Goal: Task Accomplishment & Management: Complete application form

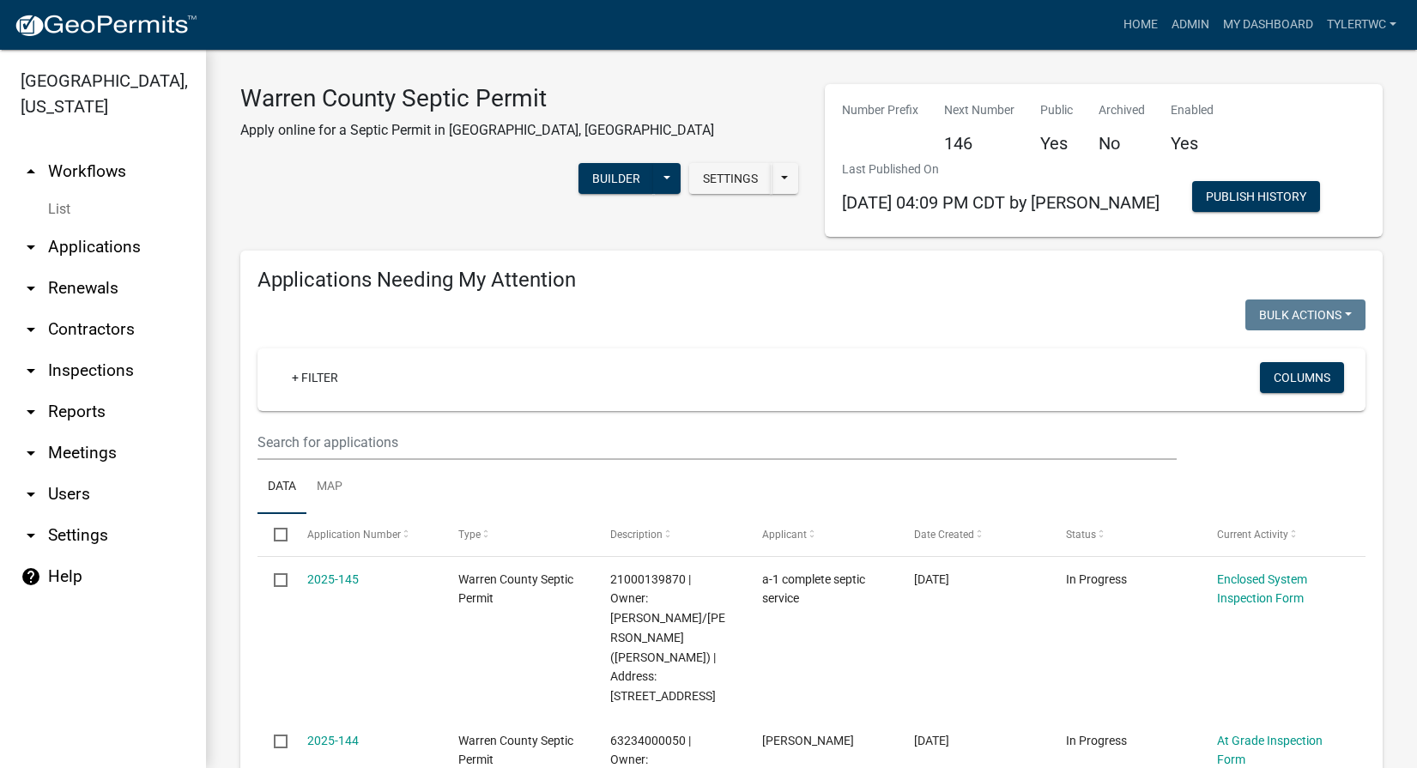
select select "2: 50"
select select "3: 100"
click at [1138, 21] on link "Home" at bounding box center [1141, 25] width 48 height 33
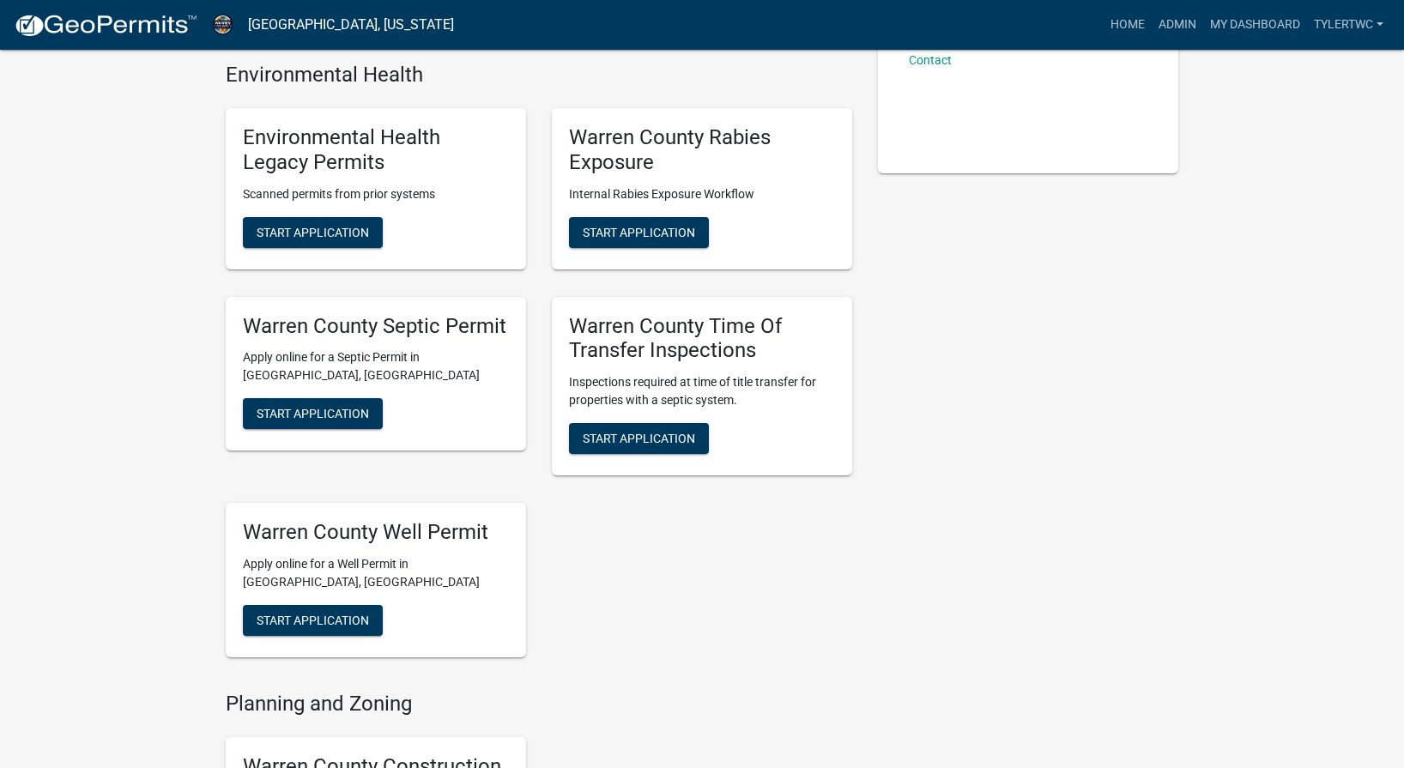
scroll to position [401, 0]
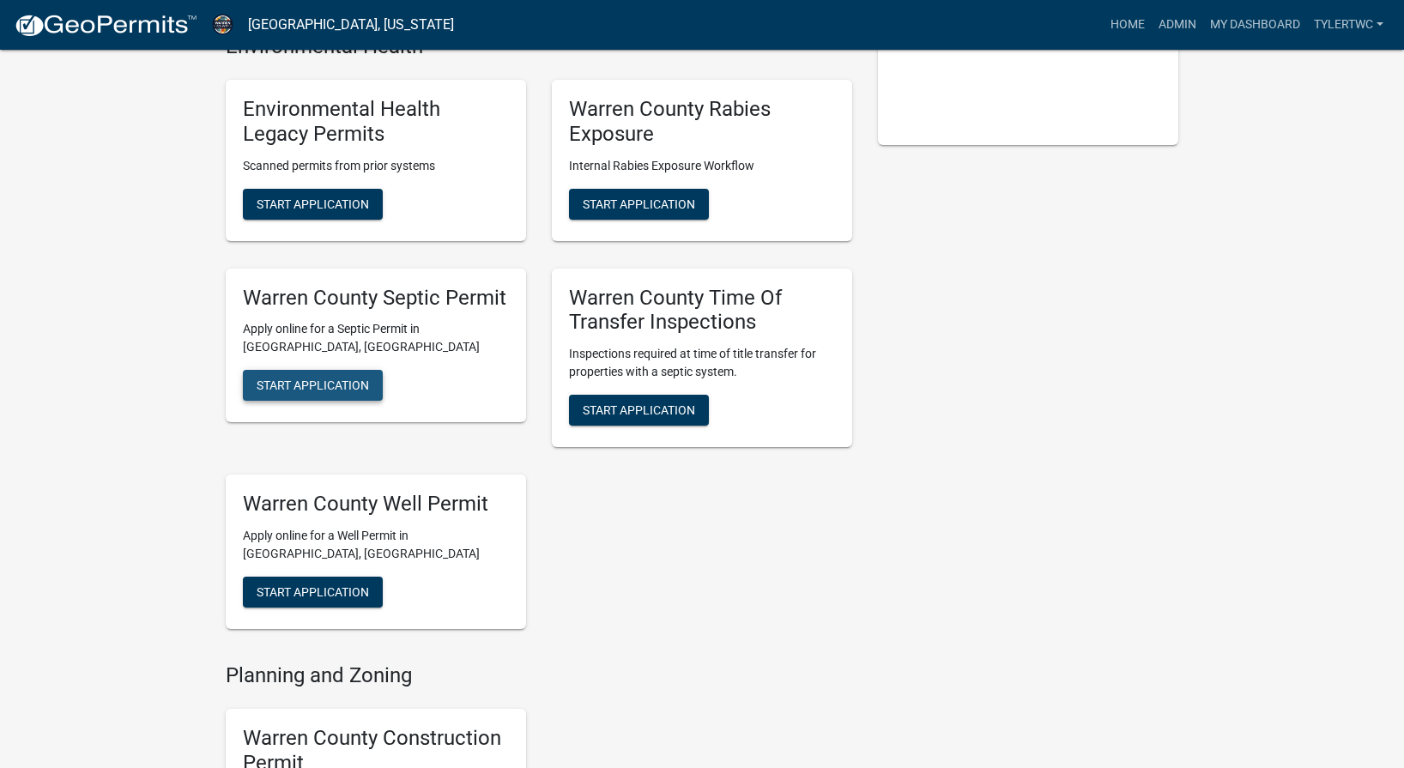
click at [335, 392] on span "Start Application" at bounding box center [313, 385] width 112 height 14
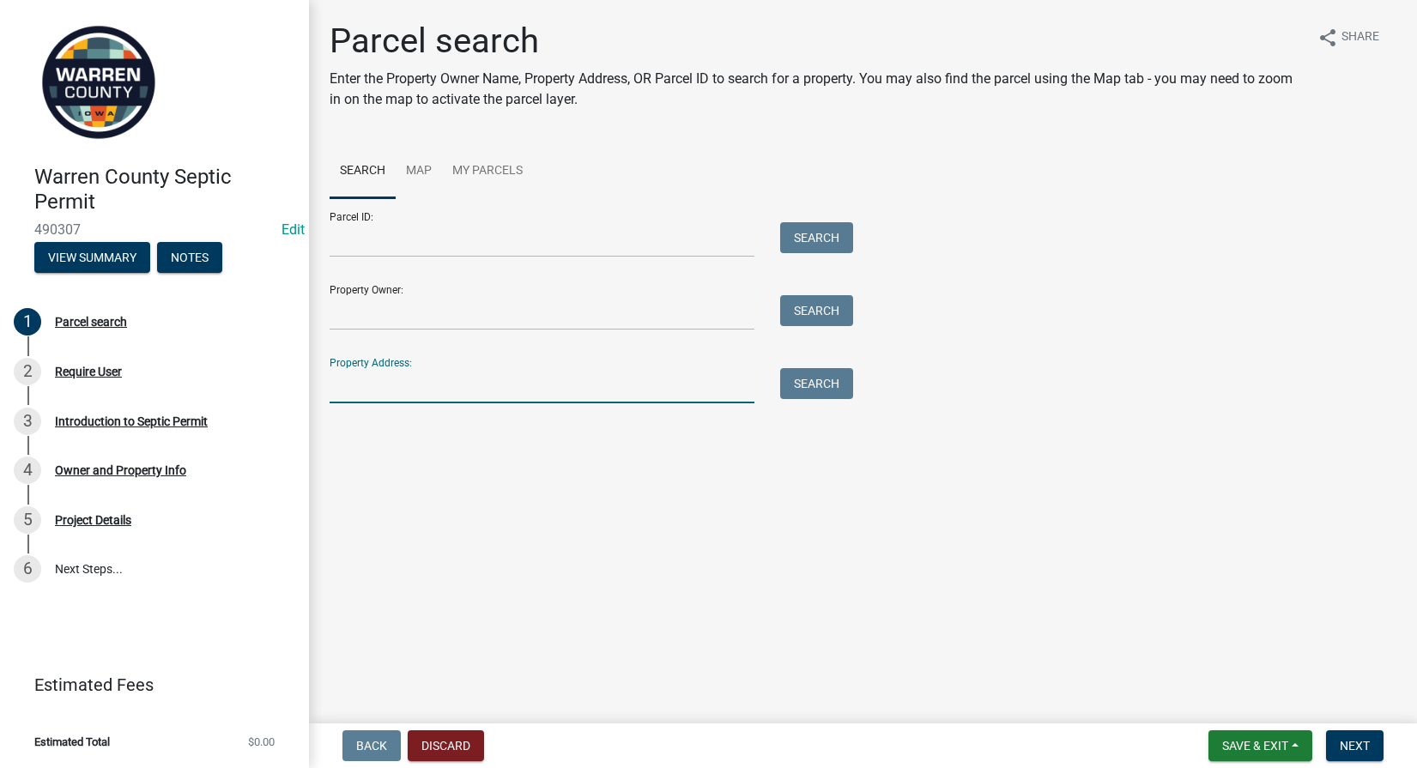
click at [406, 382] on input "Property Address:" at bounding box center [542, 385] width 425 height 35
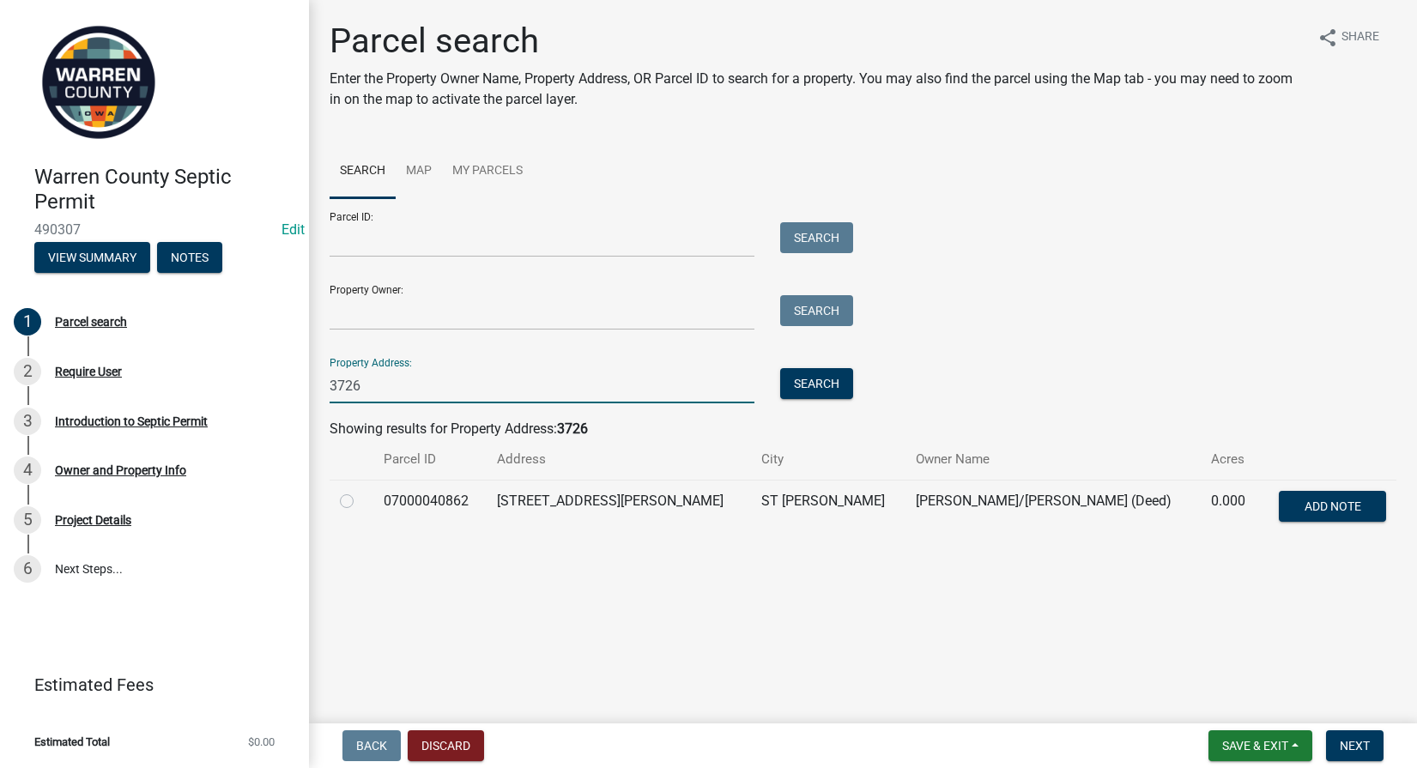
type input "3726"
click at [360, 491] on label at bounding box center [360, 491] width 0 height 0
click at [360, 499] on input "radio" at bounding box center [365, 496] width 11 height 11
radio input "true"
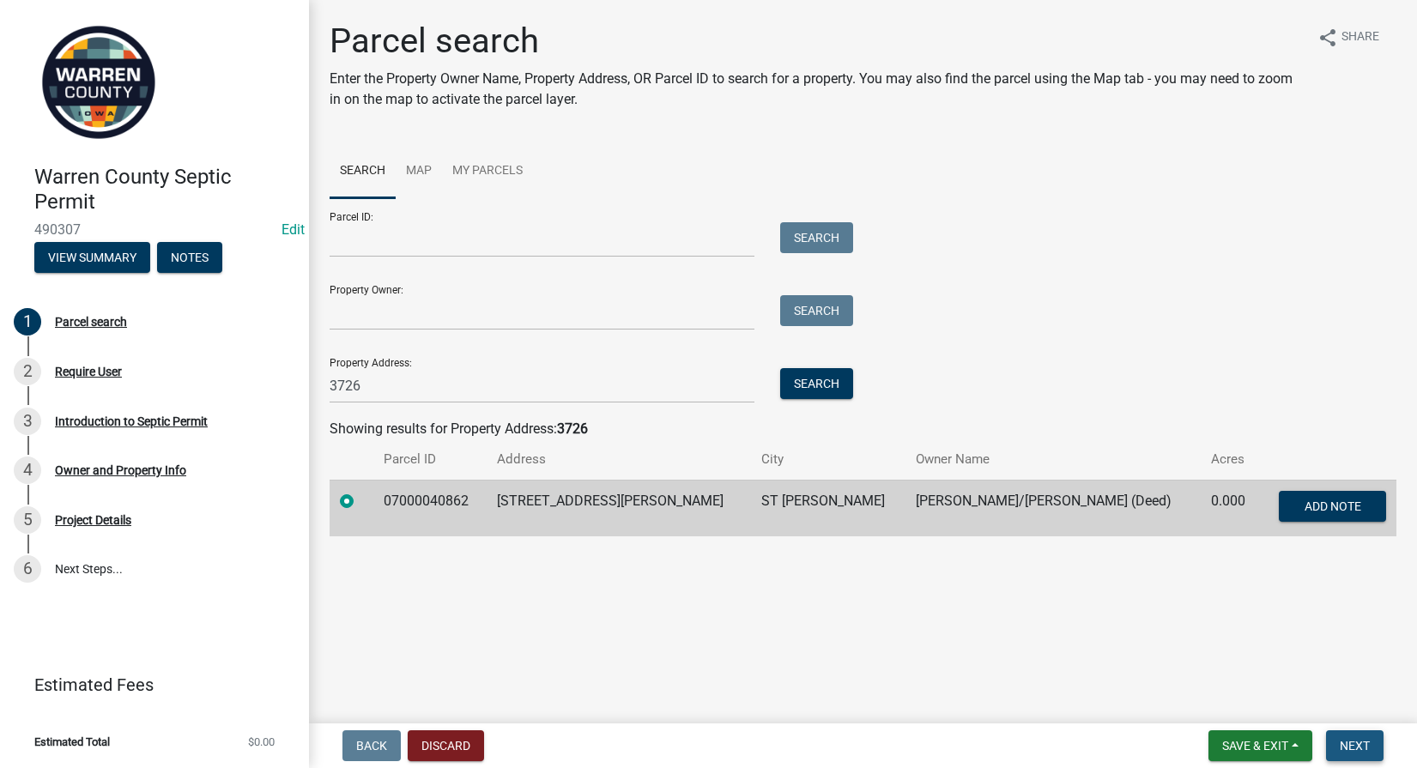
click at [1346, 739] on span "Next" at bounding box center [1355, 746] width 30 height 14
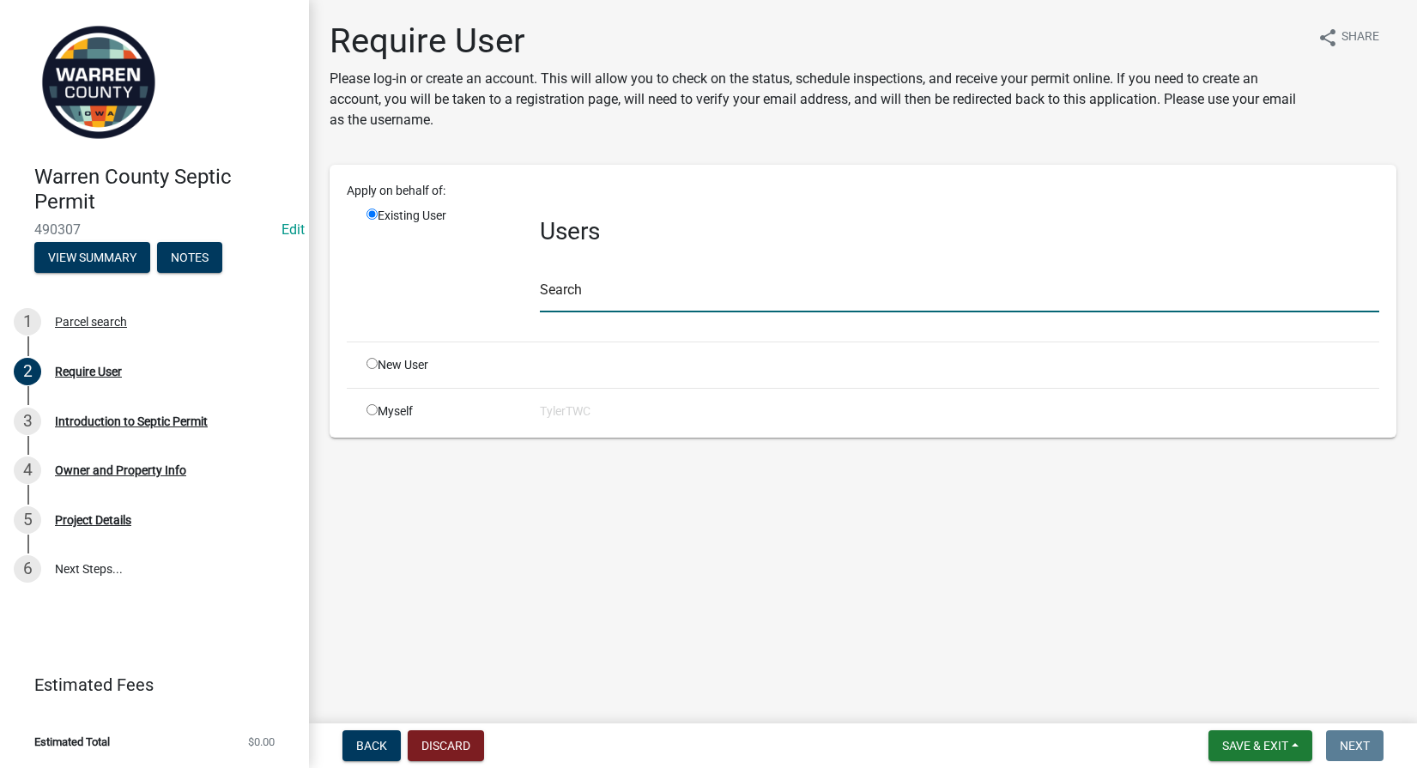
click at [663, 288] on input "text" at bounding box center [959, 294] width 839 height 35
type input "travis dietz"
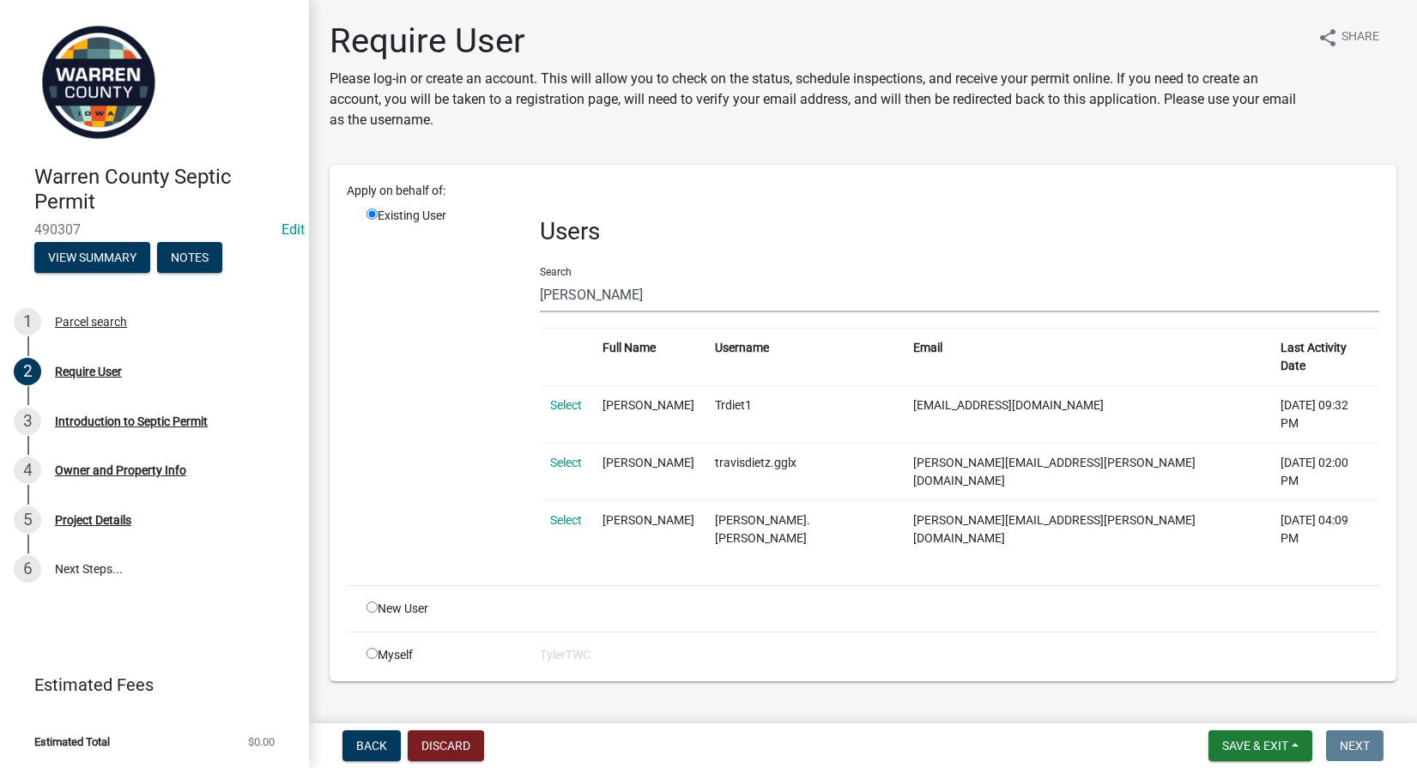
click at [789, 500] on td "Travis.dietz" at bounding box center [804, 529] width 198 height 58
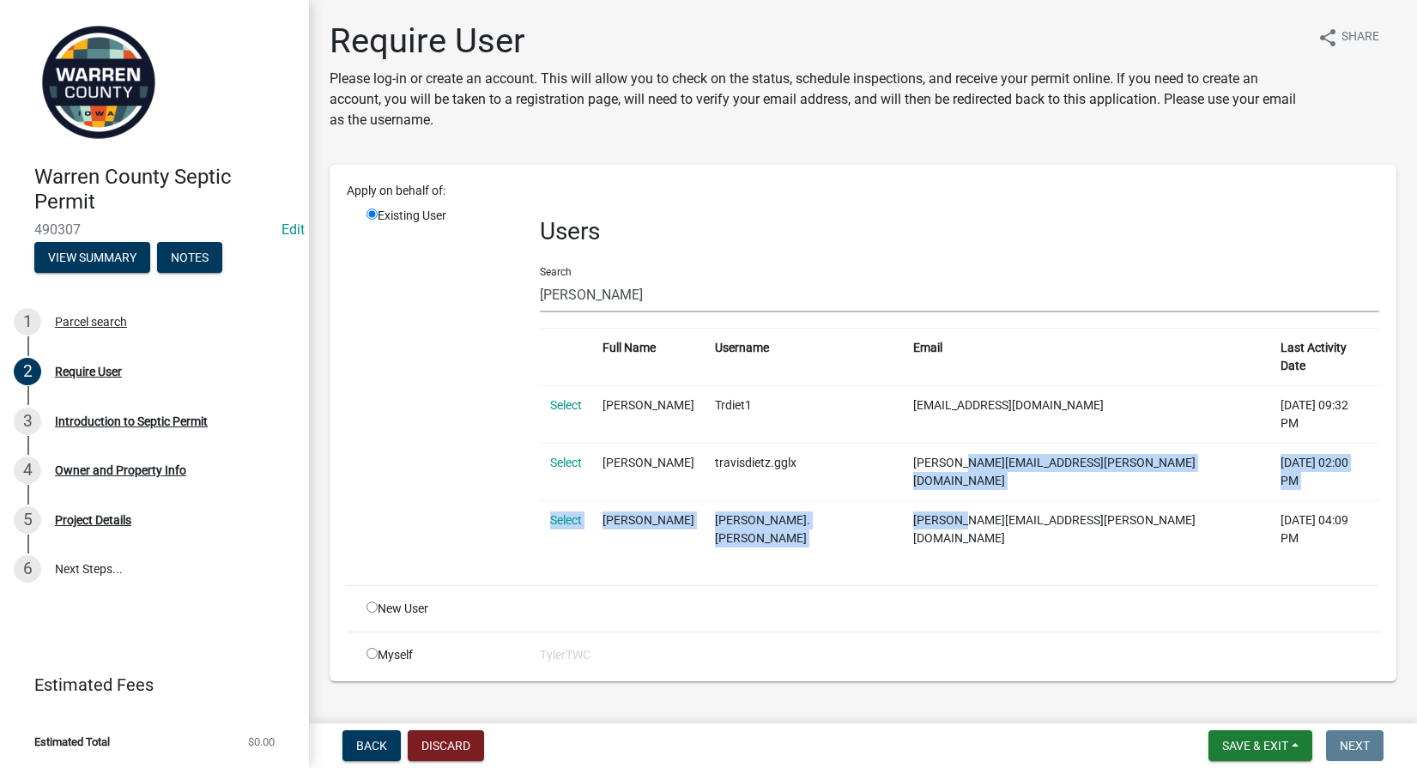
drag, startPoint x: 946, startPoint y: 465, endPoint x: 948, endPoint y: 434, distance: 31.0
click at [948, 434] on table "Full Name Username Email Last Activity Date Select Travis Dietz Trdiet1 trdiet@…" at bounding box center [959, 443] width 839 height 230
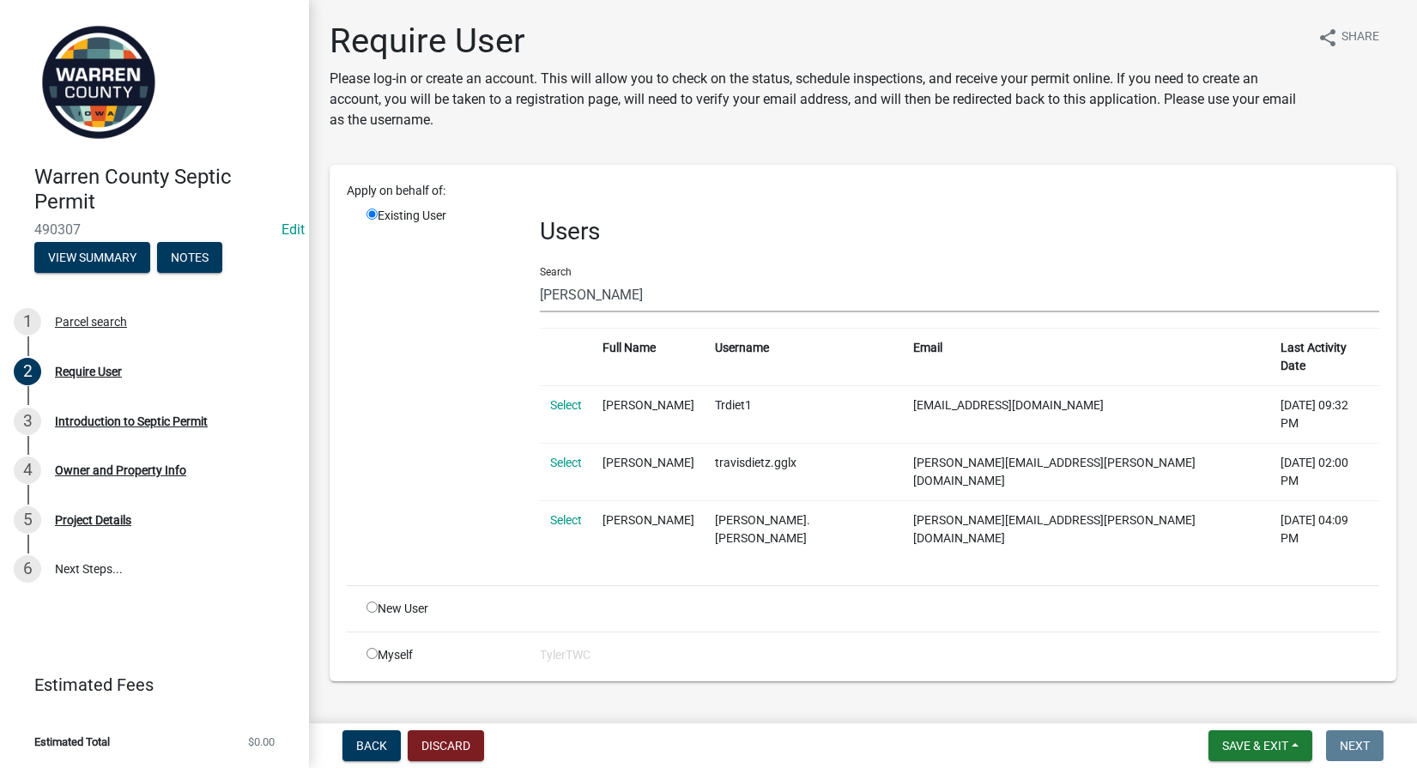
drag, startPoint x: 948, startPoint y: 434, endPoint x: 959, endPoint y: 468, distance: 35.0
click at [958, 500] on td "travis.dietz.gglx@gmail.com" at bounding box center [1086, 529] width 367 height 58
click at [565, 513] on link "Select" at bounding box center [566, 520] width 32 height 14
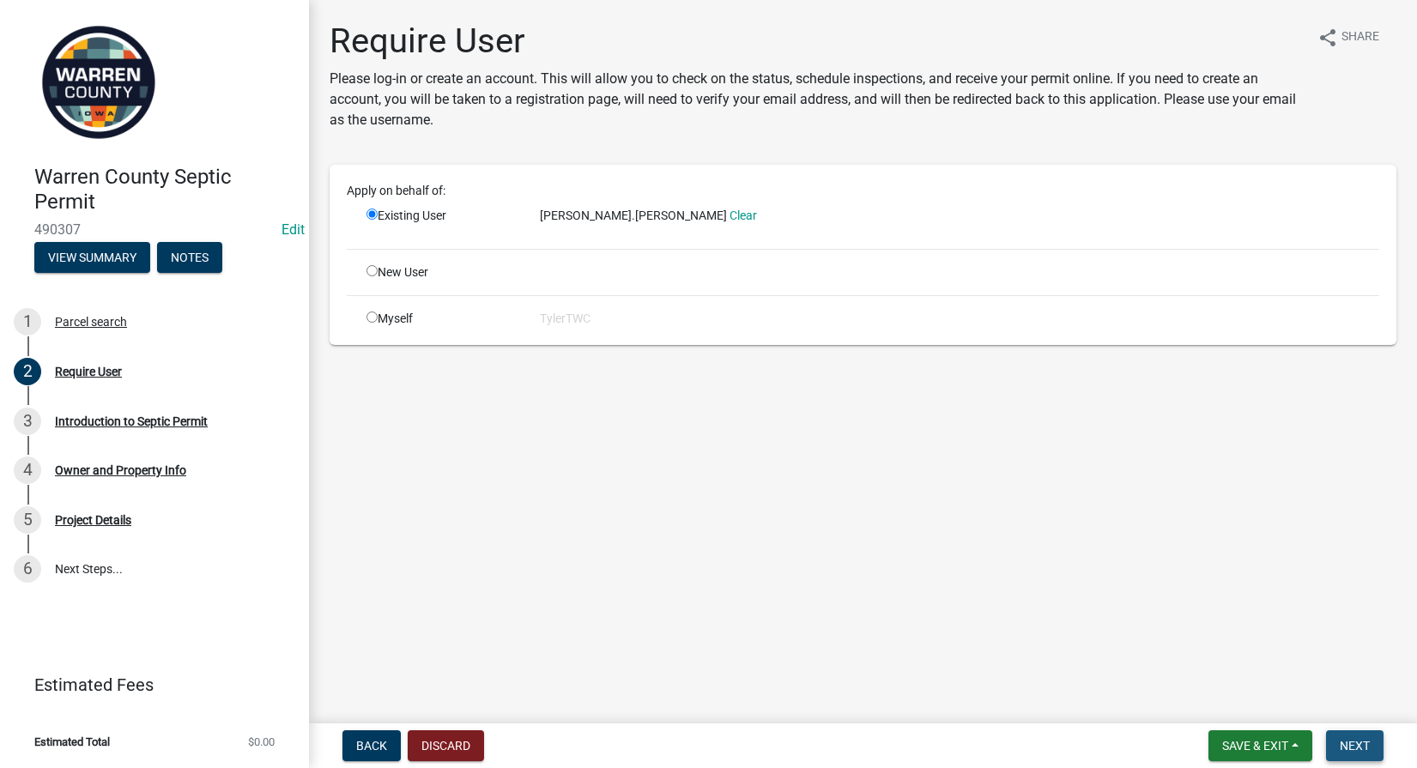
click at [1361, 745] on span "Next" at bounding box center [1355, 746] width 30 height 14
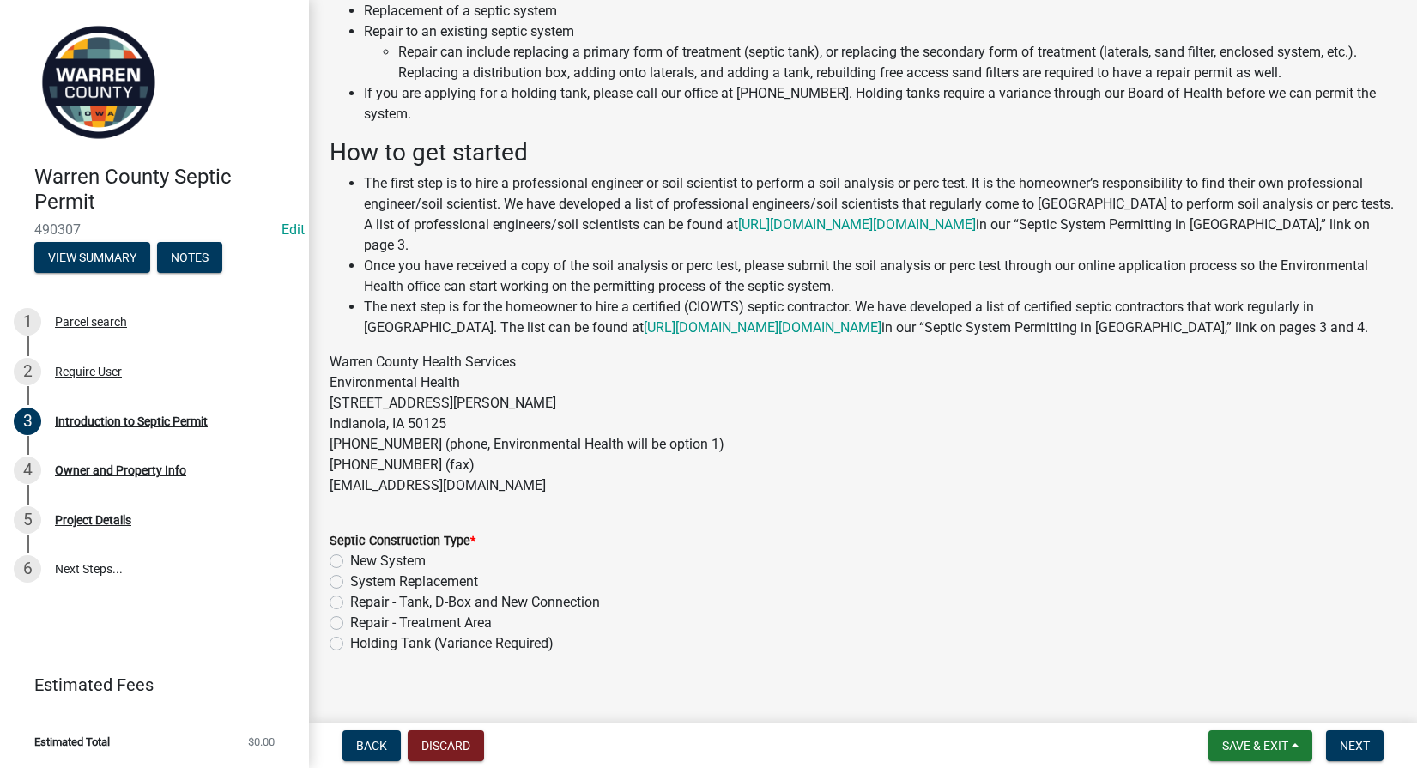
scroll to position [172, 0]
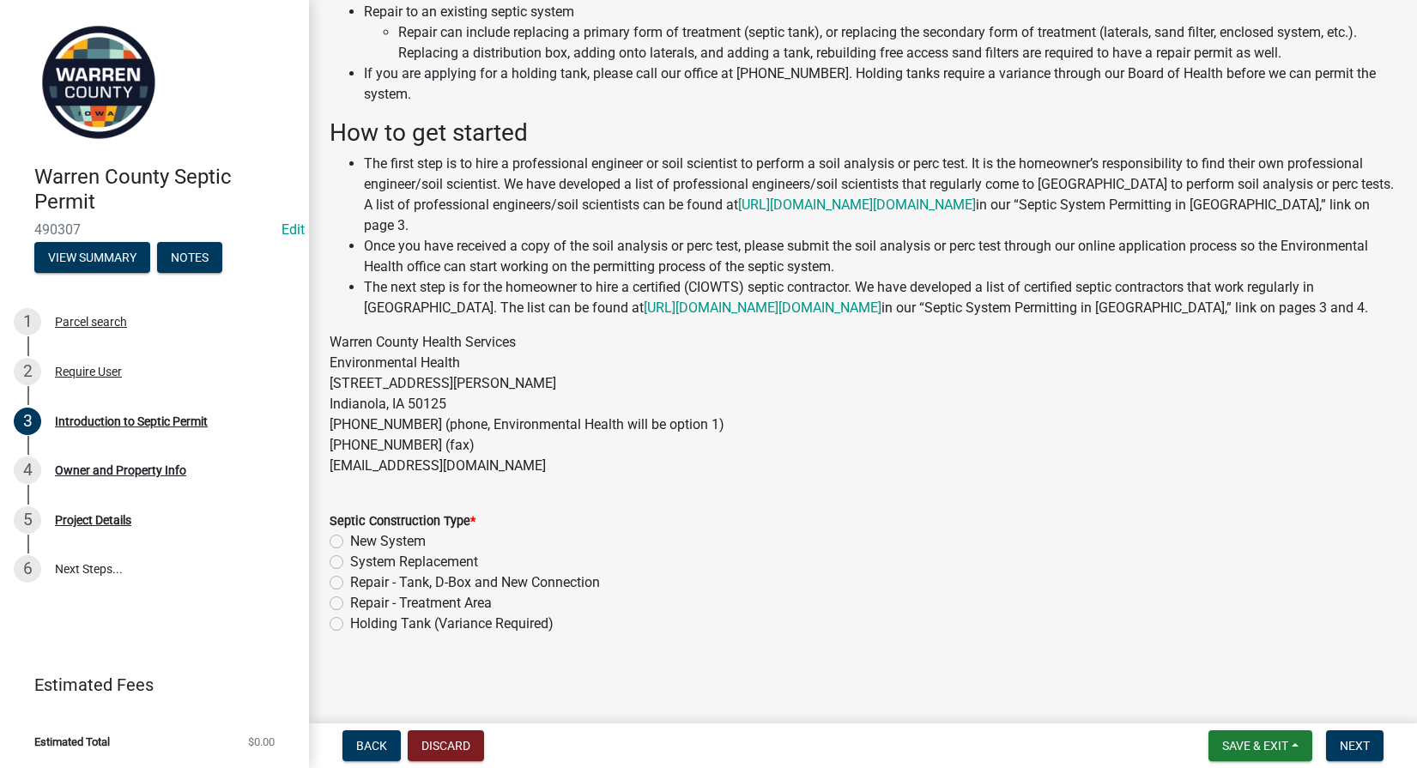
click at [350, 605] on label "Repair - Treatment Area" at bounding box center [421, 603] width 142 height 21
click at [350, 604] on input "Repair - Treatment Area" at bounding box center [355, 598] width 11 height 11
radio input "true"
click at [1347, 745] on span "Next" at bounding box center [1355, 746] width 30 height 14
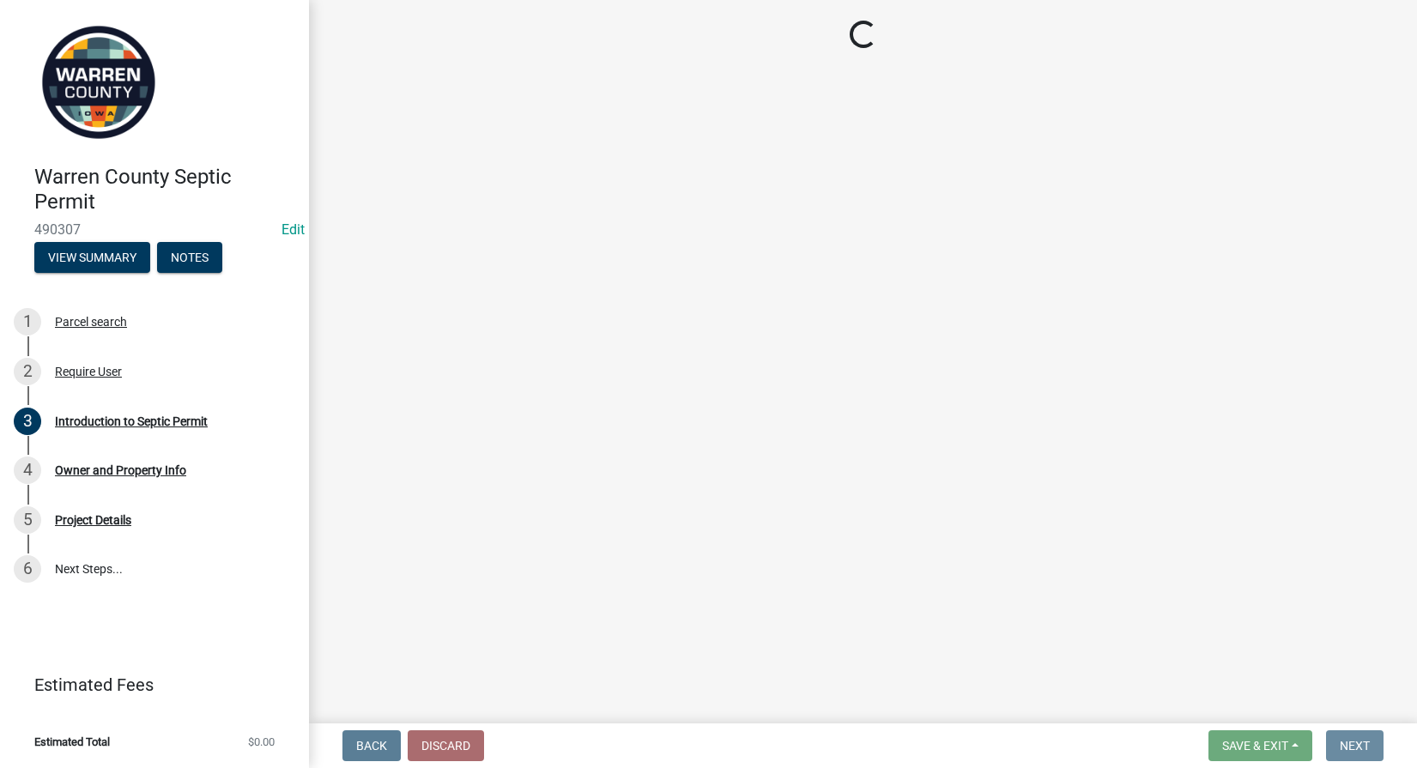
scroll to position [0, 0]
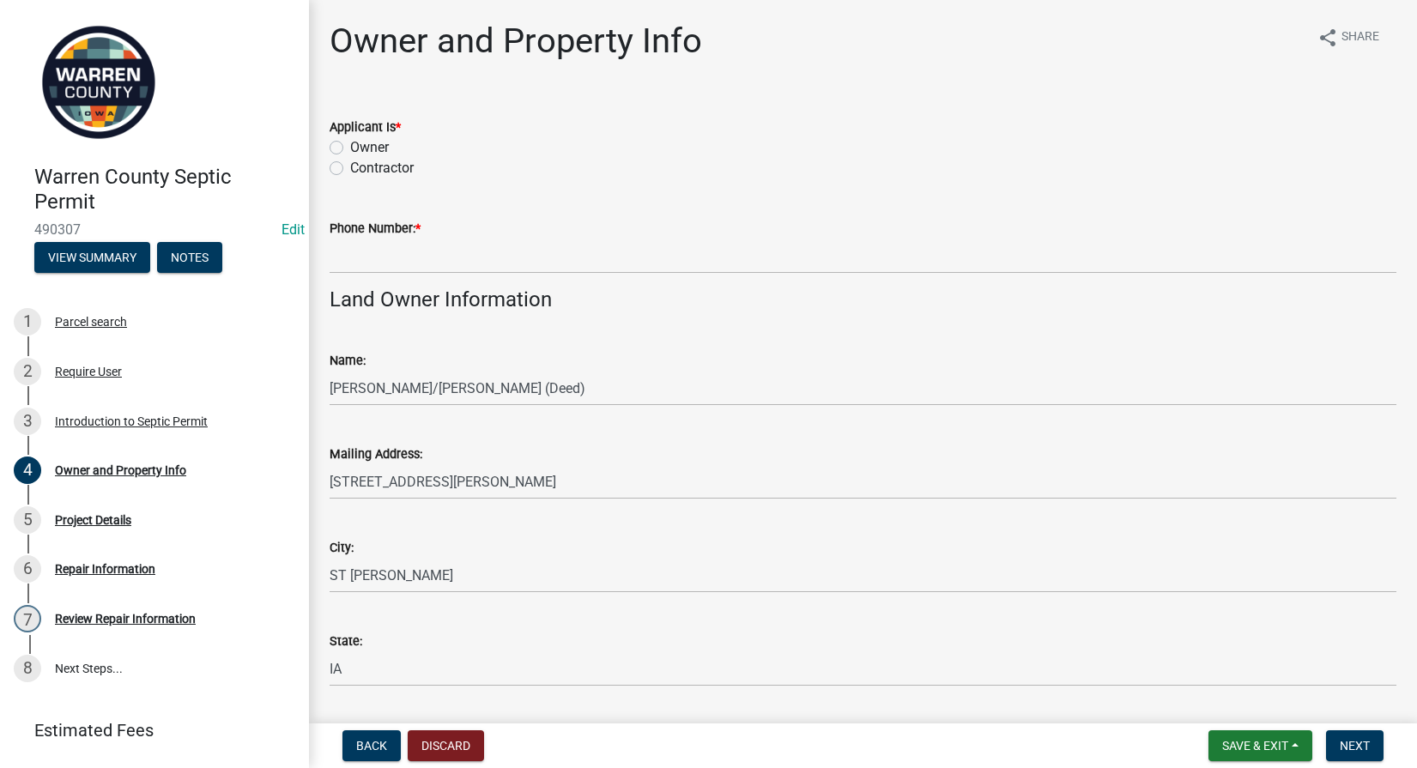
click at [350, 165] on label "Contractor" at bounding box center [382, 168] width 64 height 21
click at [350, 165] on input "Contractor" at bounding box center [355, 163] width 11 height 11
radio input "true"
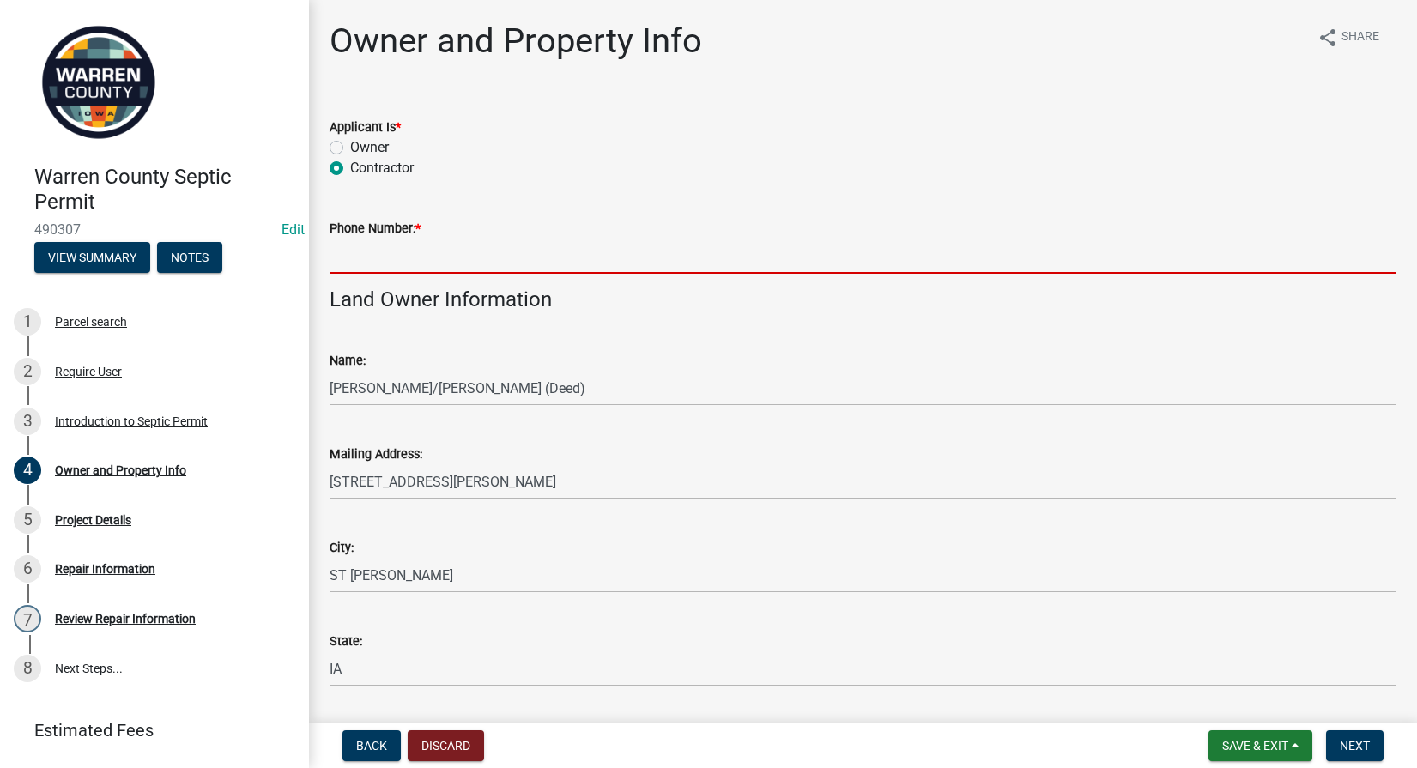
click at [355, 258] on input "Phone Number: *" at bounding box center [863, 256] width 1067 height 35
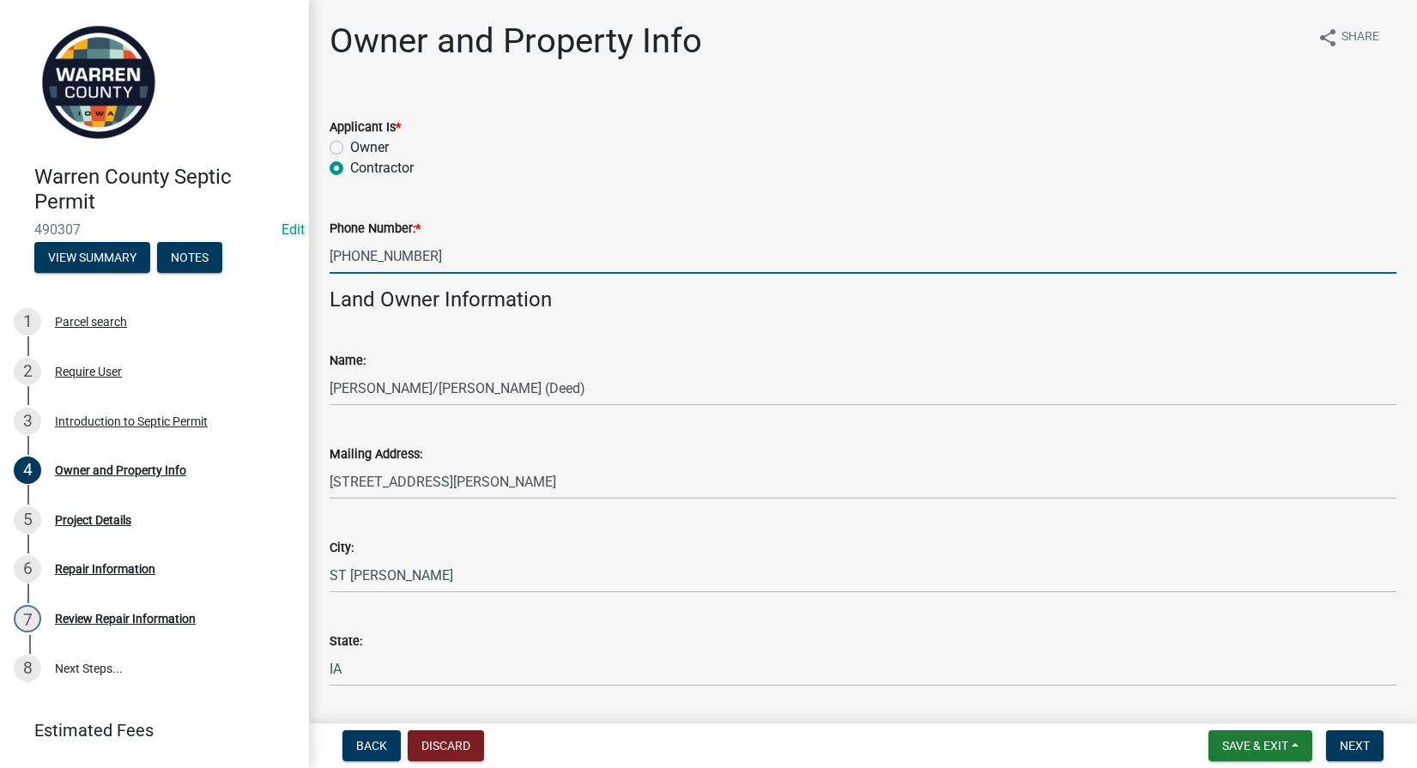
click at [585, 247] on input "515-202-7392" at bounding box center [863, 256] width 1067 height 35
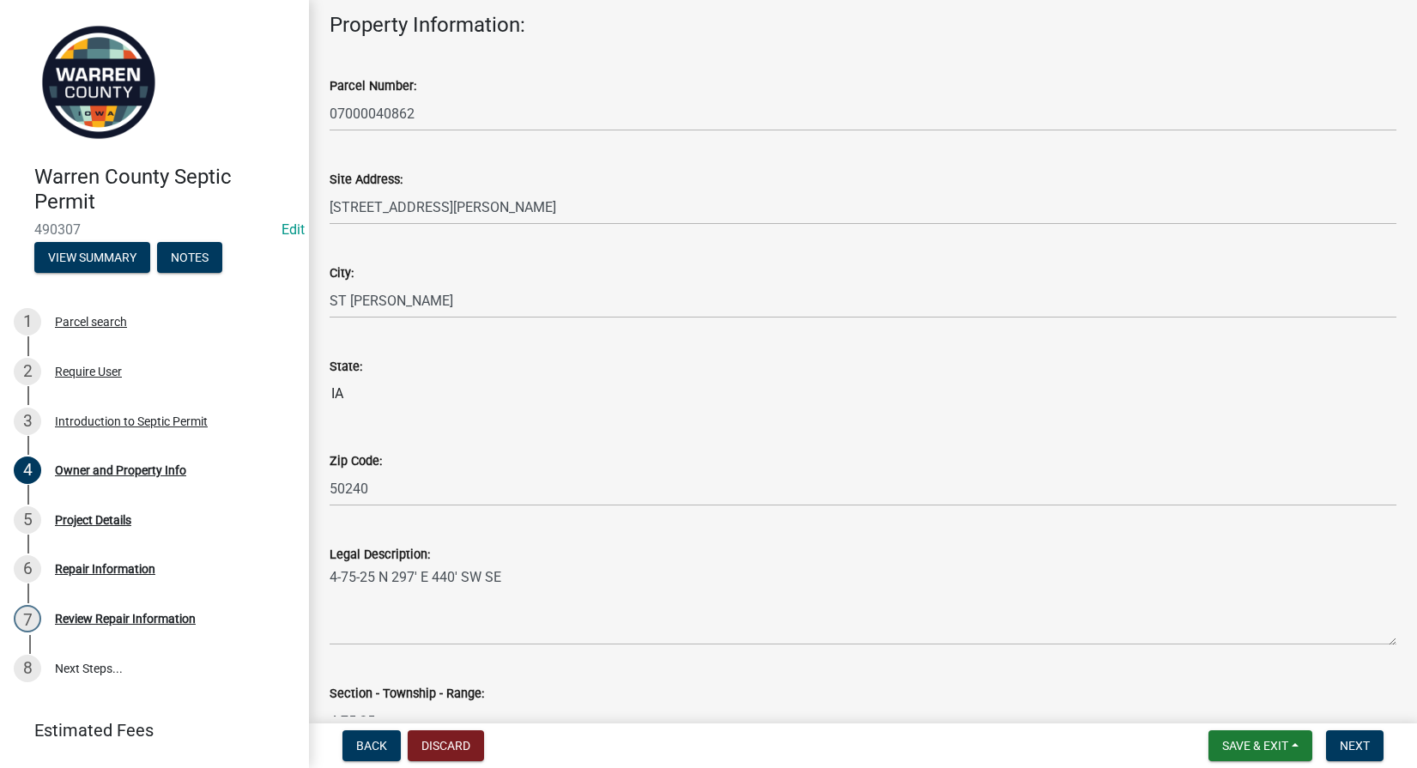
scroll to position [978, 0]
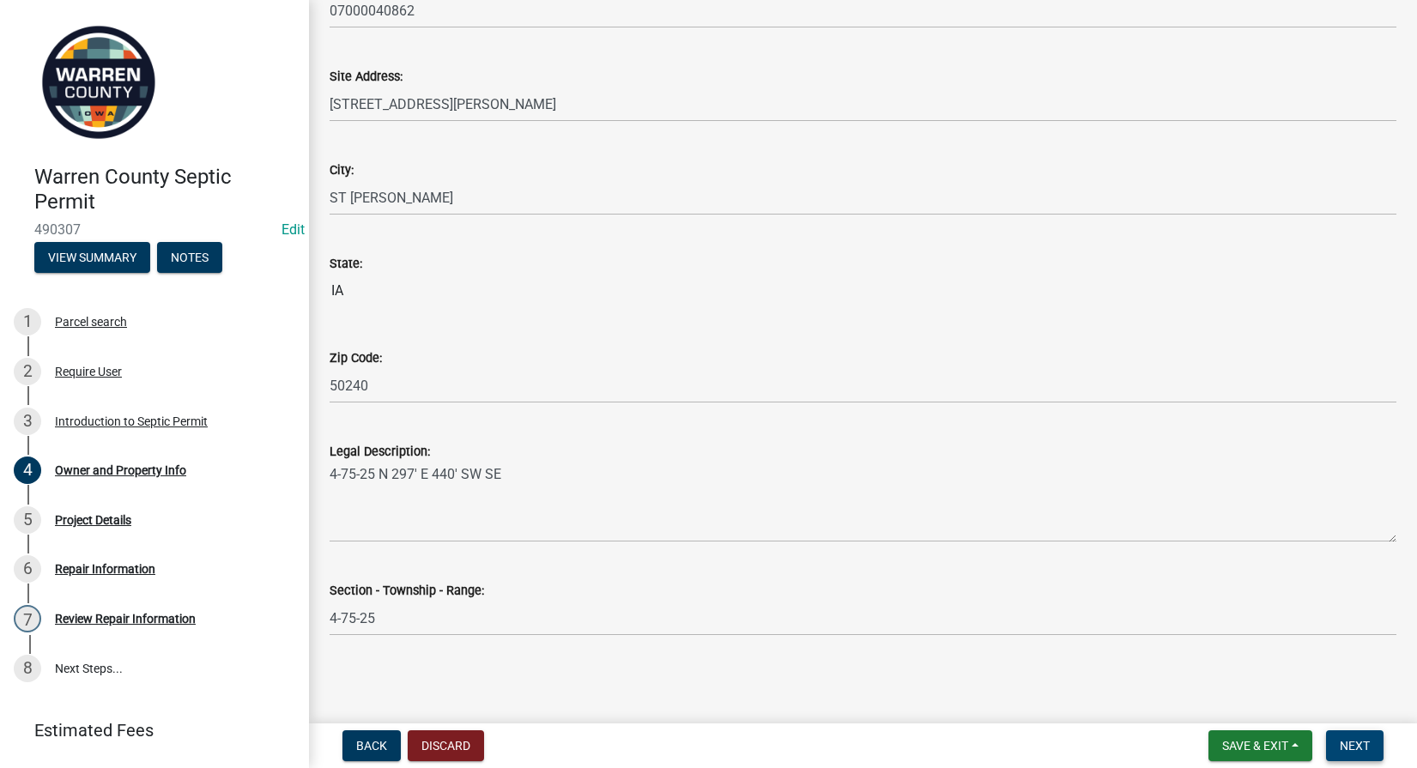
type input "515-202-7392"
click at [1351, 747] on span "Next" at bounding box center [1355, 746] width 30 height 14
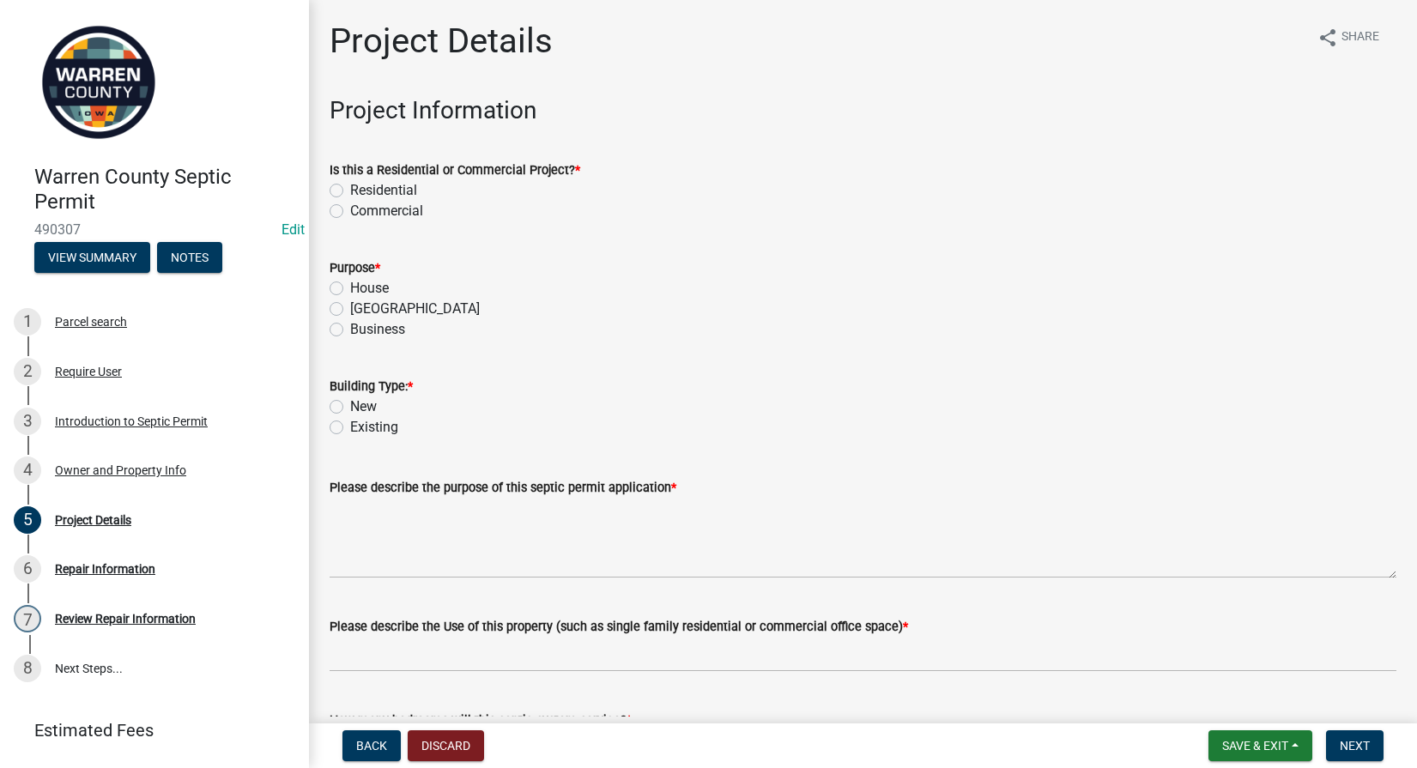
click at [350, 190] on label "Residential" at bounding box center [383, 190] width 67 height 21
click at [350, 190] on input "Residential" at bounding box center [355, 185] width 11 height 11
radio input "true"
click at [350, 288] on label "House" at bounding box center [369, 288] width 39 height 21
click at [350, 288] on input "House" at bounding box center [355, 283] width 11 height 11
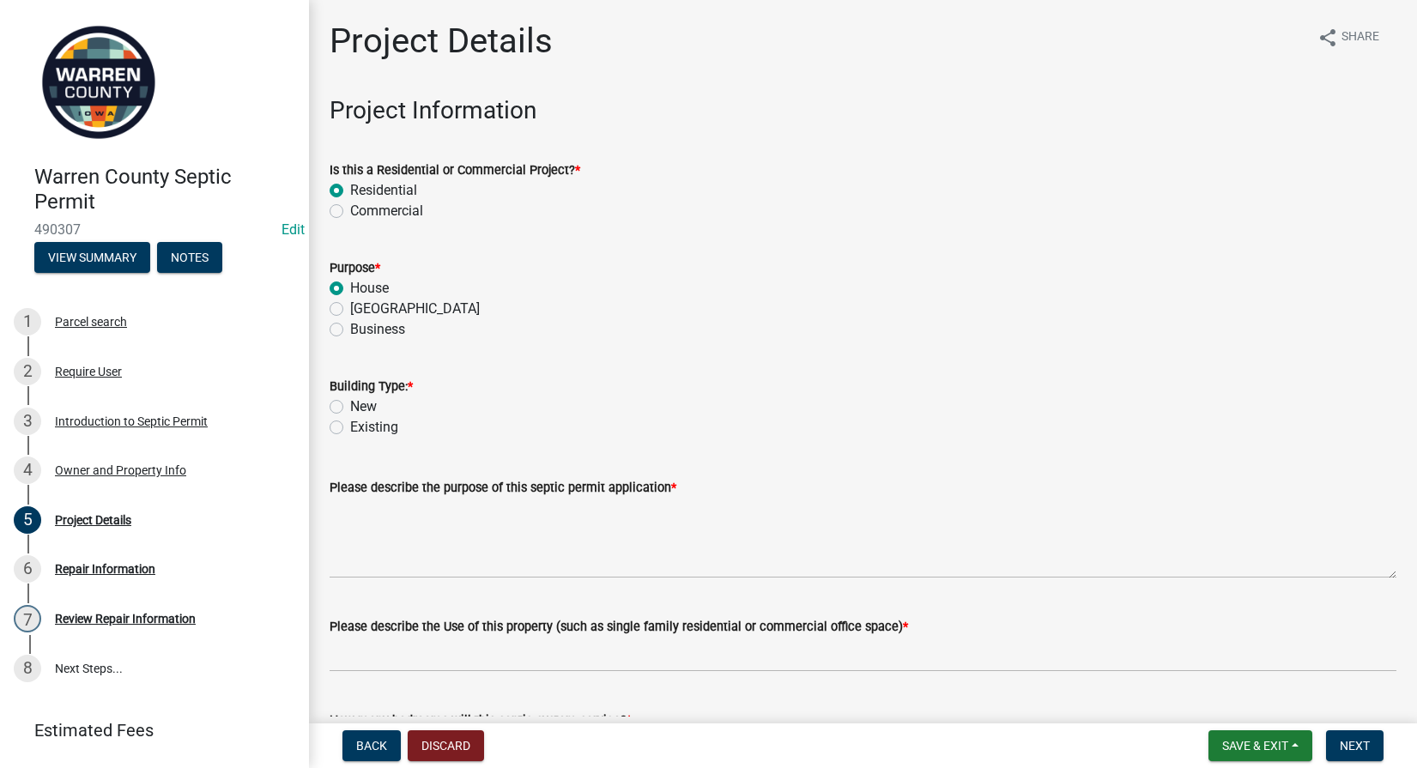
radio input "true"
click at [350, 427] on label "Existing" at bounding box center [374, 427] width 48 height 21
click at [350, 427] on input "Existing" at bounding box center [355, 422] width 11 height 11
radio input "true"
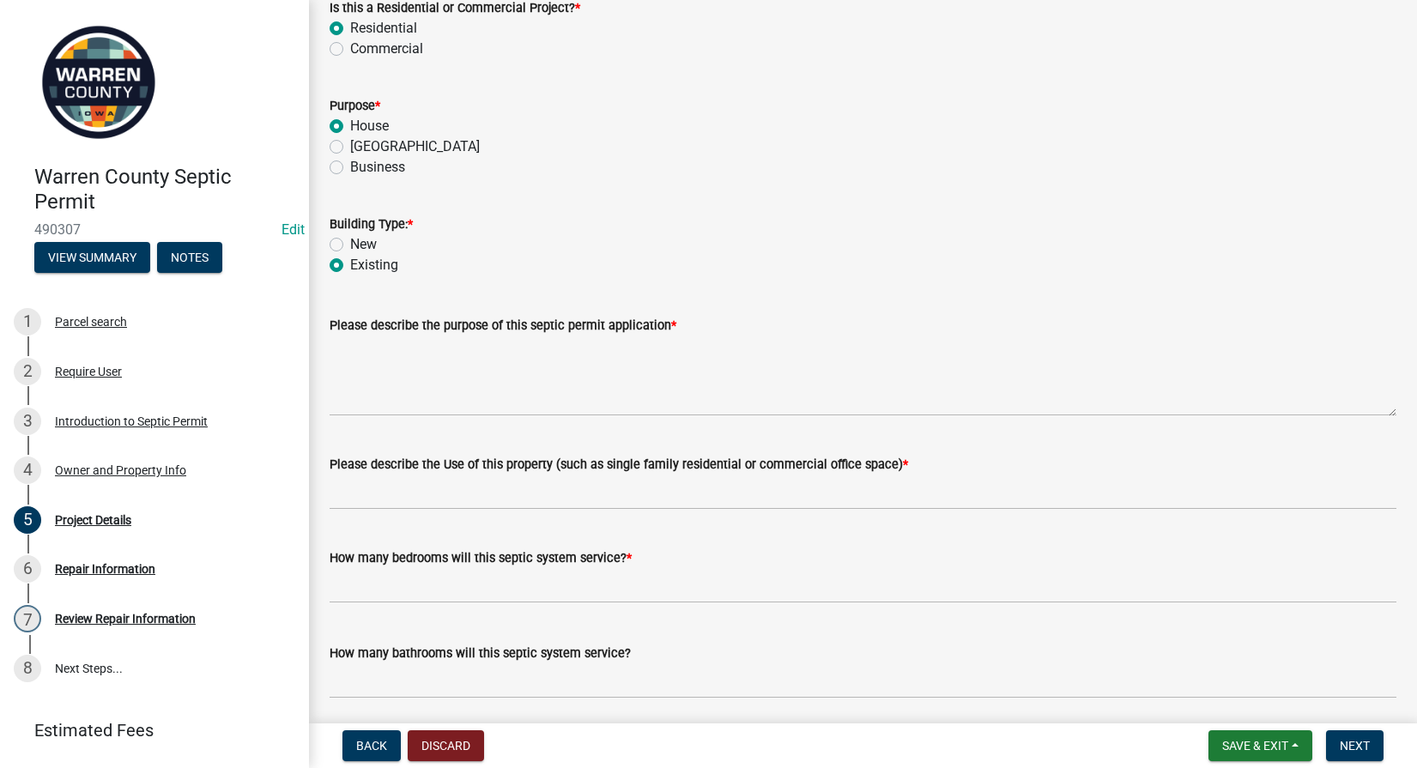
scroll to position [200, 0]
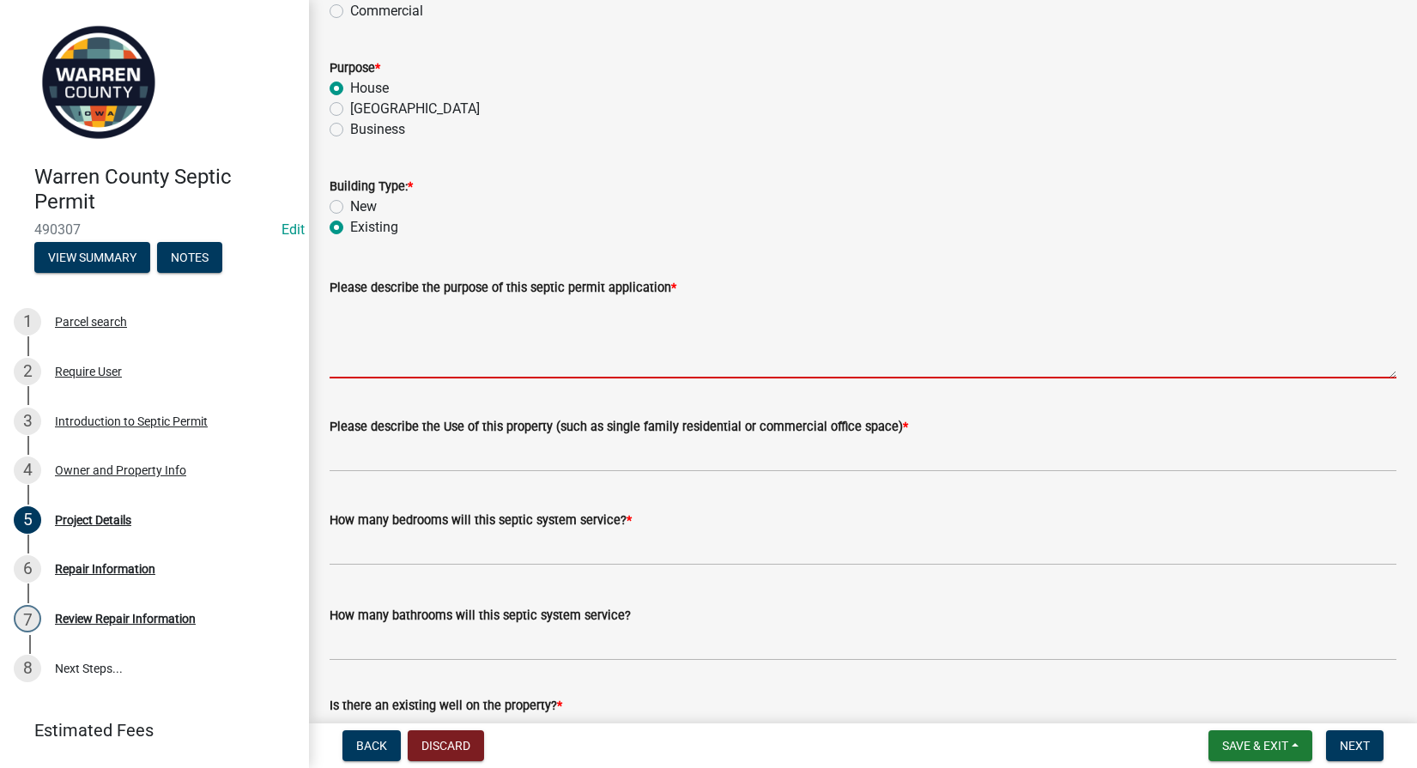
click at [428, 352] on textarea "Please describe the purpose of this septic permit application *" at bounding box center [863, 338] width 1067 height 81
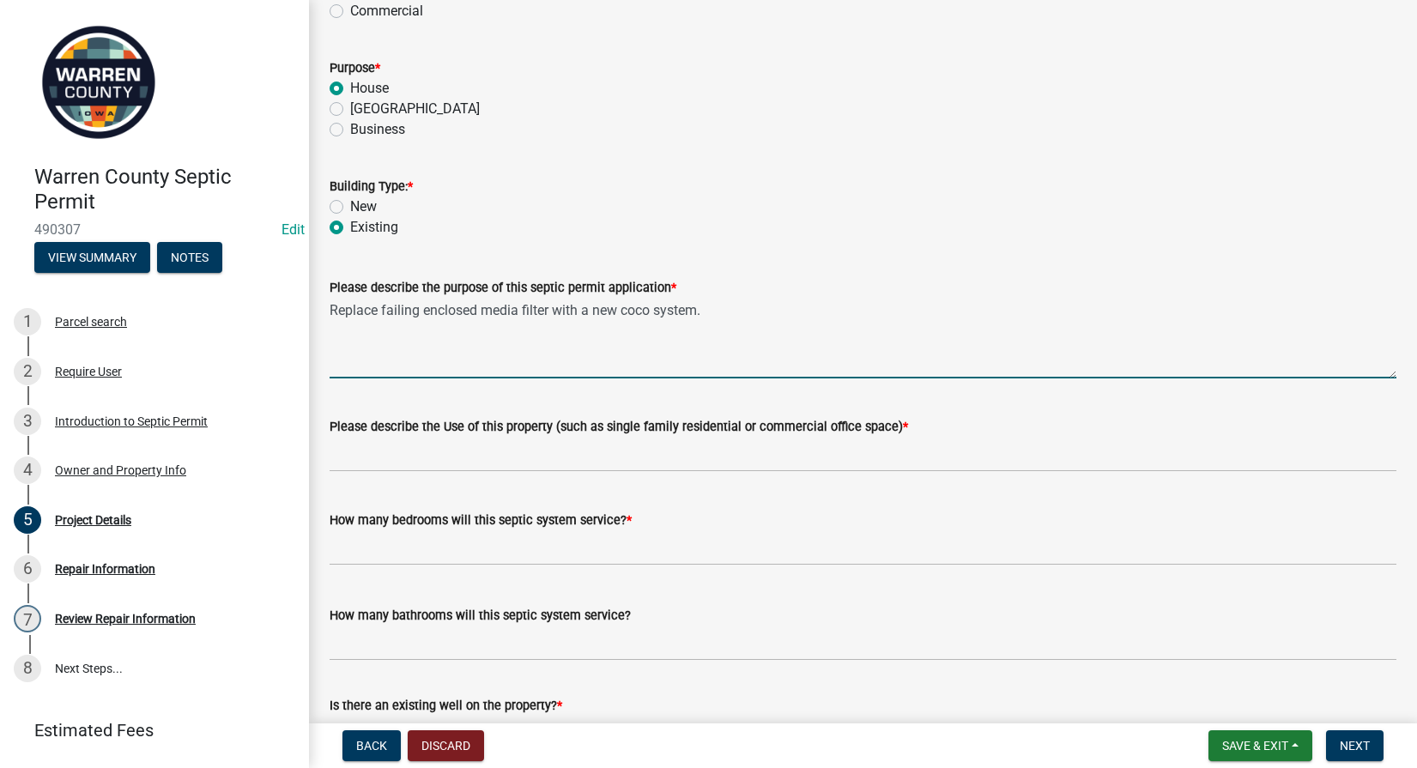
type textarea "Replace failing enclosed media filter with a new coco system."
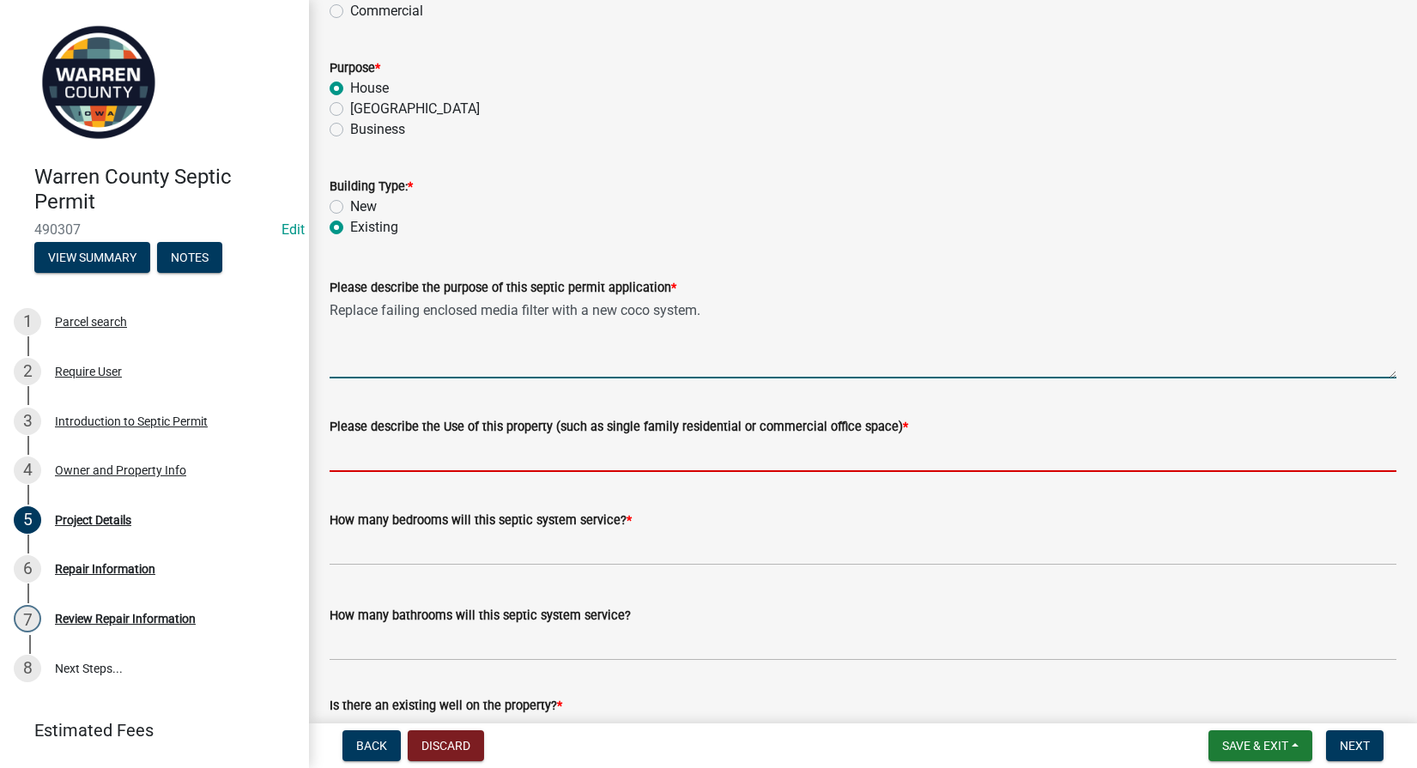
click at [463, 453] on input "Please describe the Use of this property (such as single family residential or …" at bounding box center [863, 454] width 1067 height 35
type input "Single family residential"
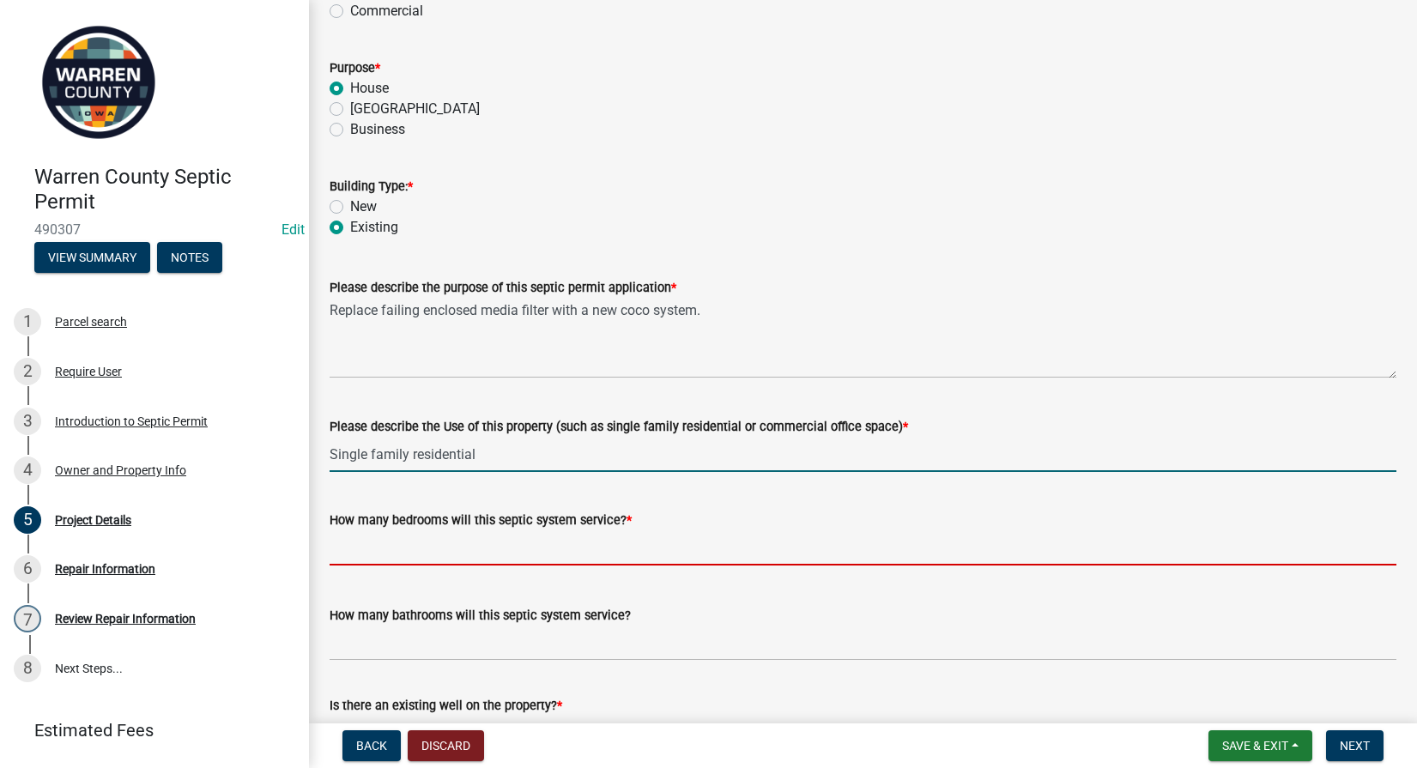
click at [561, 557] on input "text" at bounding box center [863, 547] width 1067 height 35
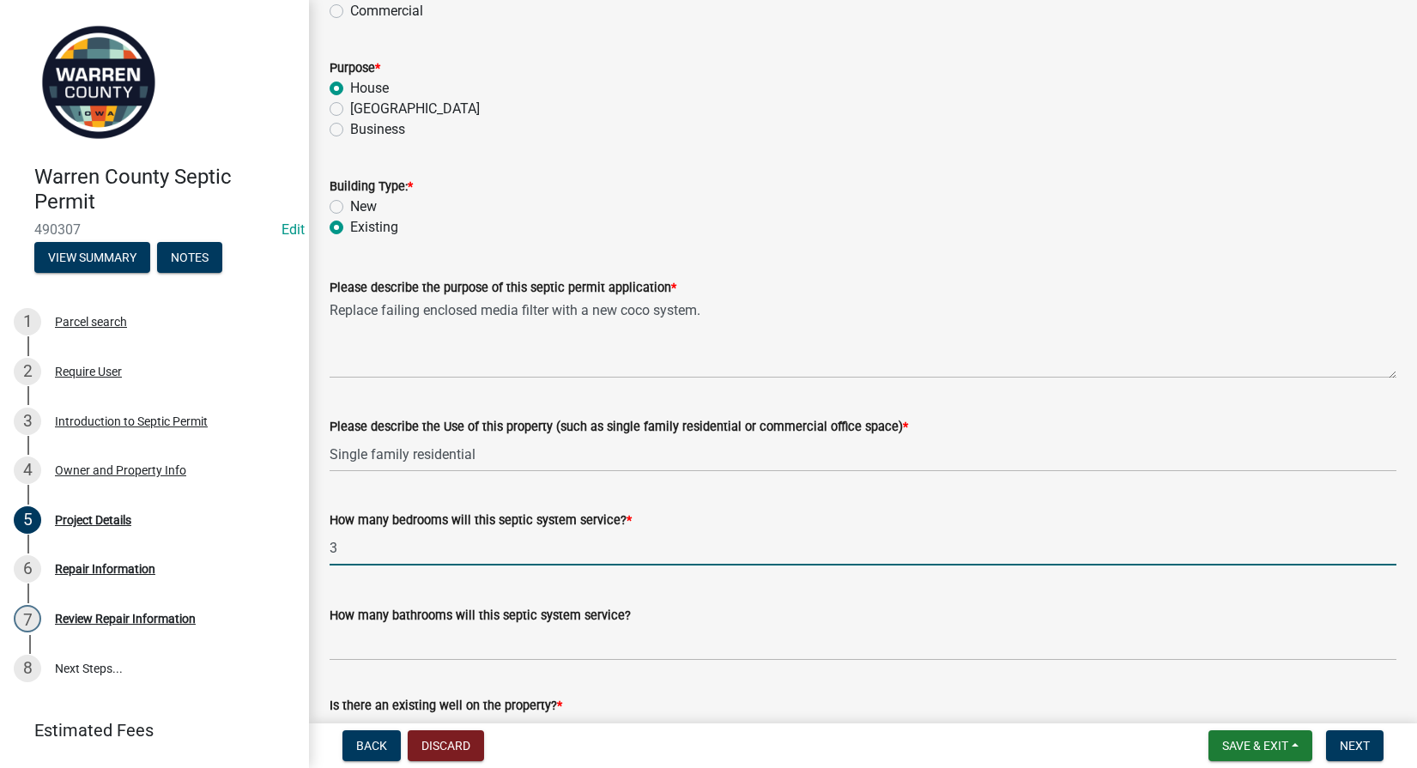
type input "3"
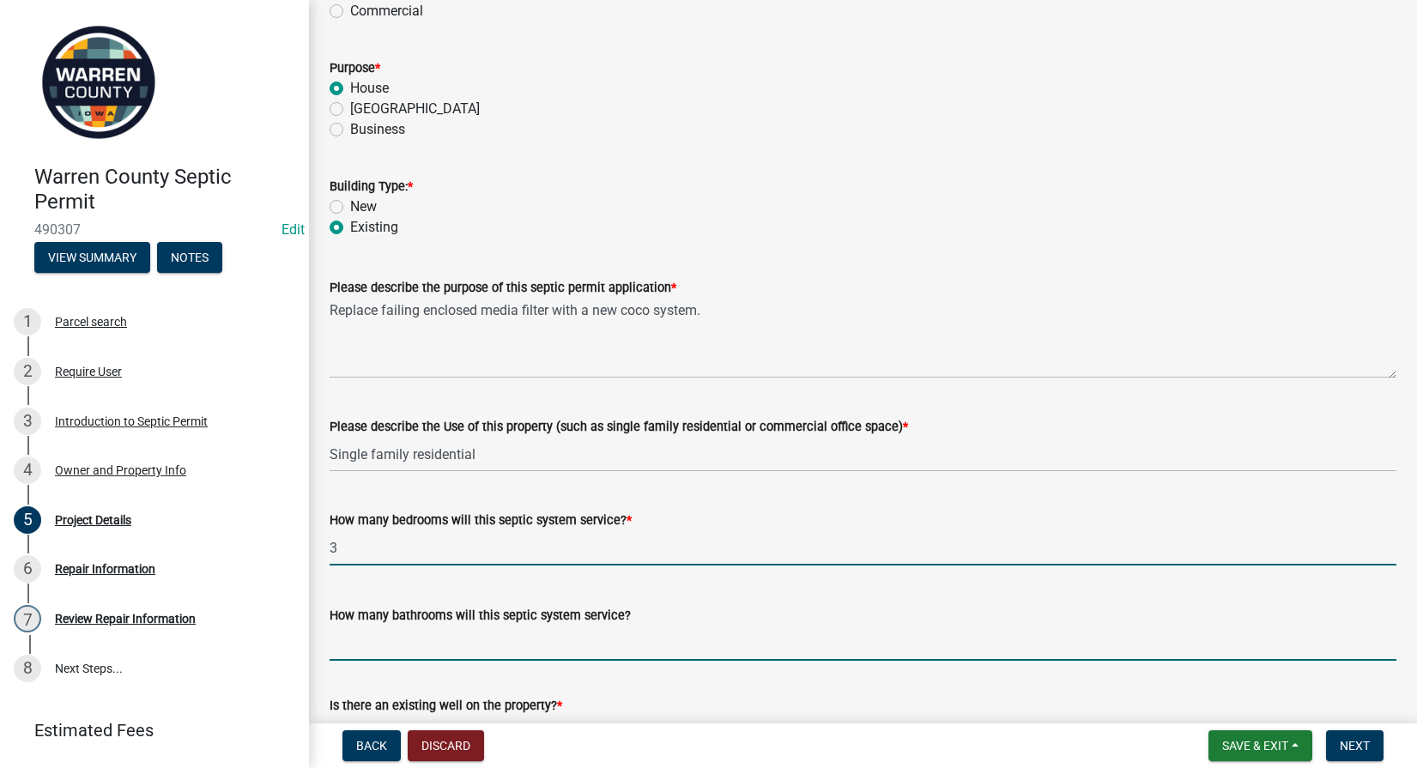
click at [466, 644] on input "How many bathrooms will this septic system service?" at bounding box center [863, 643] width 1067 height 35
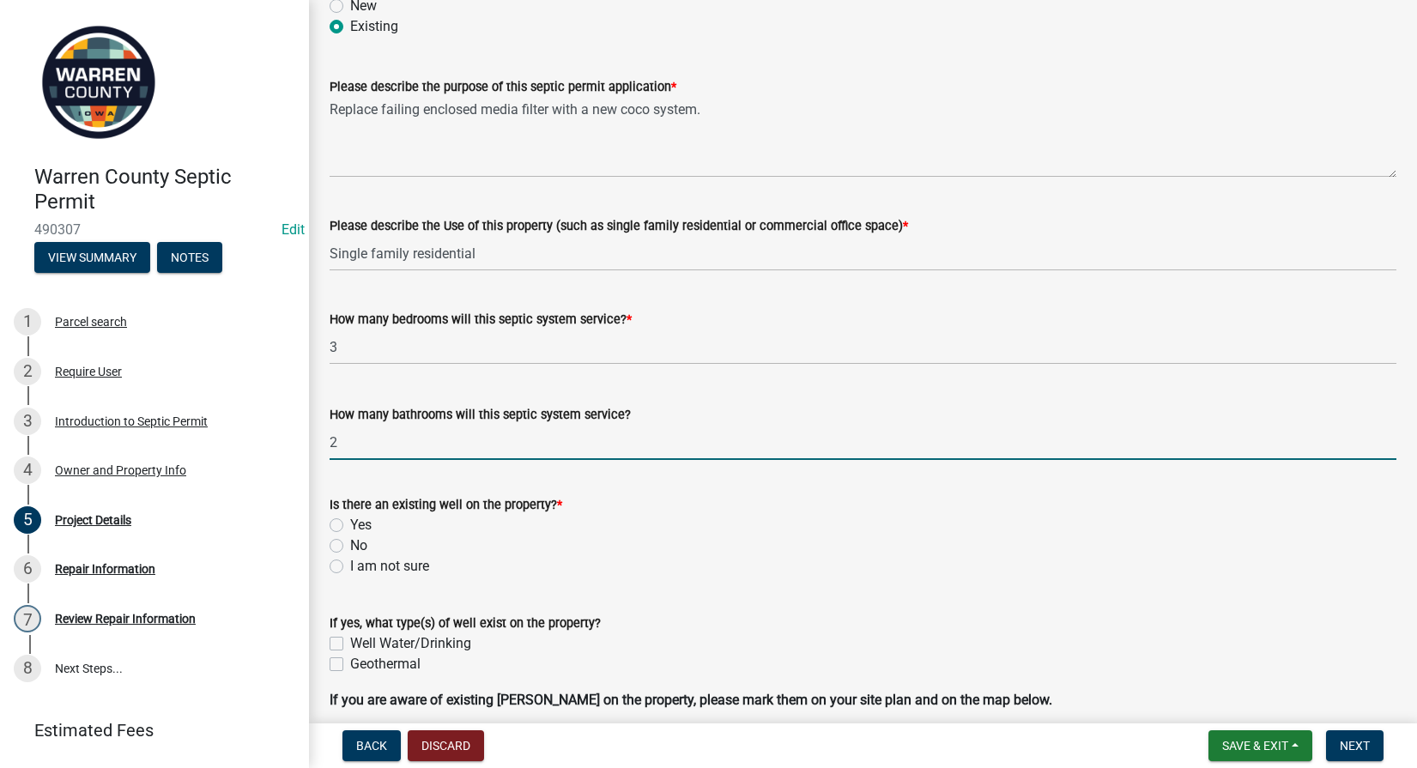
type input "2"
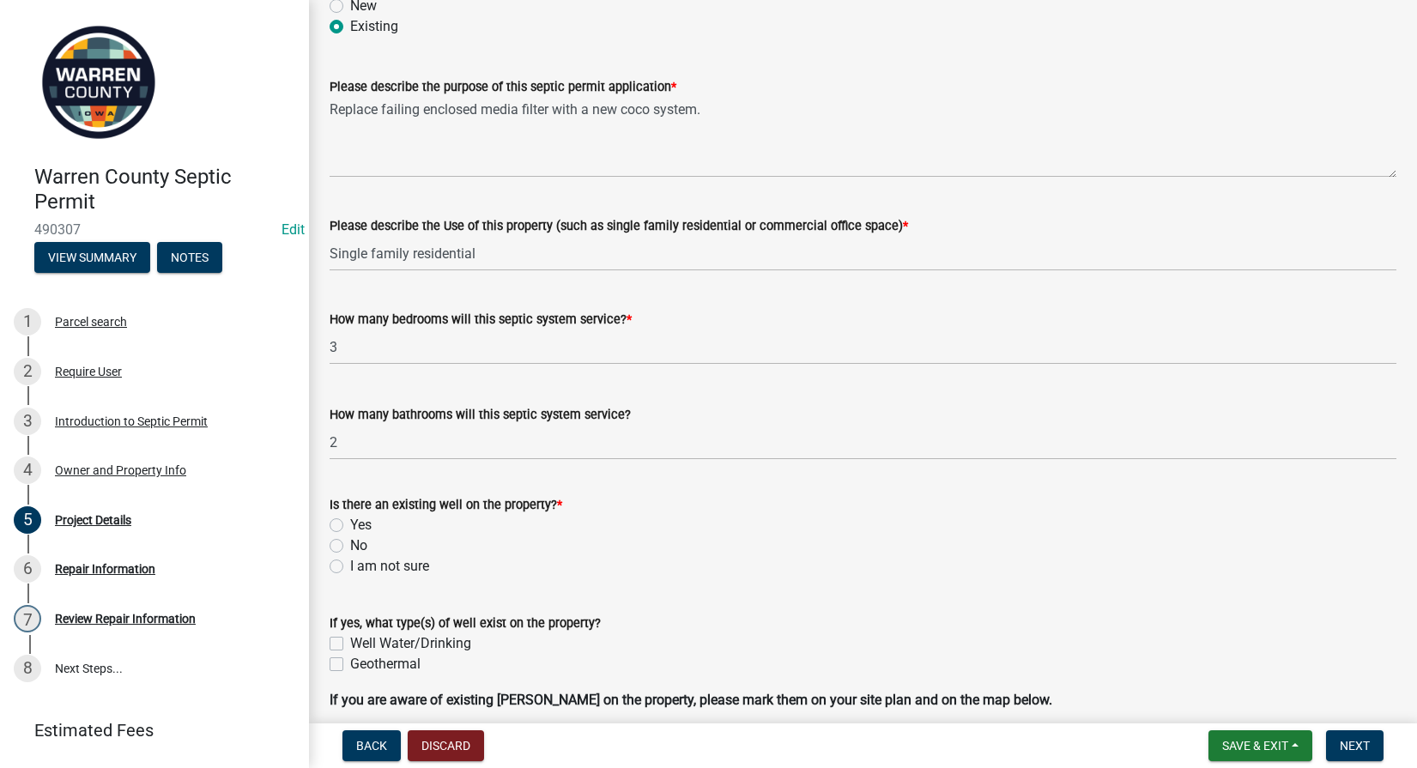
click at [350, 543] on label "No" at bounding box center [358, 546] width 17 height 21
click at [350, 543] on input "No" at bounding box center [355, 541] width 11 height 11
radio input "true"
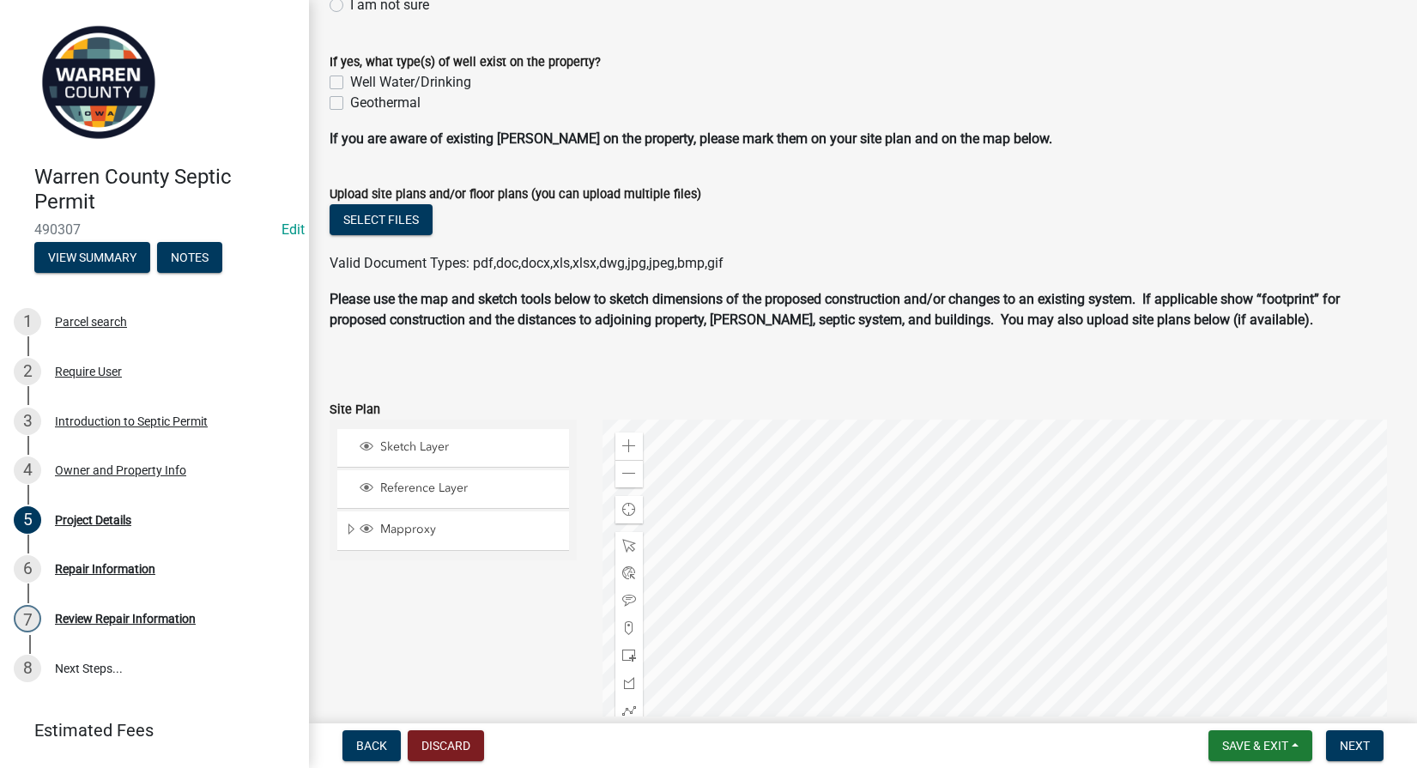
scroll to position [1177, 0]
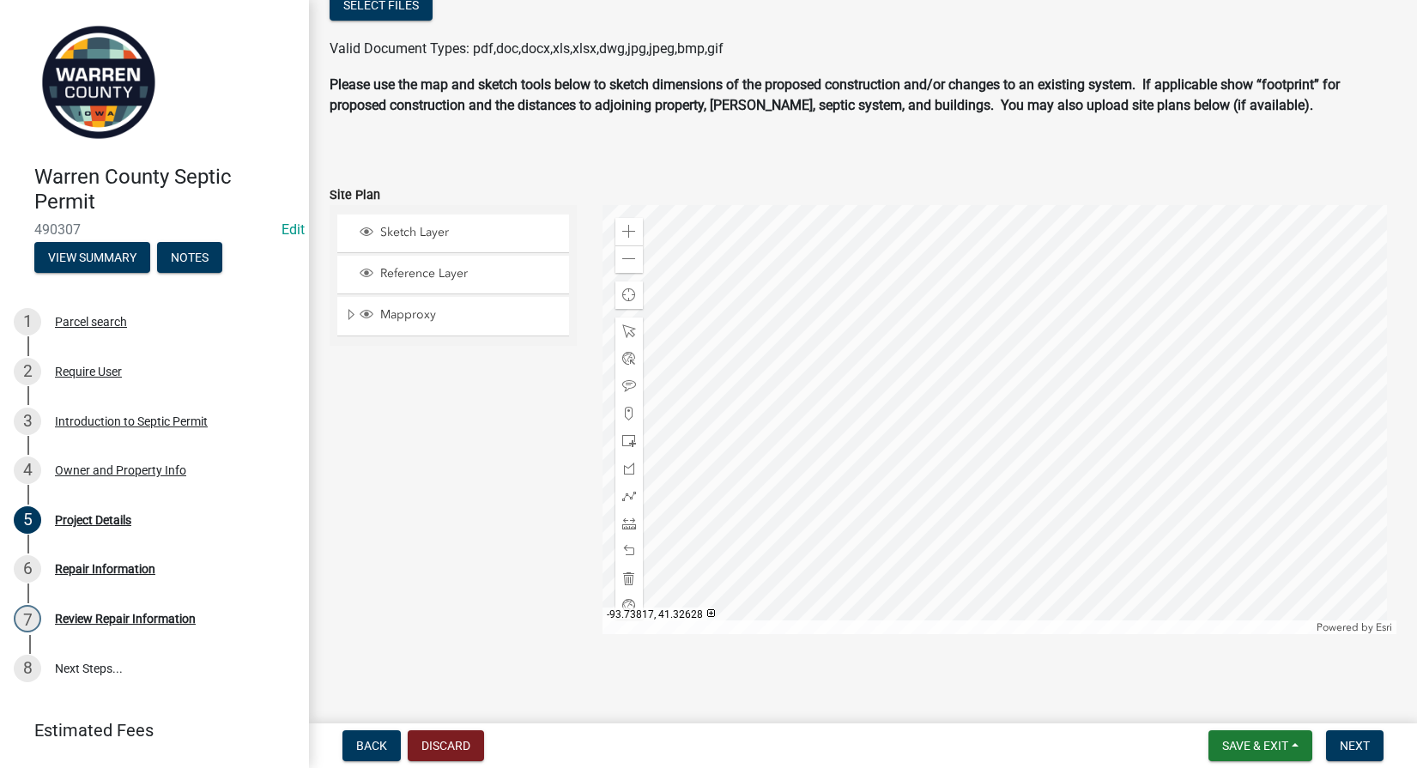
click at [797, 338] on div at bounding box center [999, 419] width 794 height 429
click at [629, 262] on span at bounding box center [629, 259] width 14 height 14
click at [622, 260] on span at bounding box center [629, 259] width 14 height 14
click at [622, 261] on span at bounding box center [629, 259] width 14 height 14
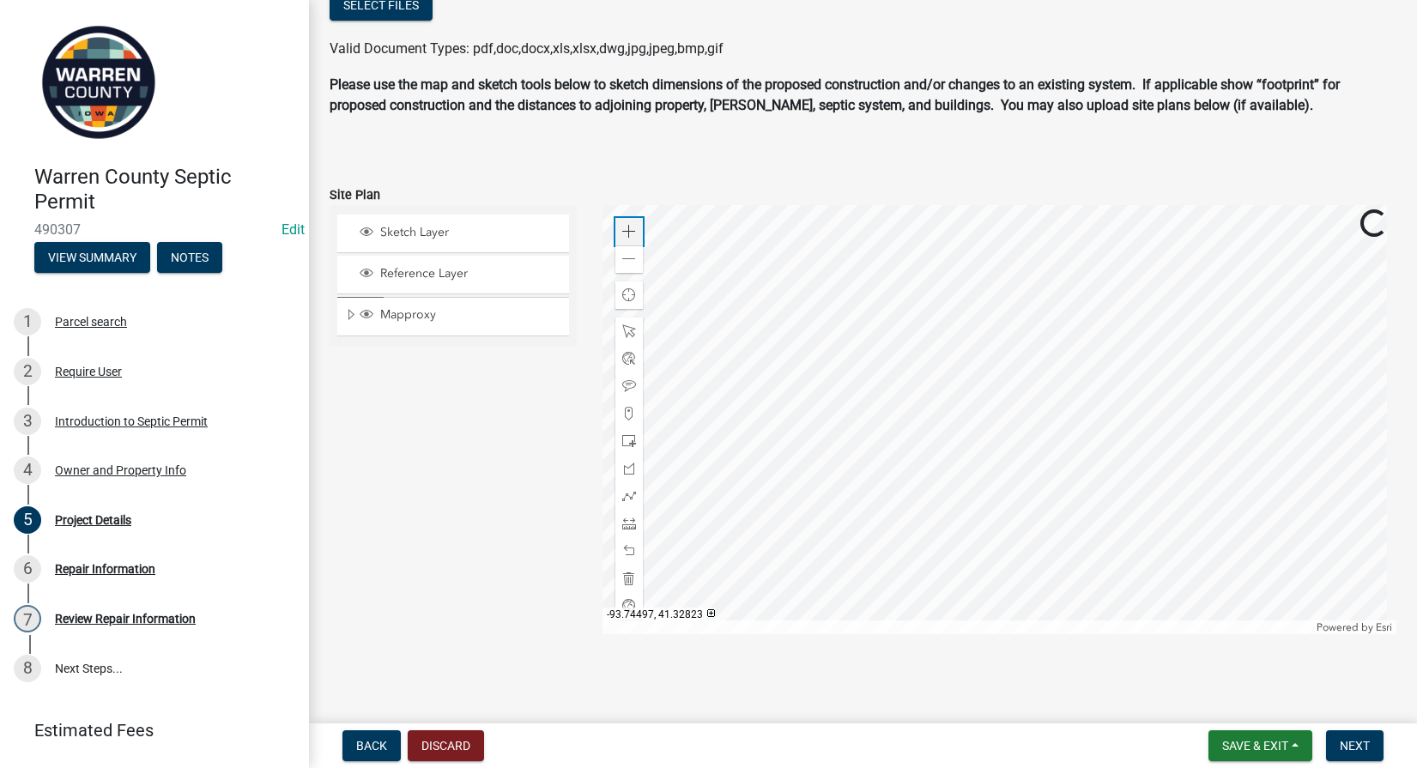
click at [616, 225] on div "Zoom in" at bounding box center [628, 231] width 27 height 27
click at [615, 225] on div "Zoom in" at bounding box center [628, 231] width 27 height 27
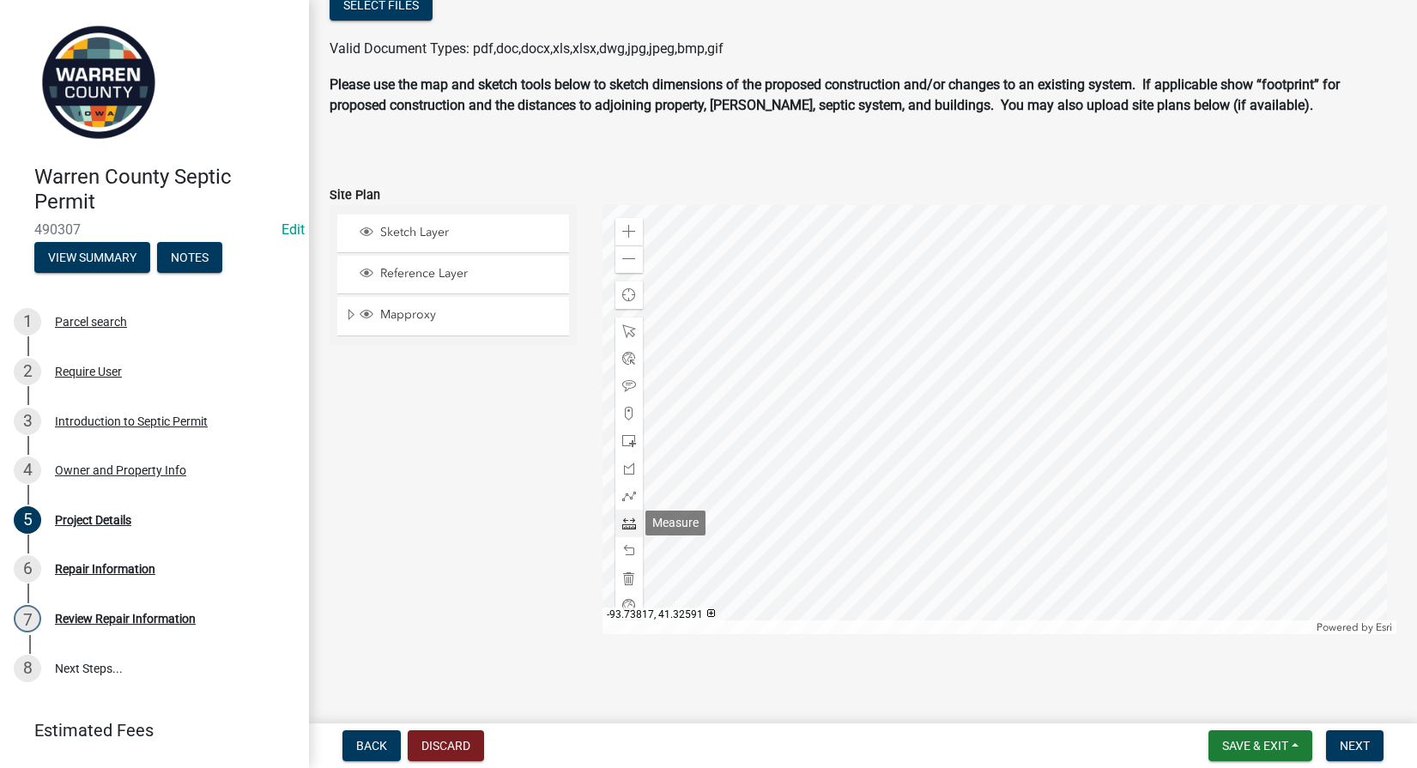
click at [625, 528] on span at bounding box center [629, 524] width 14 height 14
click at [651, 272] on div at bounding box center [999, 419] width 794 height 429
click at [454, 154] on wm-data-entity-input "Please use the map and sketch tools below to sketch dimensions of the proposed …" at bounding box center [863, 119] width 1067 height 89
click at [681, 364] on div at bounding box center [999, 419] width 794 height 429
click at [627, 325] on span at bounding box center [629, 331] width 14 height 14
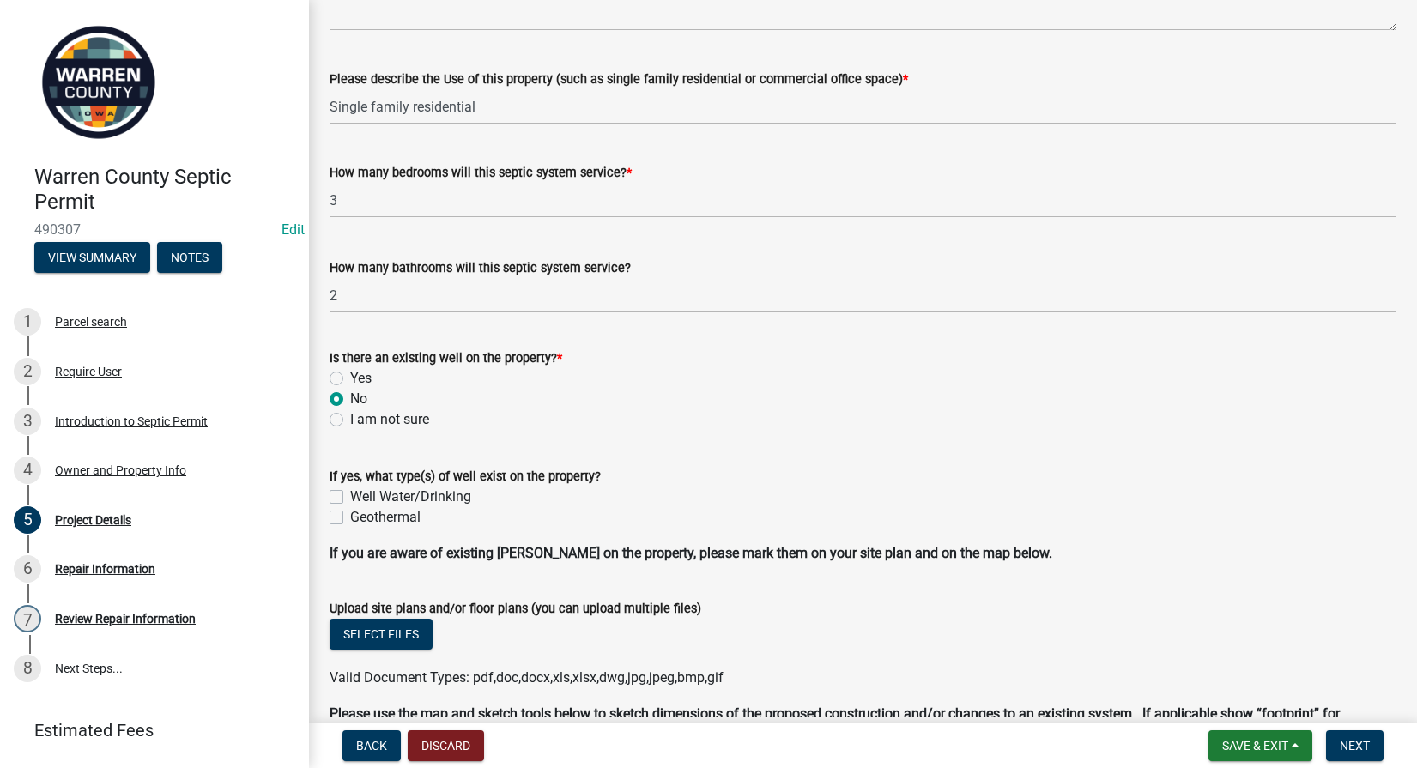
scroll to position [601, 0]
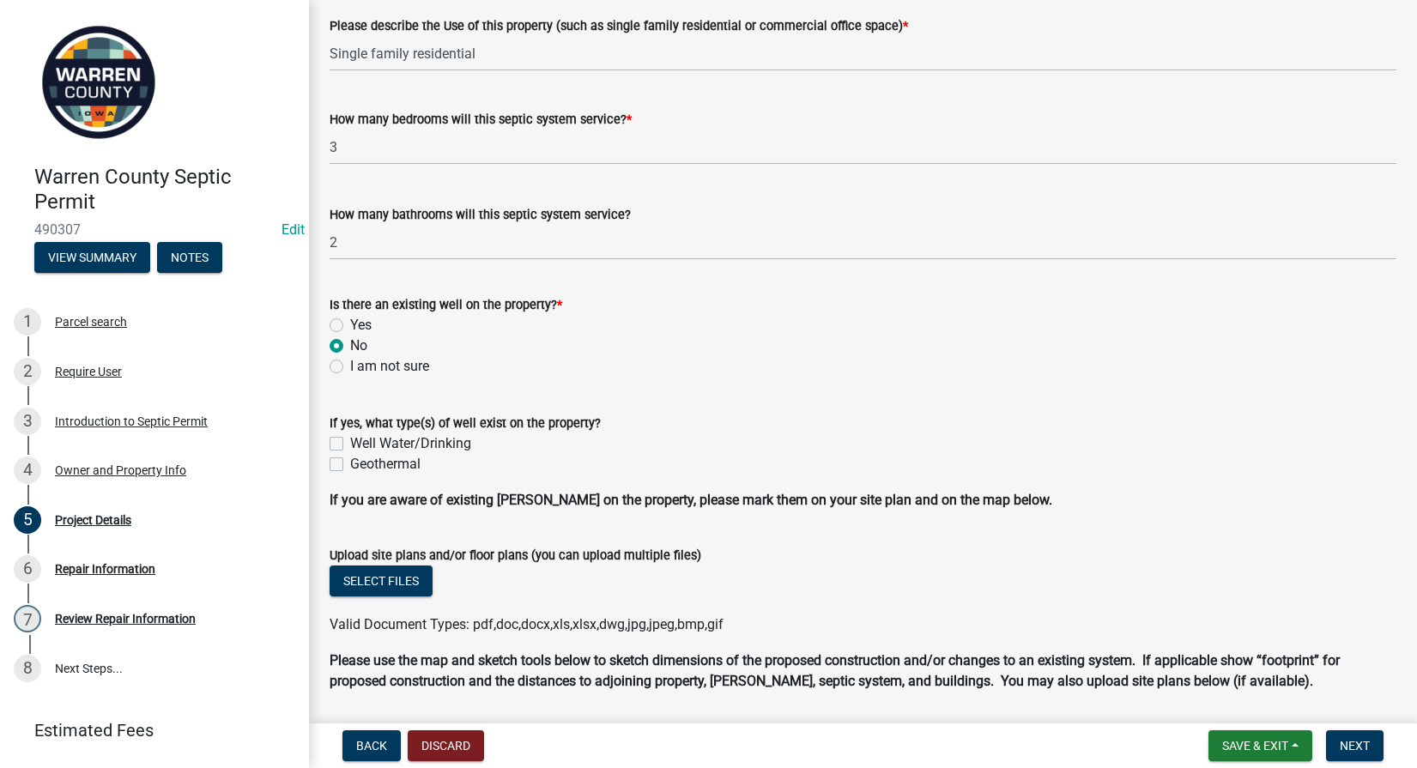
click at [350, 442] on label "Well Water/Drinking" at bounding box center [410, 443] width 121 height 21
click at [350, 442] on input "Well Water/Drinking" at bounding box center [355, 438] width 11 height 11
checkbox input "true"
checkbox input "false"
click at [350, 324] on label "Yes" at bounding box center [360, 325] width 21 height 21
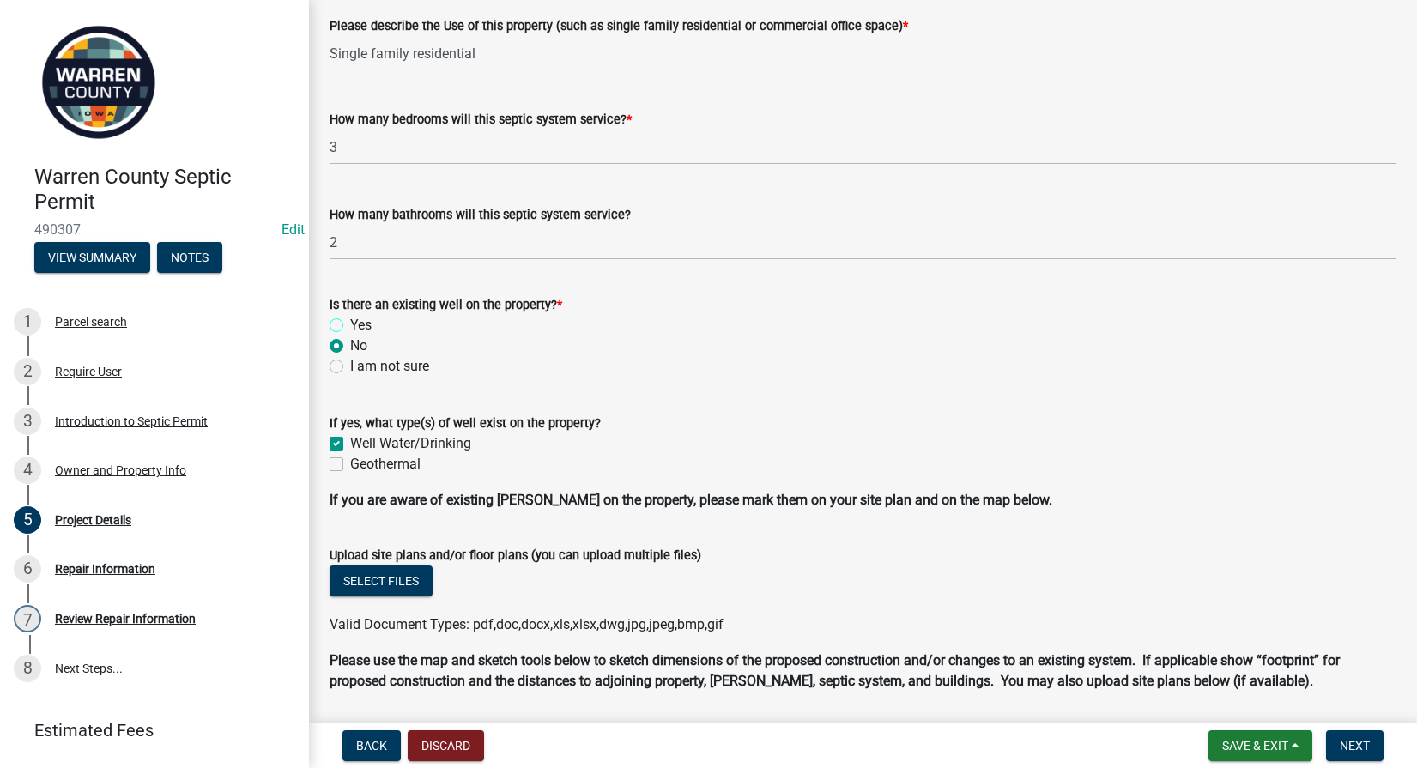
click at [350, 324] on input "Yes" at bounding box center [355, 320] width 11 height 11
radio input "true"
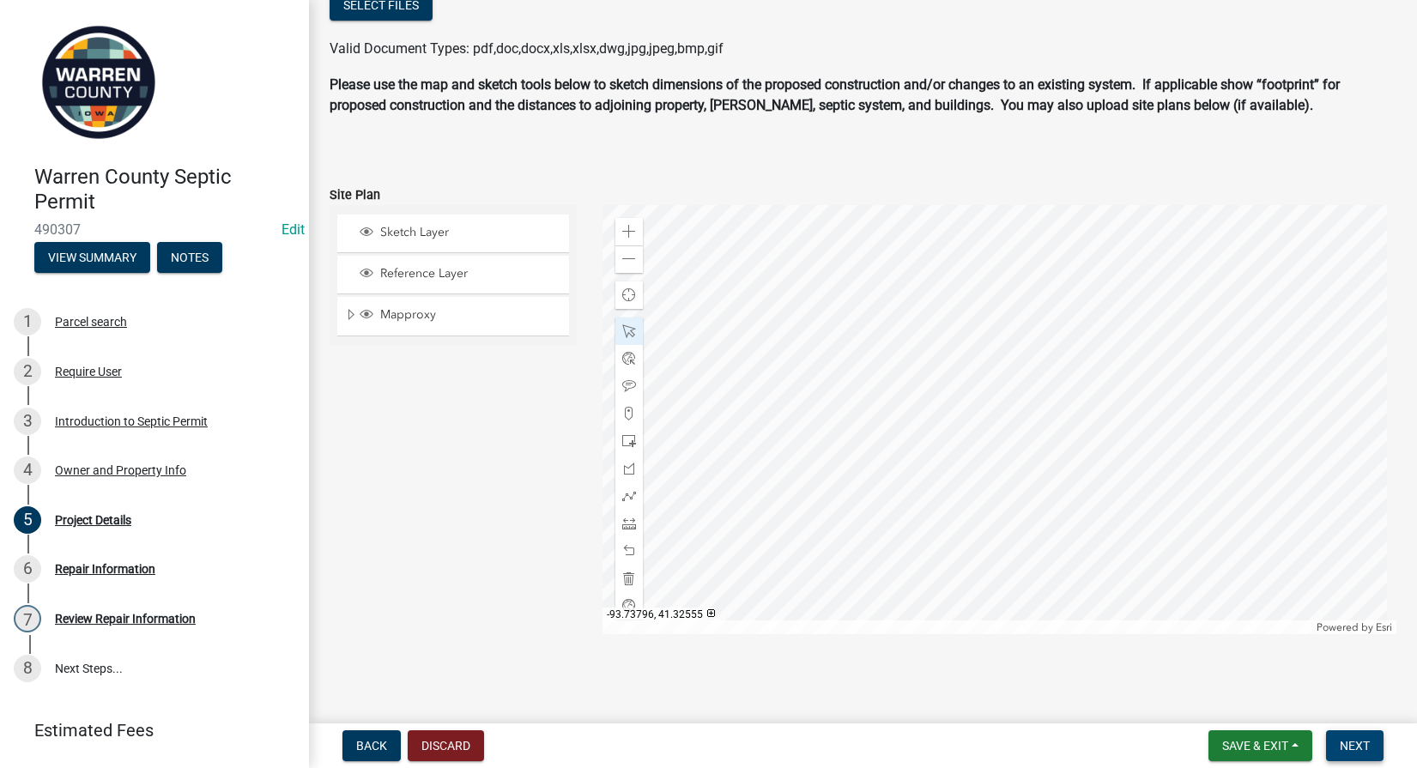
click at [1366, 744] on span "Next" at bounding box center [1355, 746] width 30 height 14
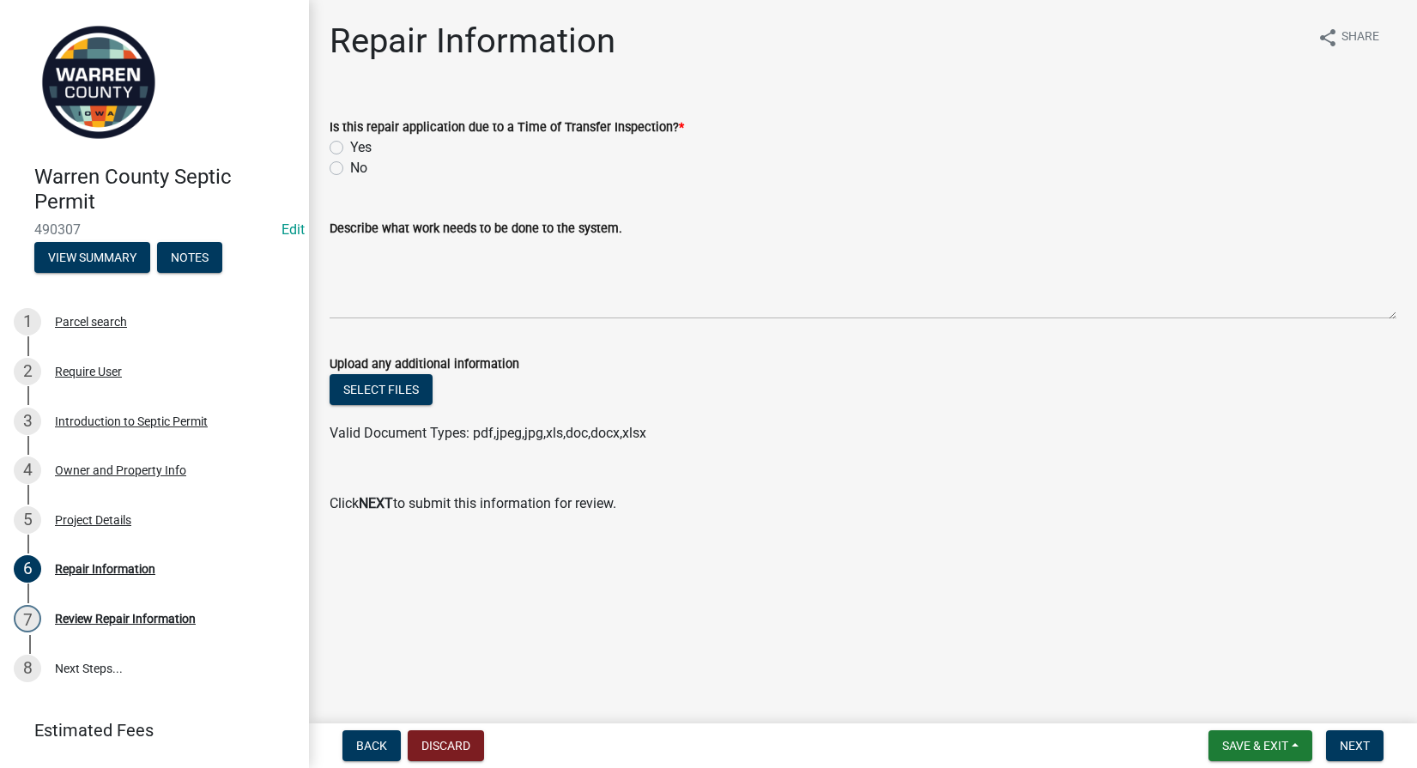
drag, startPoint x: 333, startPoint y: 147, endPoint x: 365, endPoint y: 179, distance: 44.9
click at [350, 147] on label "Yes" at bounding box center [360, 147] width 21 height 21
click at [350, 147] on input "Yes" at bounding box center [355, 142] width 11 height 11
radio input "true"
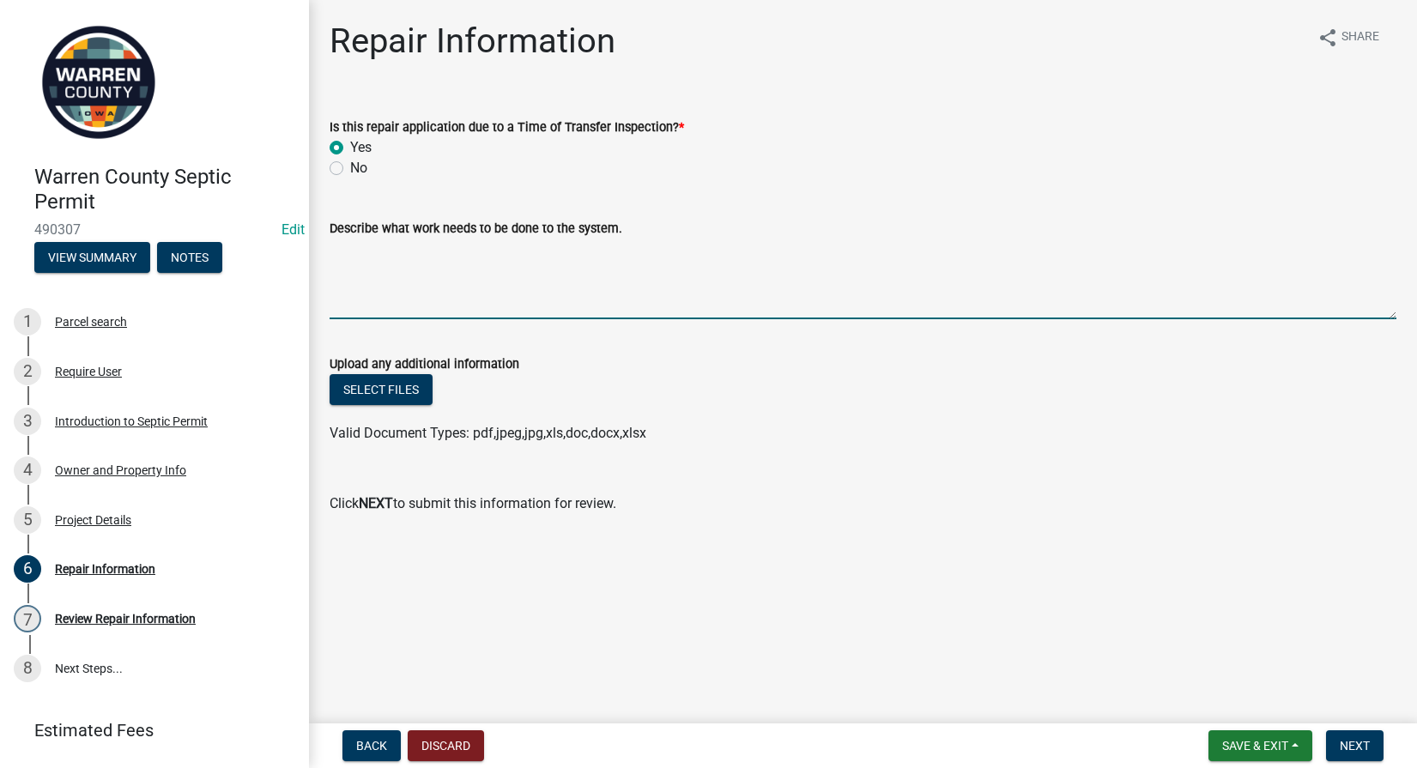
click at [473, 275] on textarea "Describe what work needs to be done to the system." at bounding box center [863, 279] width 1067 height 81
type textarea "Install new coco system."
click at [1366, 747] on span "Next" at bounding box center [1355, 746] width 30 height 14
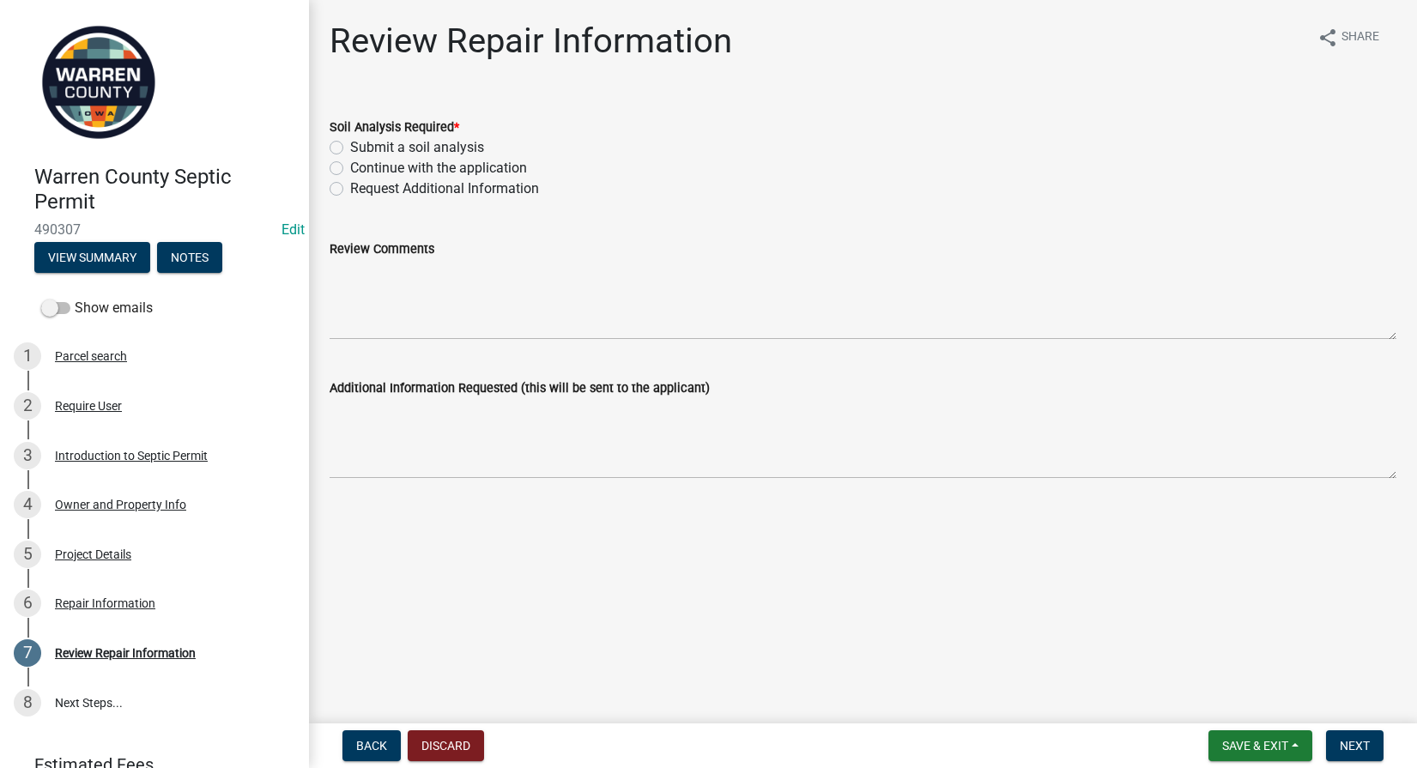
click at [350, 170] on label "Continue with the application" at bounding box center [438, 168] width 177 height 21
click at [350, 169] on input "Continue with the application" at bounding box center [355, 163] width 11 height 11
radio input "true"
click at [1358, 742] on span "Next" at bounding box center [1355, 746] width 30 height 14
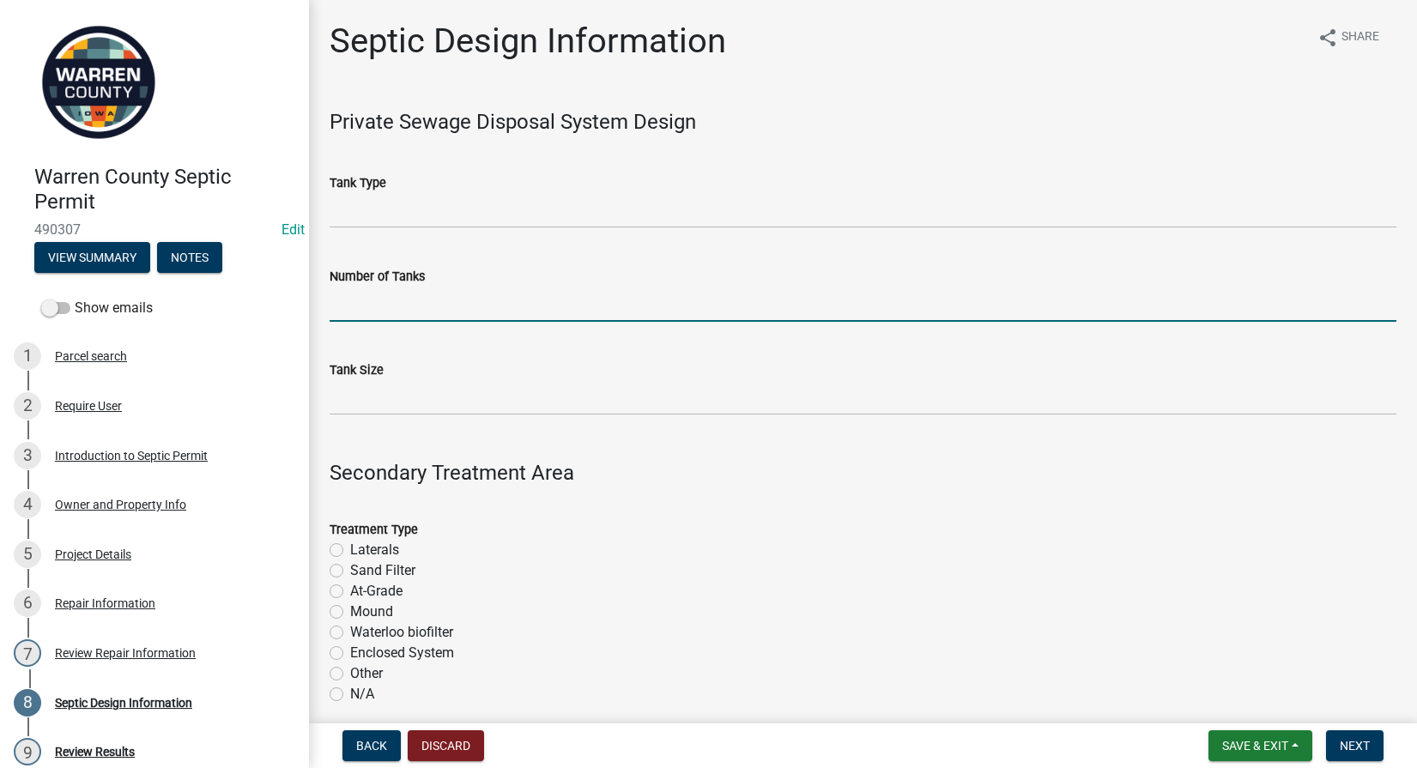
click at [421, 299] on input "Number of Tanks" at bounding box center [863, 304] width 1067 height 35
type input "1"
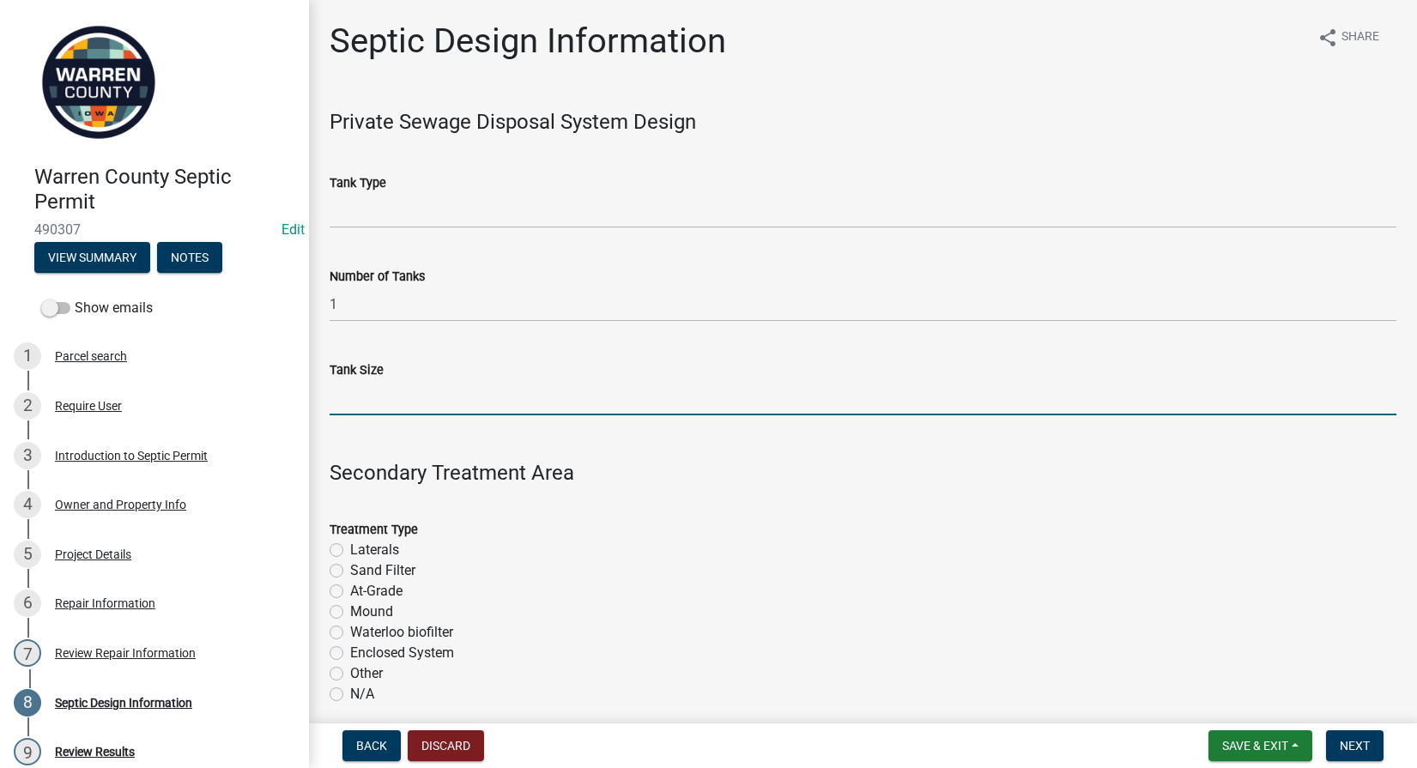
click at [342, 413] on input "Tank Size" at bounding box center [863, 397] width 1067 height 35
type input "1250"
drag, startPoint x: 336, startPoint y: 649, endPoint x: 366, endPoint y: 632, distance: 34.6
click at [350, 648] on label "Enclosed System" at bounding box center [402, 653] width 104 height 21
click at [350, 648] on input "Enclosed System" at bounding box center [355, 648] width 11 height 11
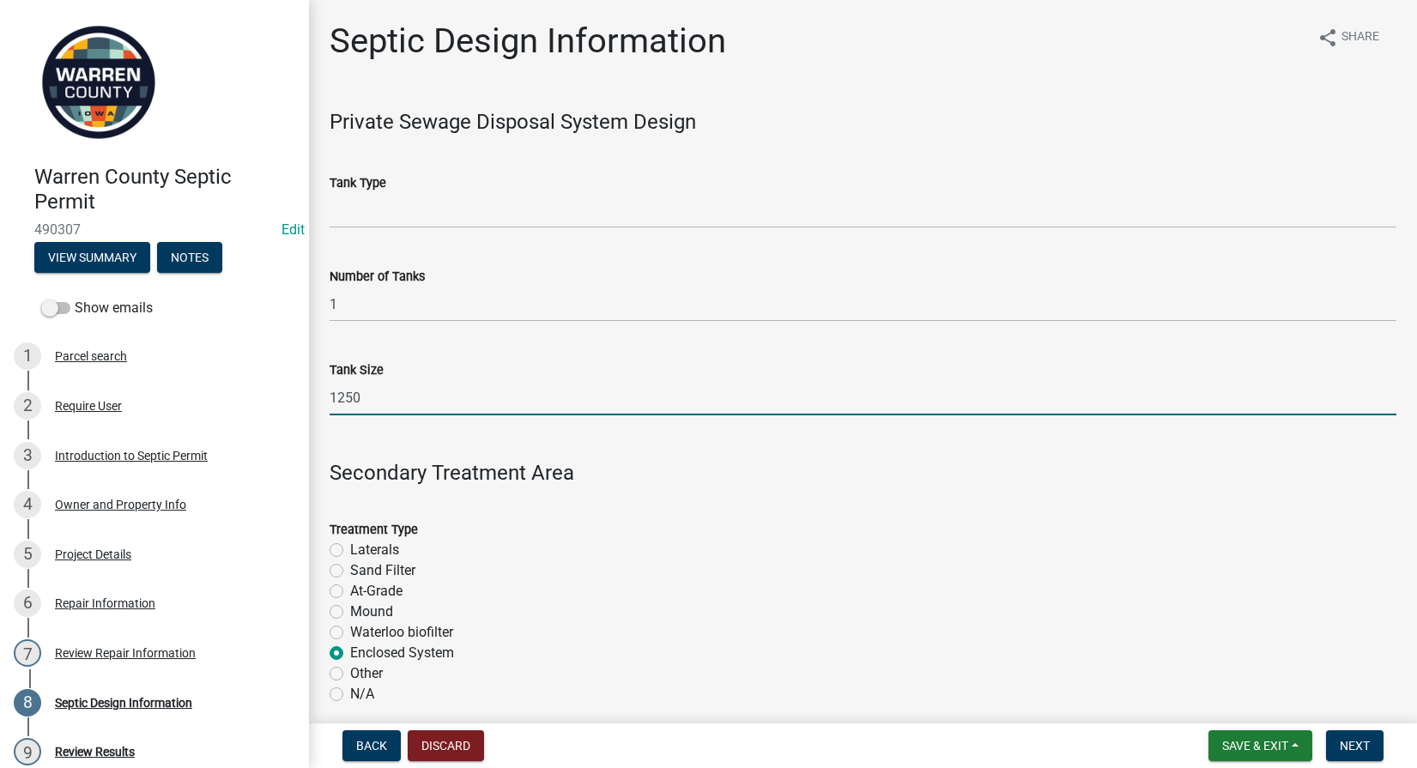
radio input "true"
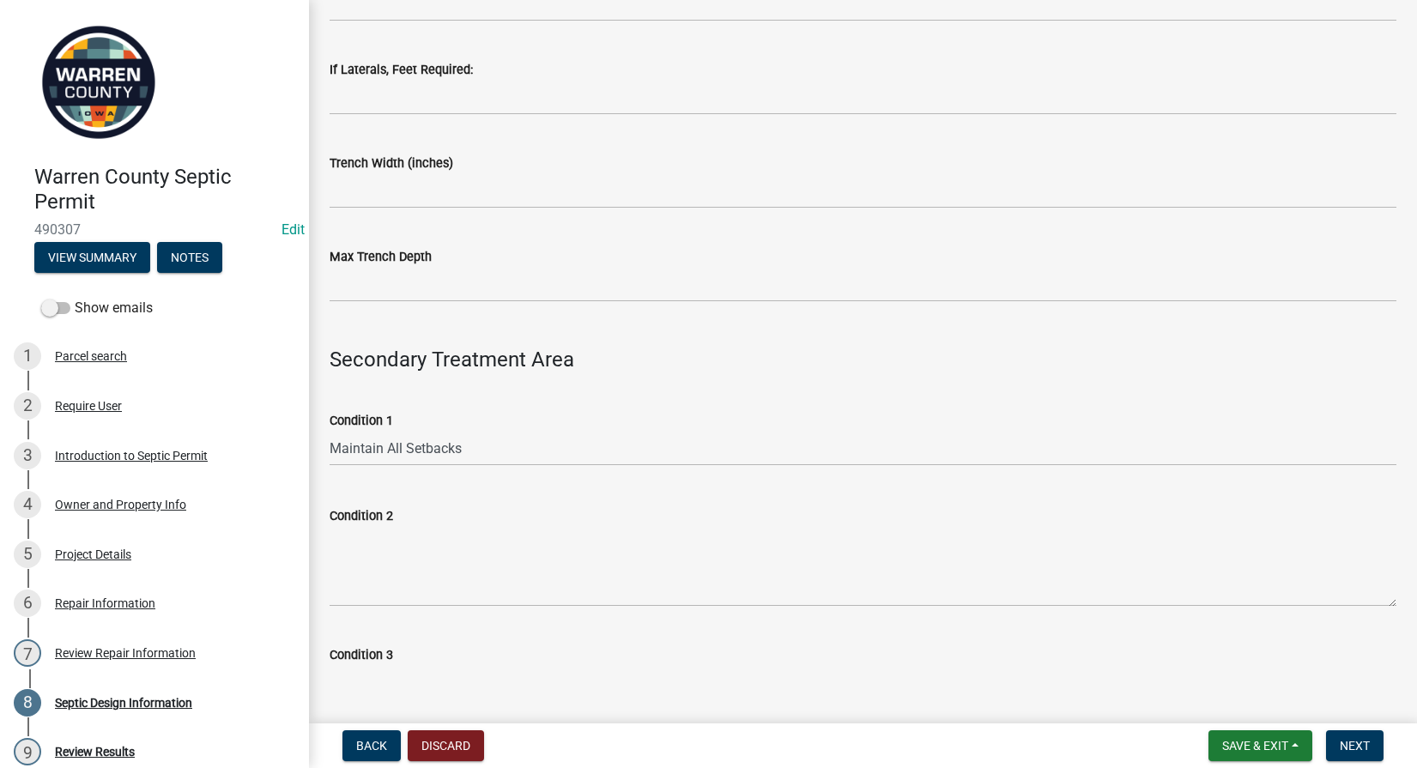
scroll to position [801, 0]
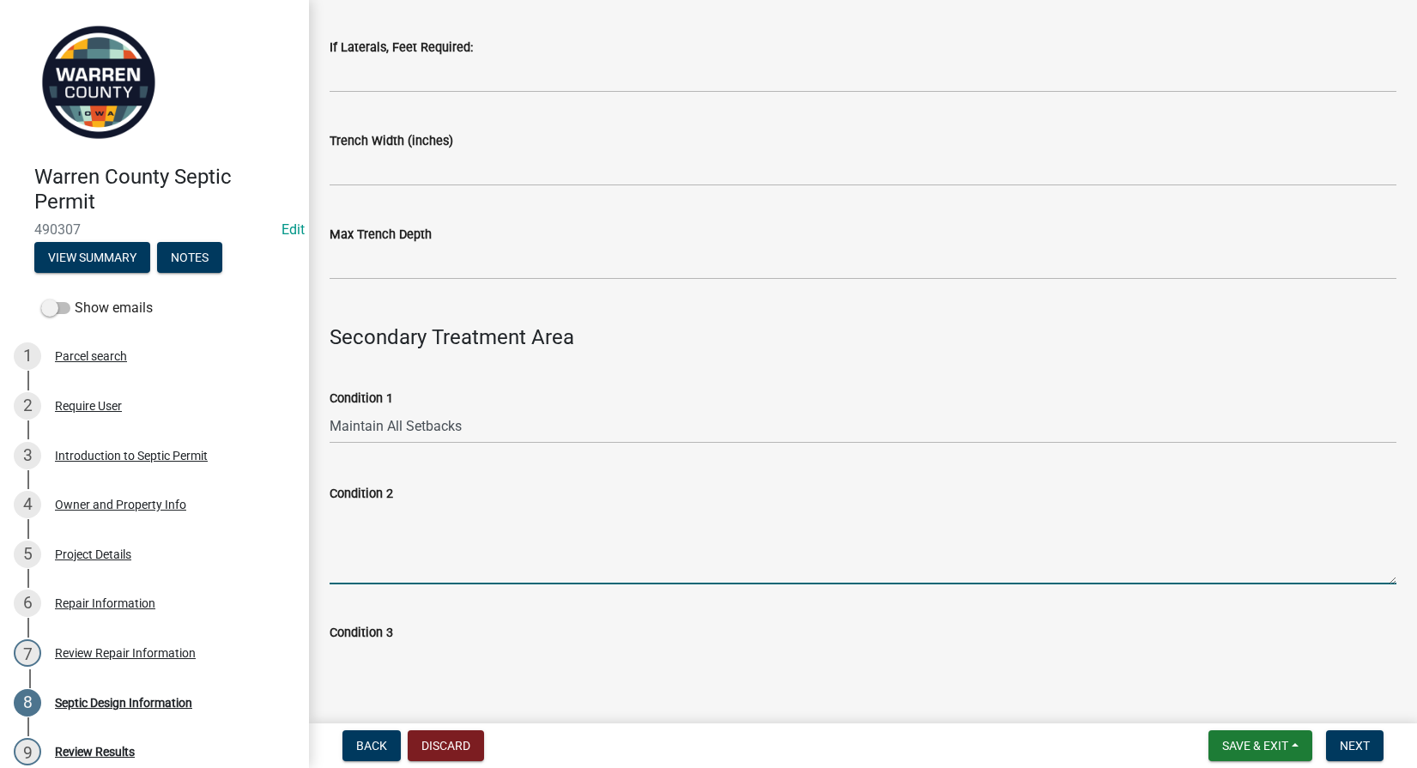
click at [407, 532] on textarea "Condition 2" at bounding box center [863, 544] width 1067 height 81
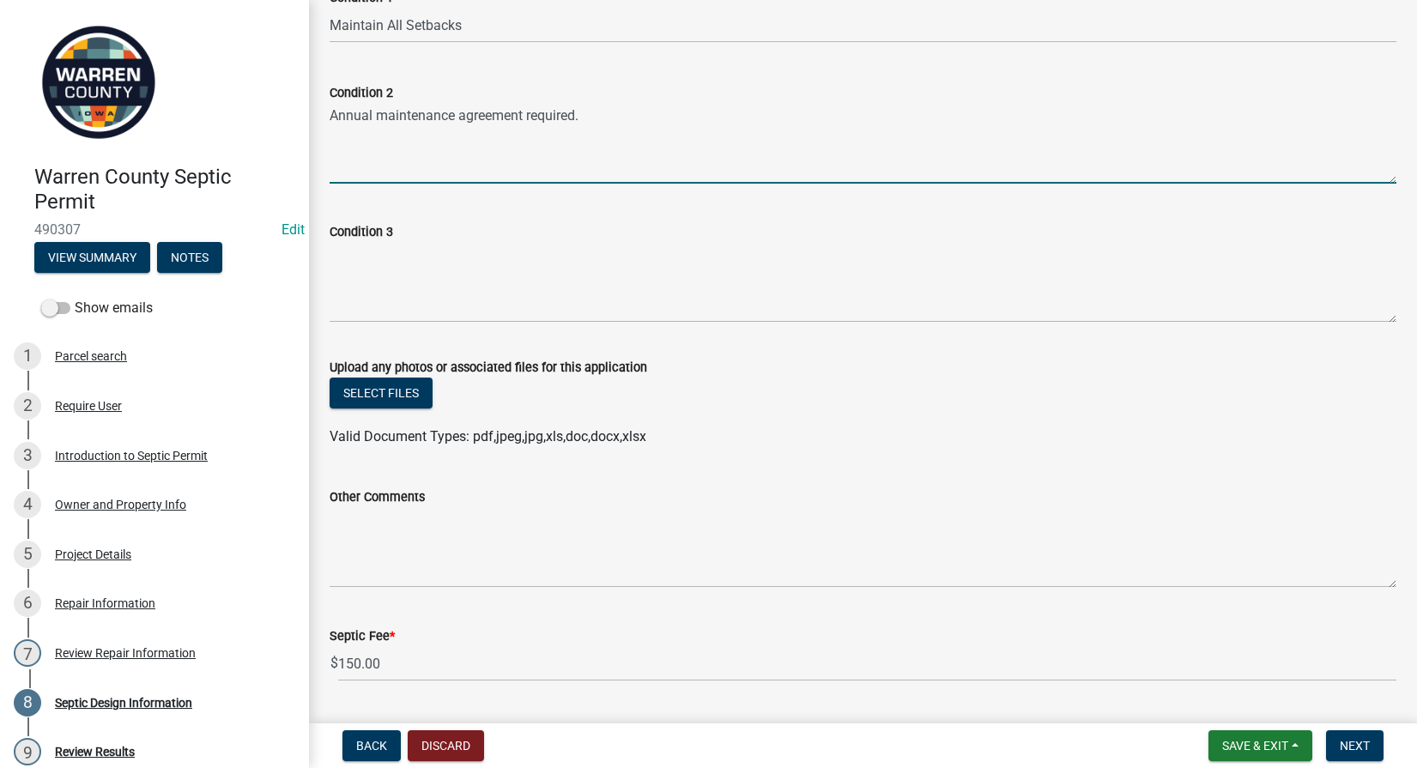
scroll to position [1249, 0]
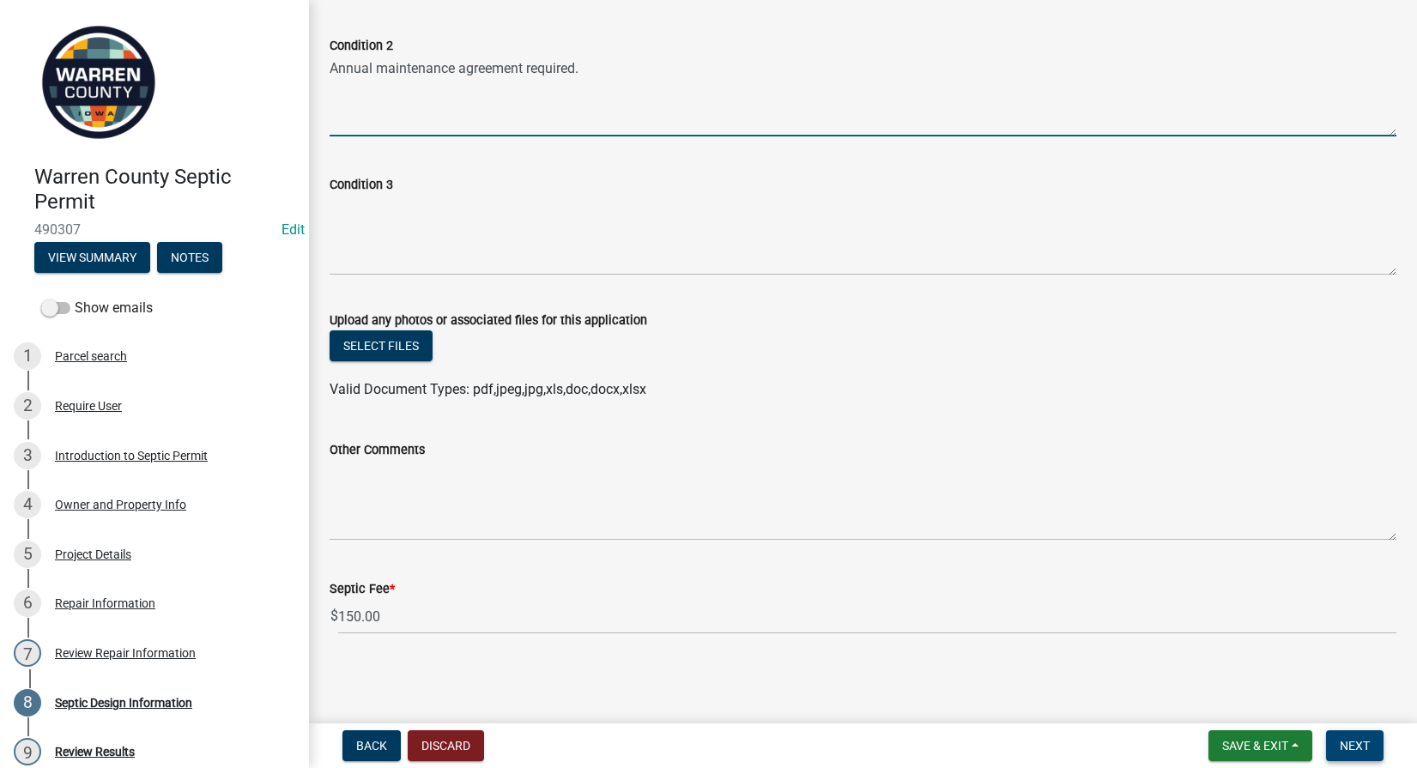
type textarea "Annual maintenance agreement required."
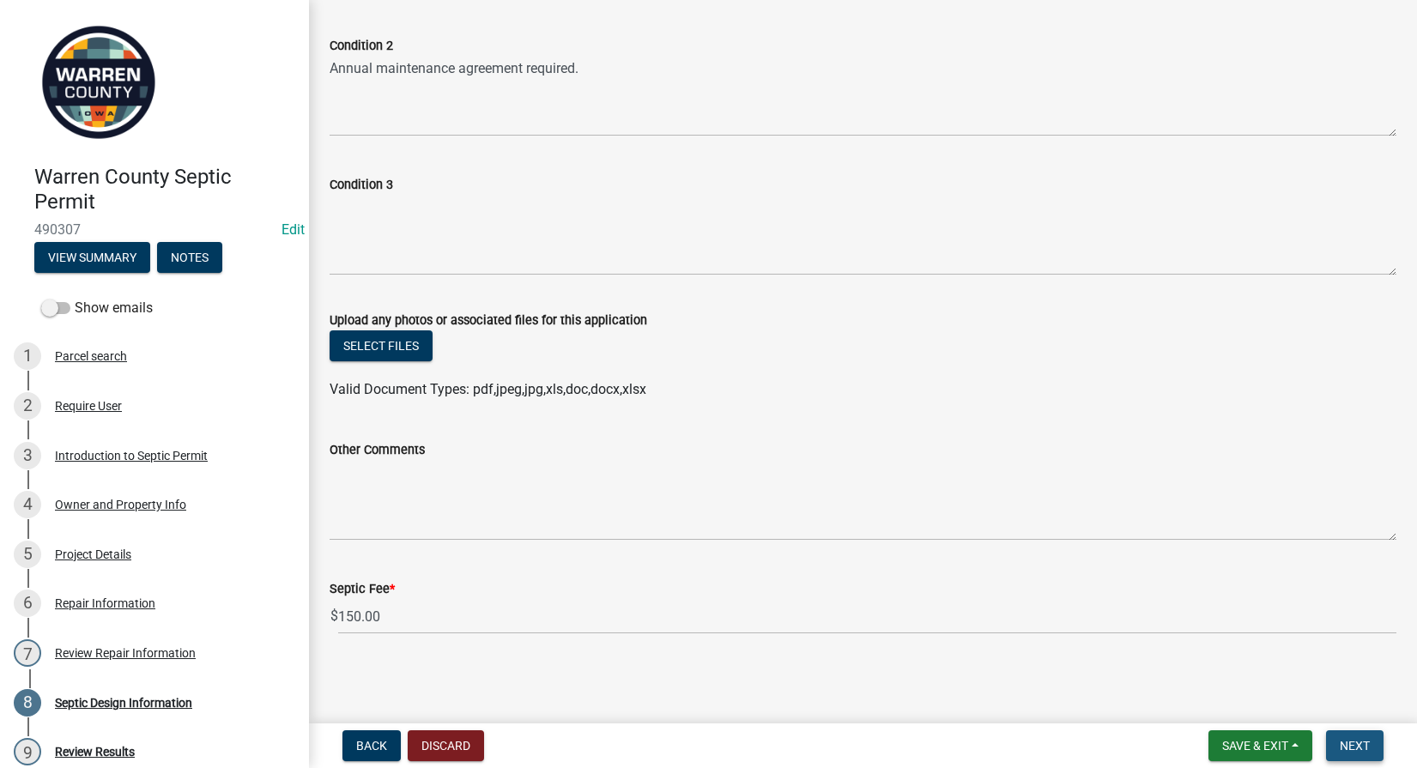
click at [1356, 746] on span "Next" at bounding box center [1355, 746] width 30 height 14
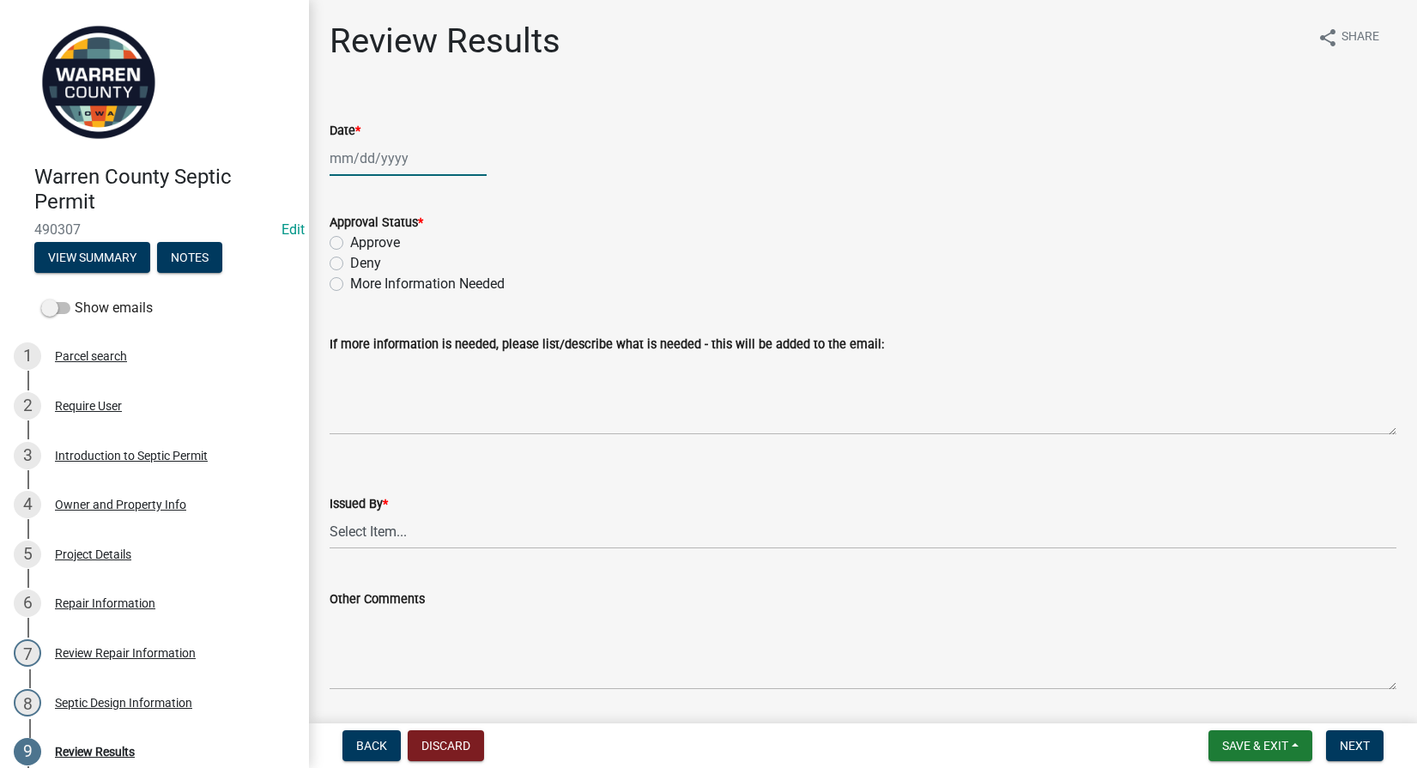
click at [369, 158] on div at bounding box center [408, 158] width 157 height 35
select select "10"
select select "2025"
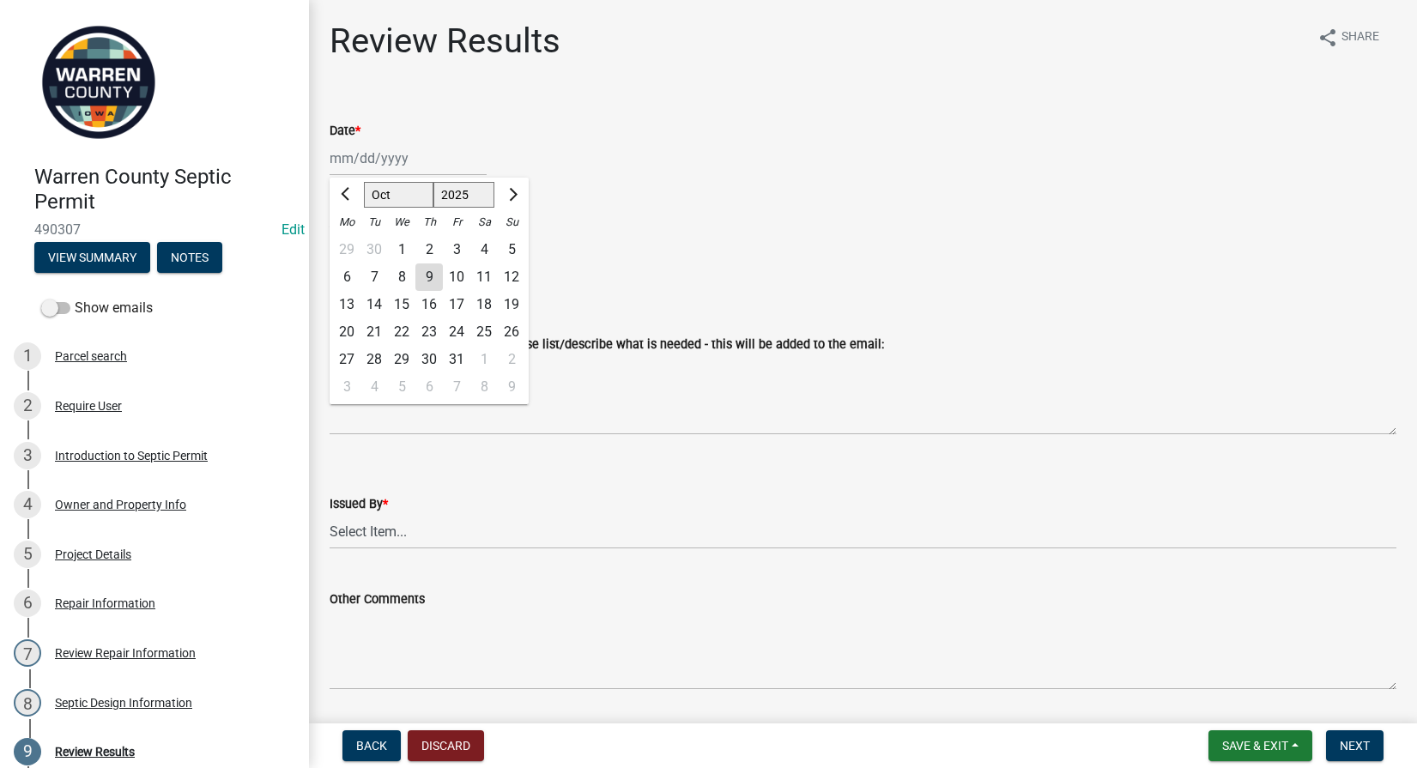
click at [430, 275] on div "9" at bounding box center [428, 276] width 27 height 27
type input "[DATE]"
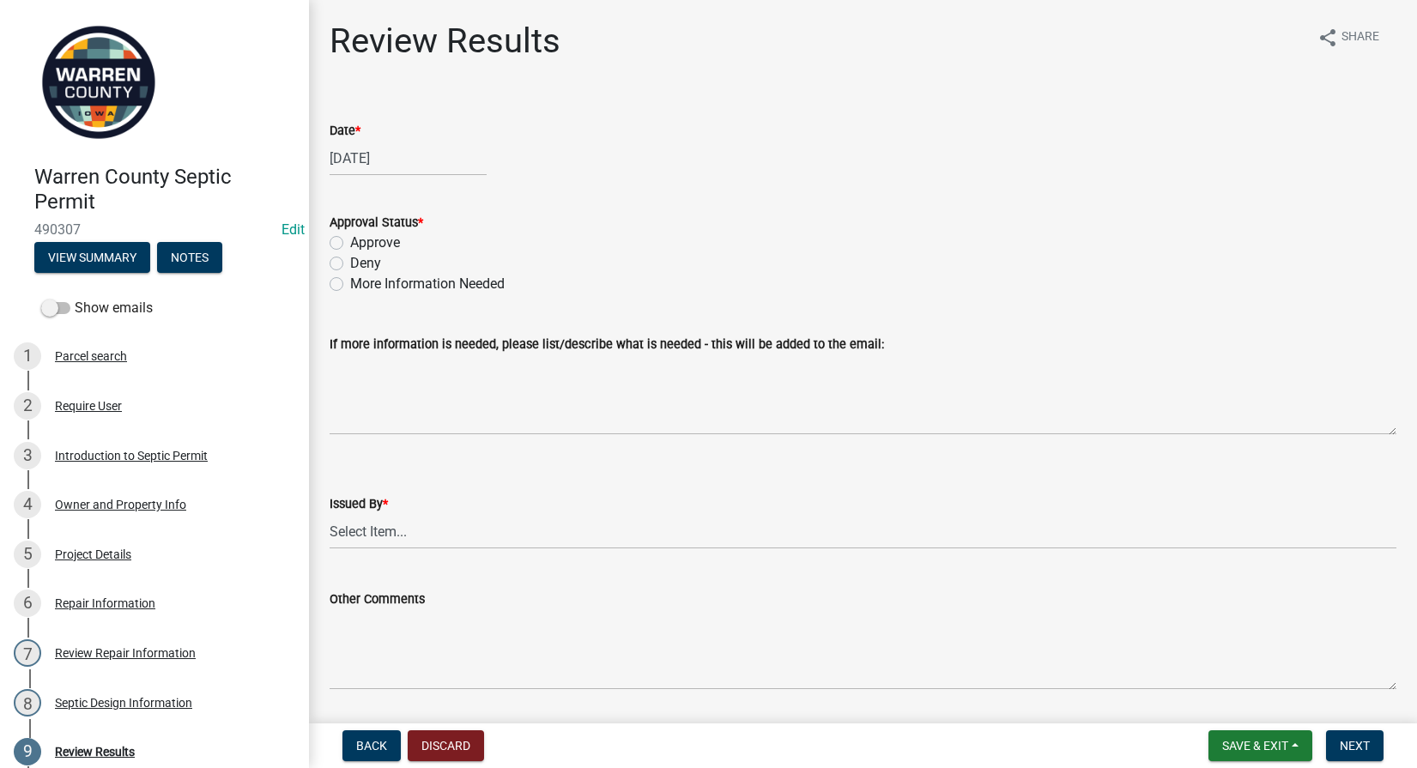
click at [327, 247] on div "Approval Status * Approve Deny More Information Needed" at bounding box center [863, 242] width 1093 height 103
click at [441, 525] on select "Select Item... Tyler Till Jeff Hines" at bounding box center [863, 531] width 1067 height 35
click at [330, 514] on select "Select Item... Tyler Till Jeff Hines" at bounding box center [863, 531] width 1067 height 35
select select "2f6c2d72-ab04-4add-87ae-7a9750ff19b9"
click at [1357, 741] on span "Next" at bounding box center [1355, 746] width 30 height 14
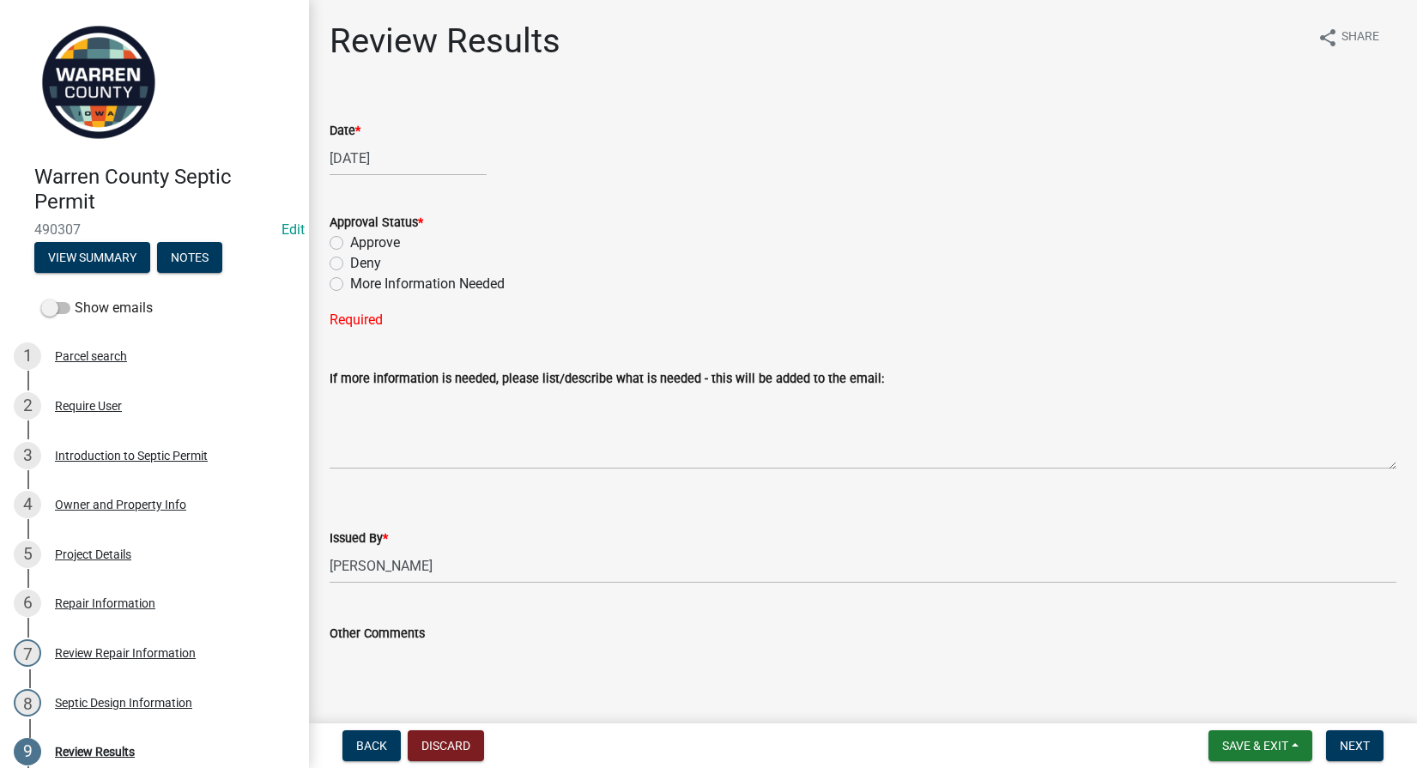
click at [350, 243] on label "Approve" at bounding box center [375, 243] width 50 height 21
click at [350, 243] on input "Approve" at bounding box center [355, 238] width 11 height 11
radio input "true"
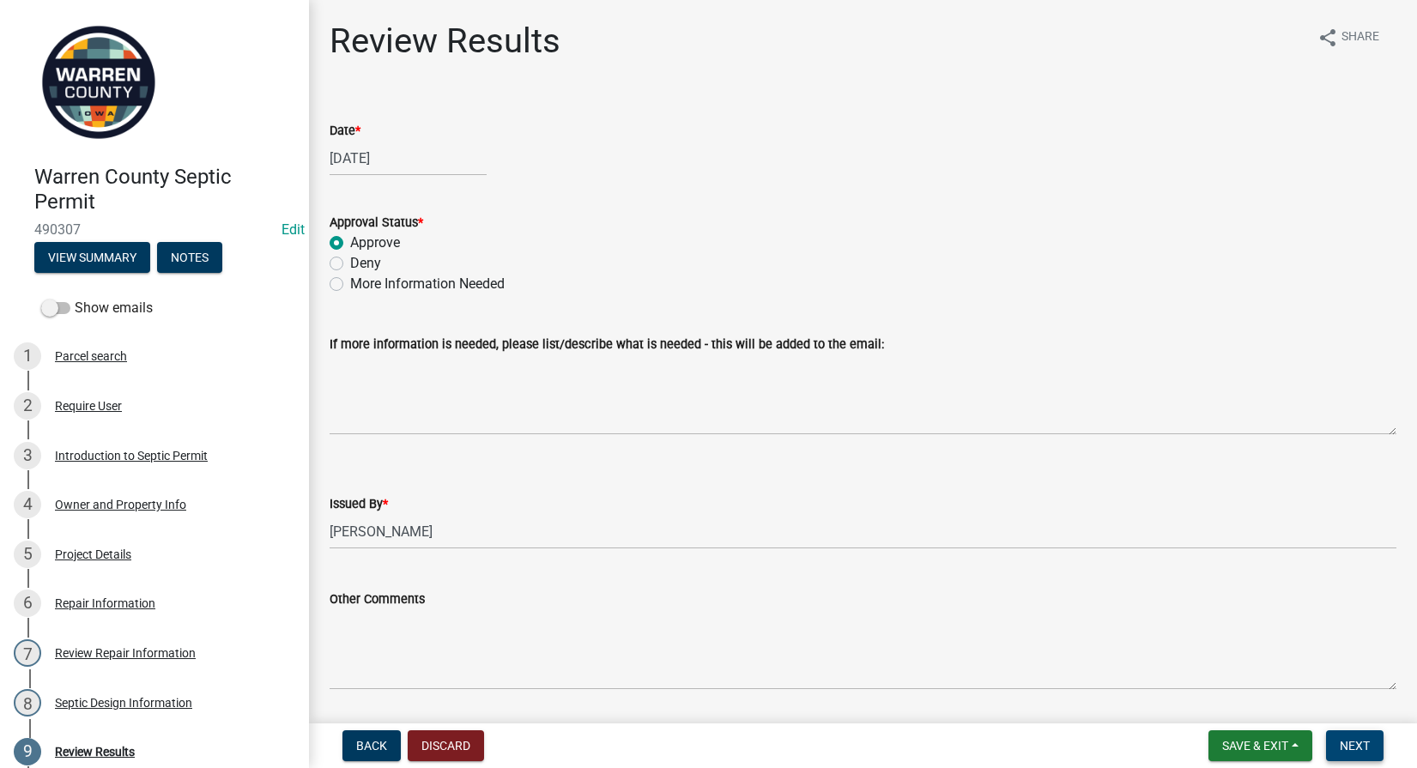
click at [1354, 732] on button "Next" at bounding box center [1355, 745] width 58 height 31
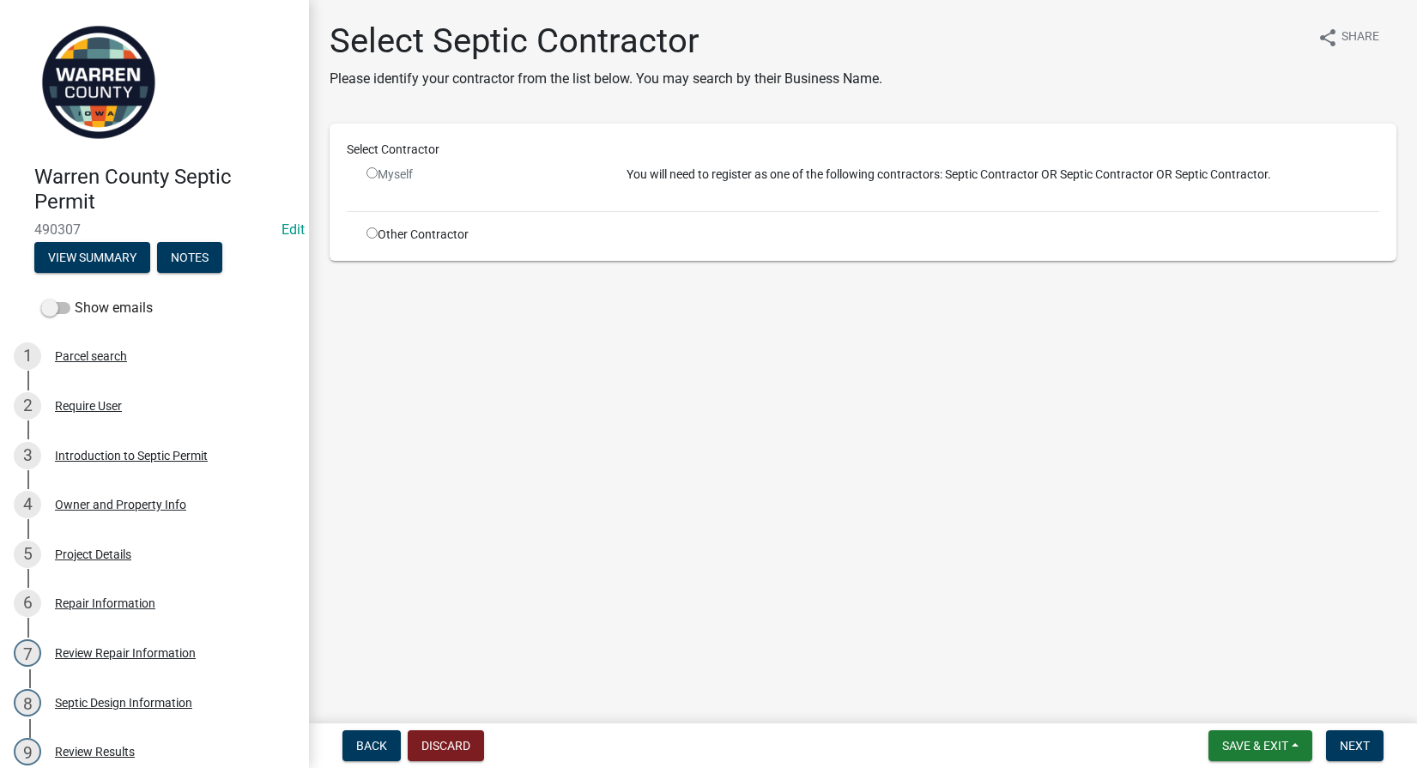
click at [372, 233] on input "radio" at bounding box center [371, 232] width 11 height 11
radio input "true"
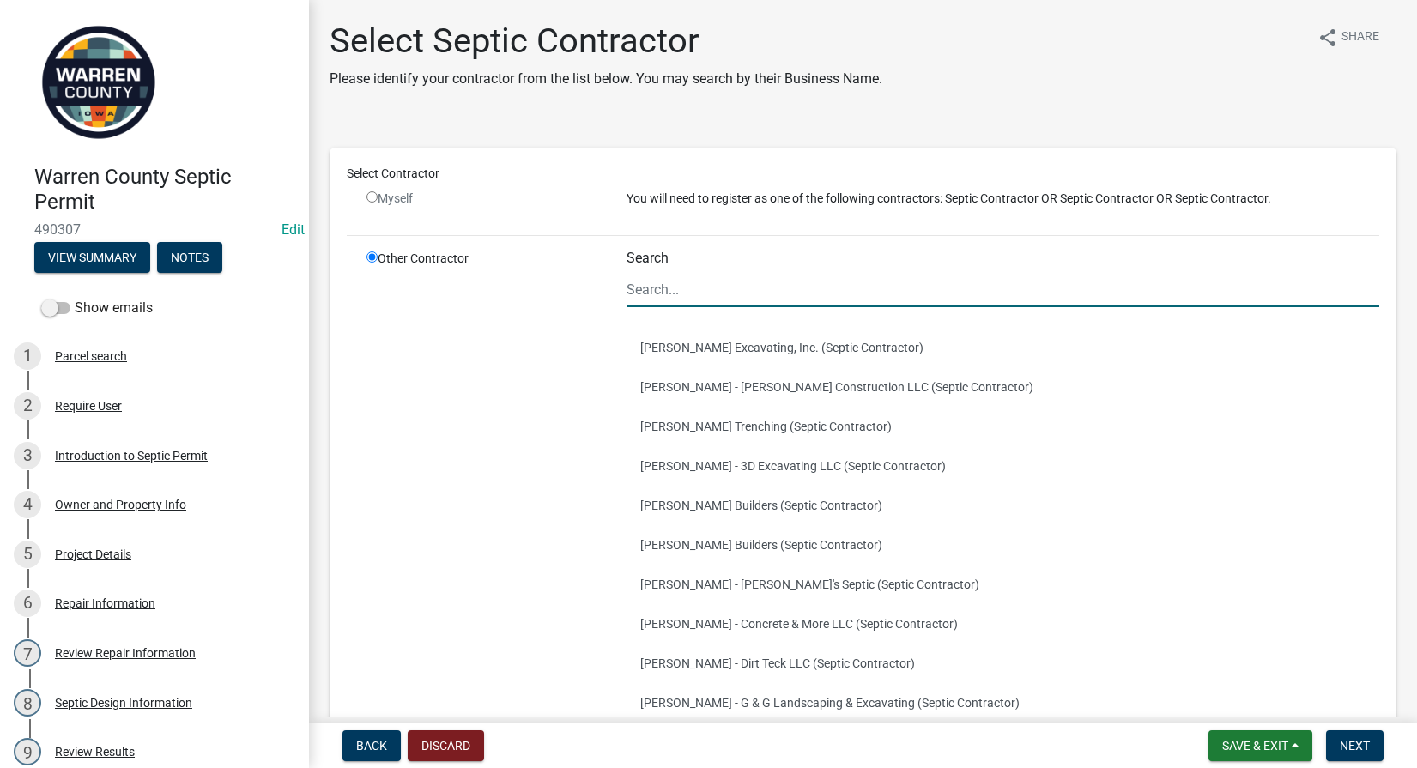
click at [685, 292] on input "Search" at bounding box center [1003, 289] width 754 height 35
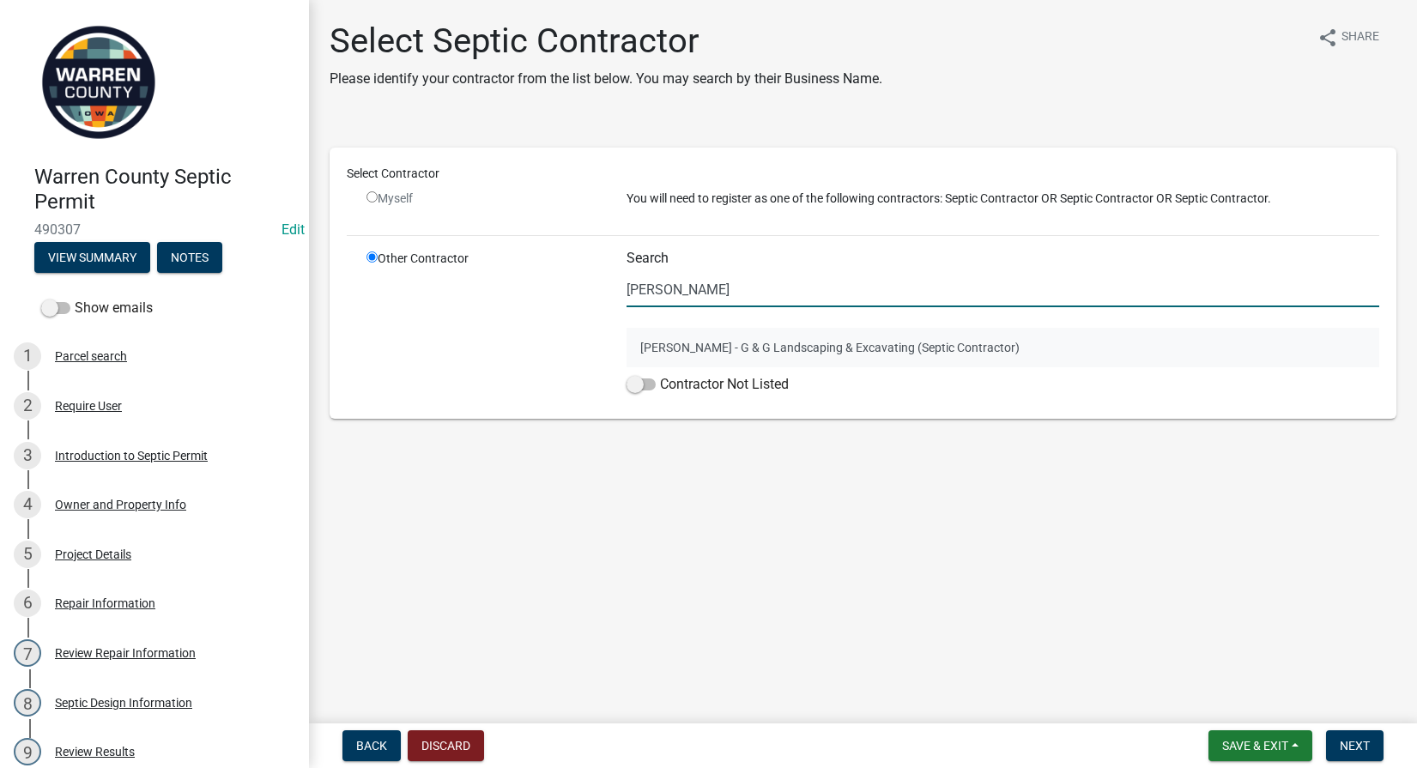
type input "brian"
click at [714, 342] on button "Brian Appenzeller - G & G Landscaping & Excavating (Septic Contractor)" at bounding box center [1003, 347] width 754 height 39
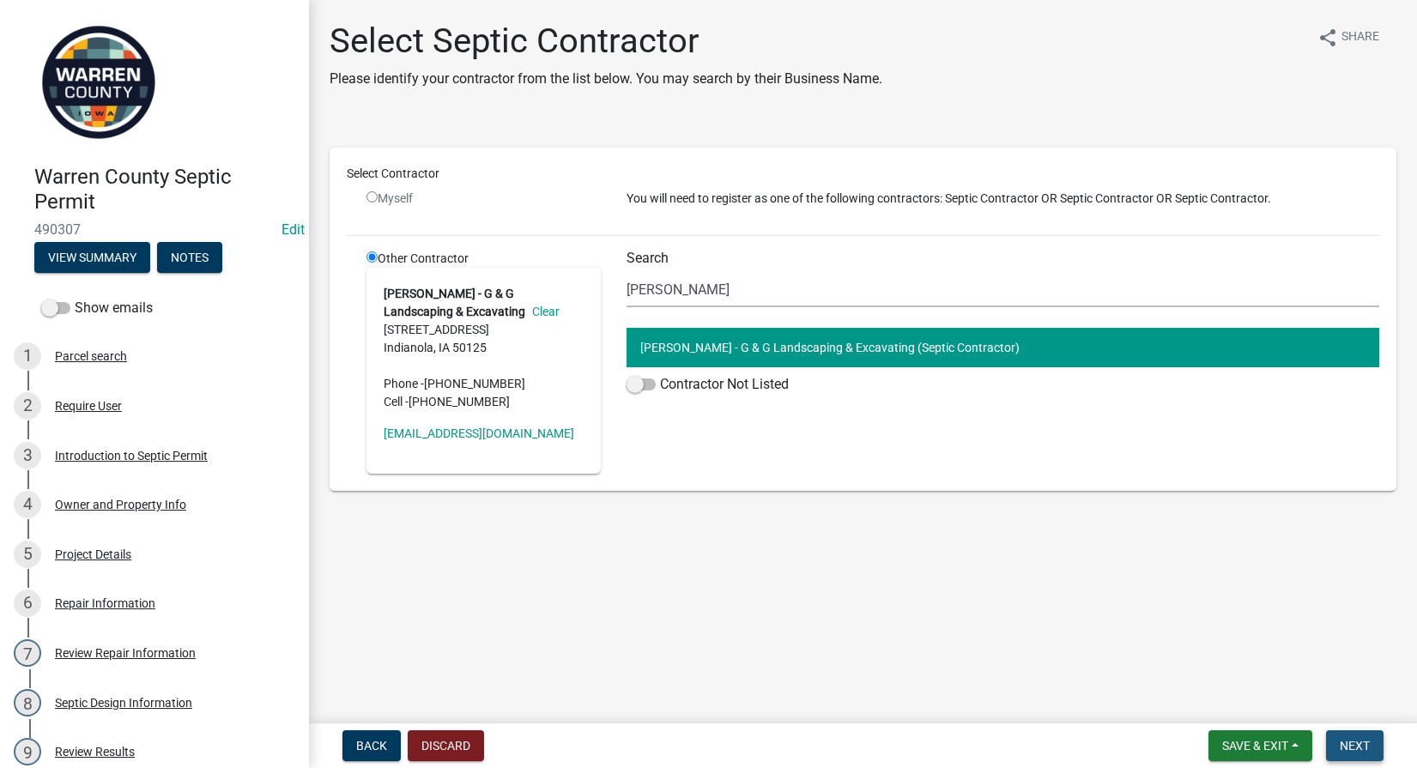
click at [1359, 744] on span "Next" at bounding box center [1355, 746] width 30 height 14
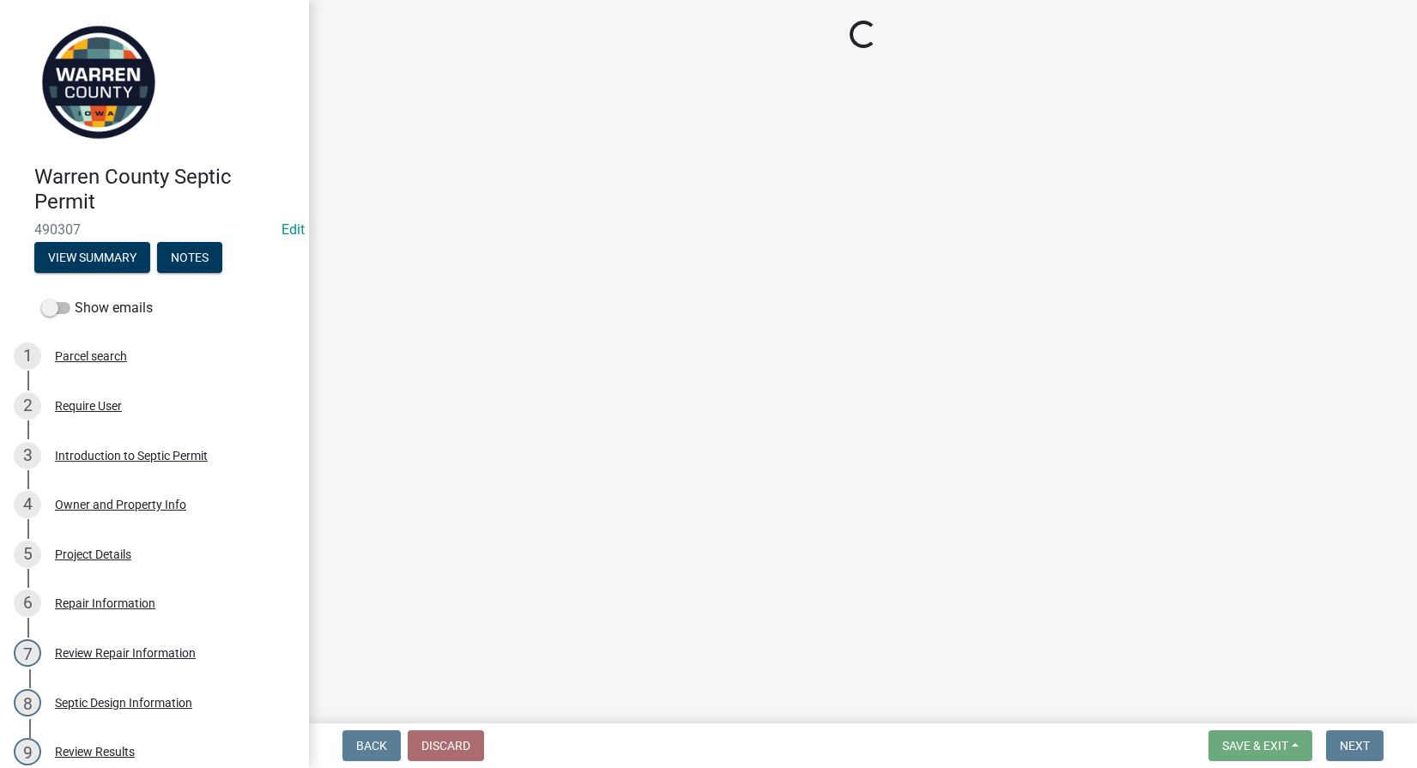
select select "3: 3"
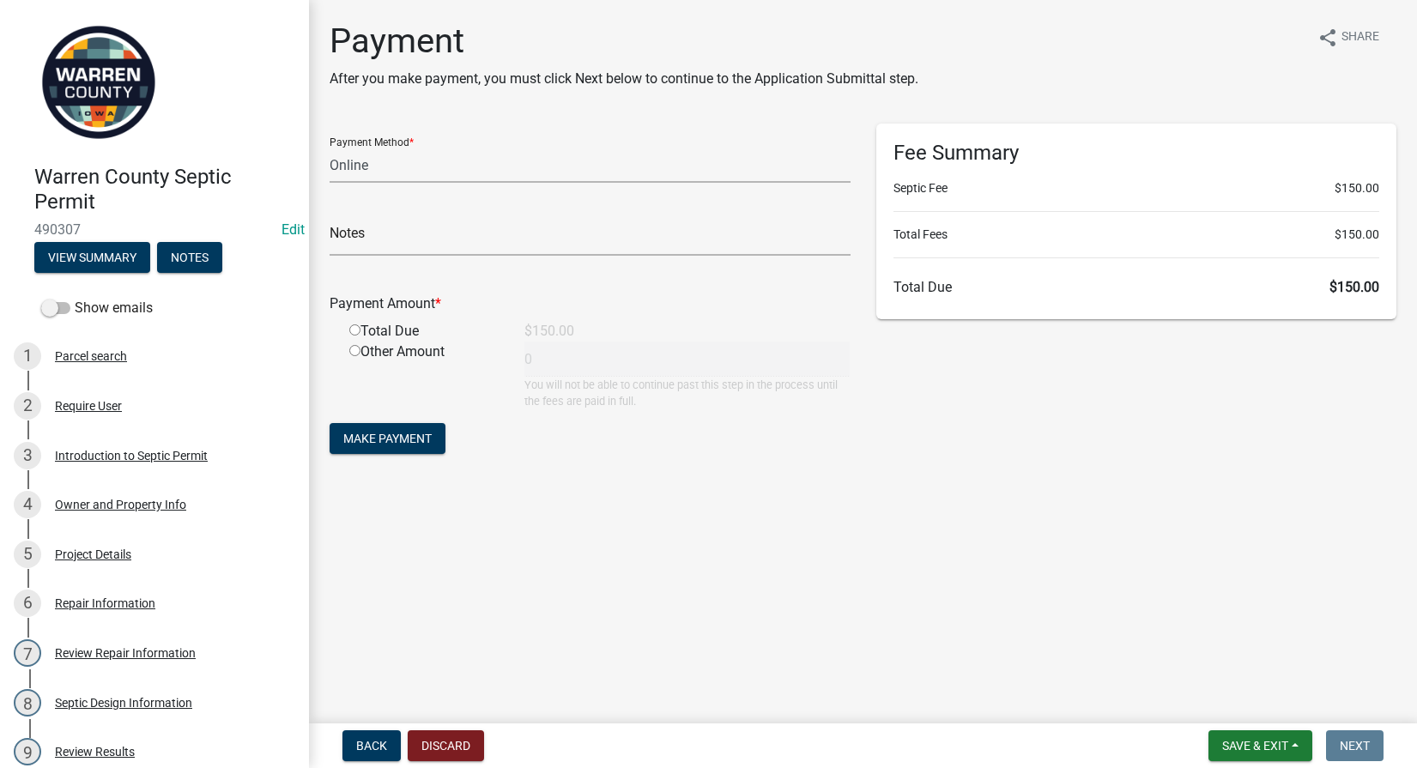
click at [351, 331] on input "radio" at bounding box center [354, 329] width 11 height 11
radio input "true"
type input "150"
click at [380, 432] on span "Make Payment" at bounding box center [387, 439] width 88 height 14
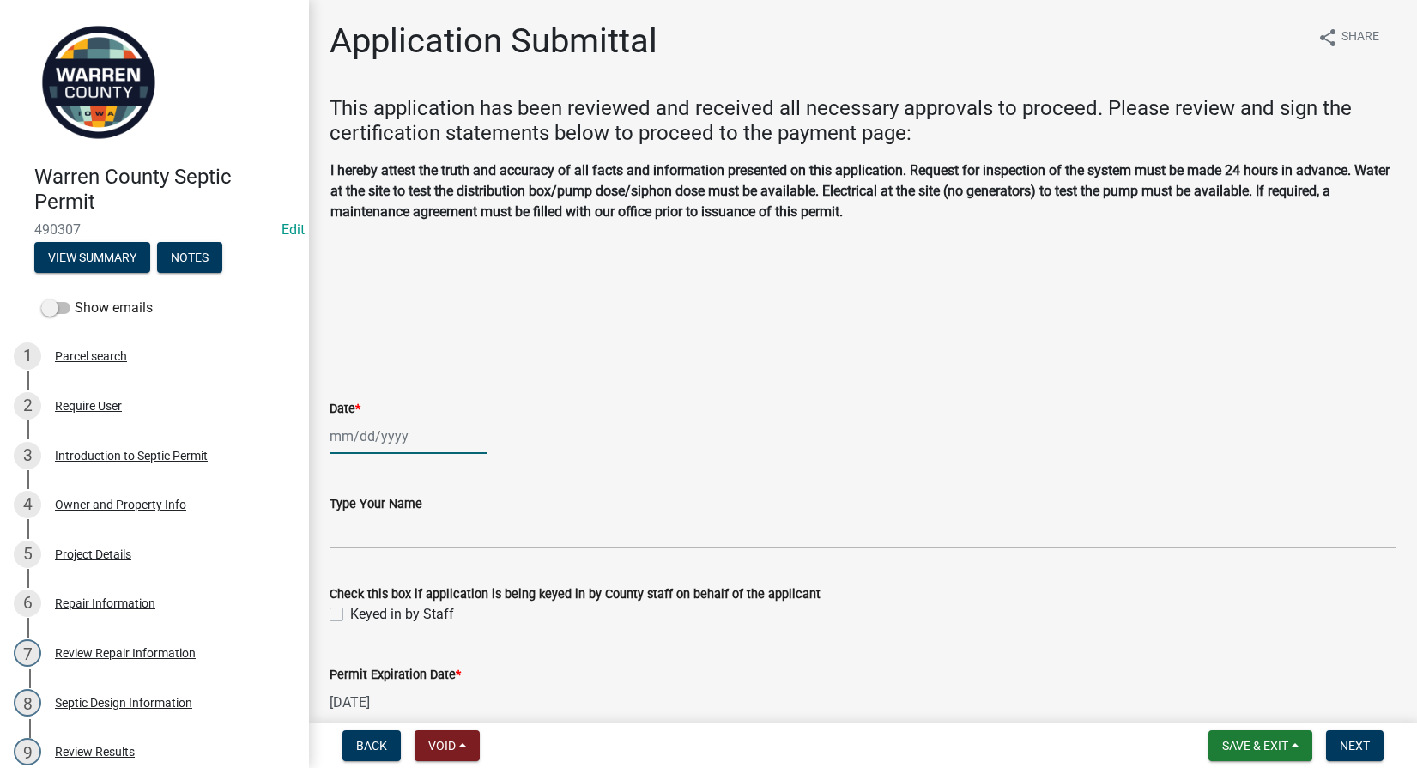
click at [360, 438] on div at bounding box center [408, 436] width 157 height 35
select select "10"
select select "2025"
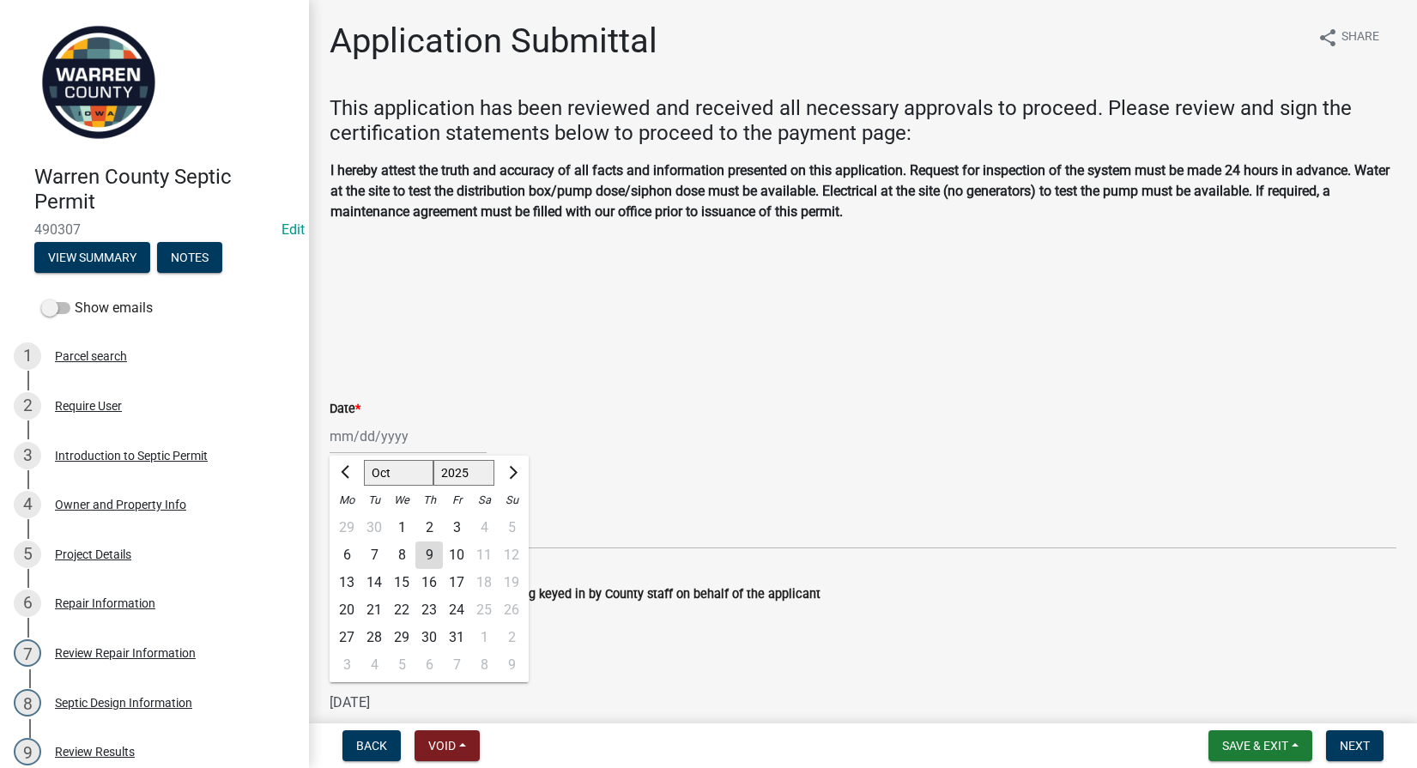
click at [427, 558] on div "9" at bounding box center [428, 555] width 27 height 27
type input "[DATE]"
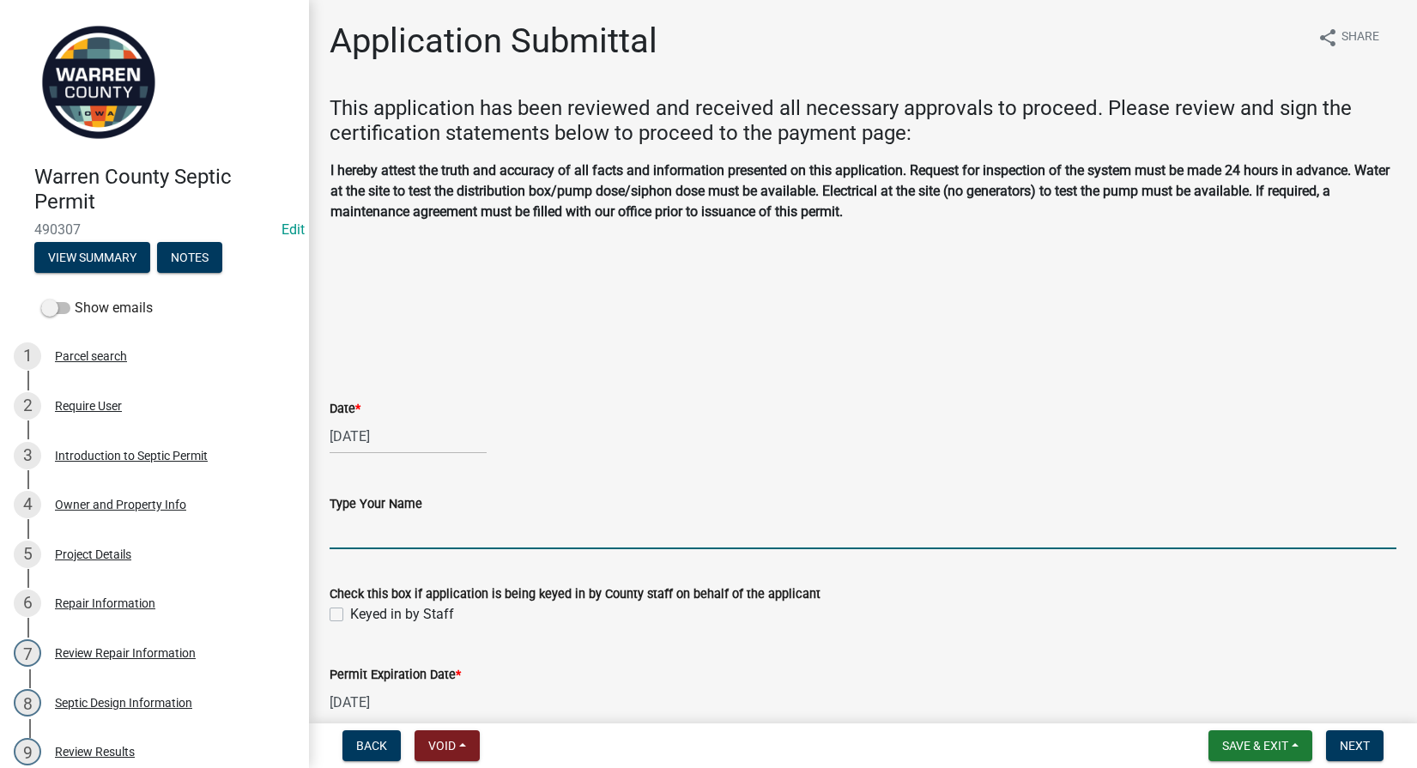
drag, startPoint x: 351, startPoint y: 521, endPoint x: 360, endPoint y: 528, distance: 11.7
click at [352, 521] on input "Type Your Name" at bounding box center [863, 531] width 1067 height 35
type input "[PERSON_NAME]"
click at [330, 615] on div "Check this box if application is being keyed in by County staff on behalf of th…" at bounding box center [863, 594] width 1093 height 62
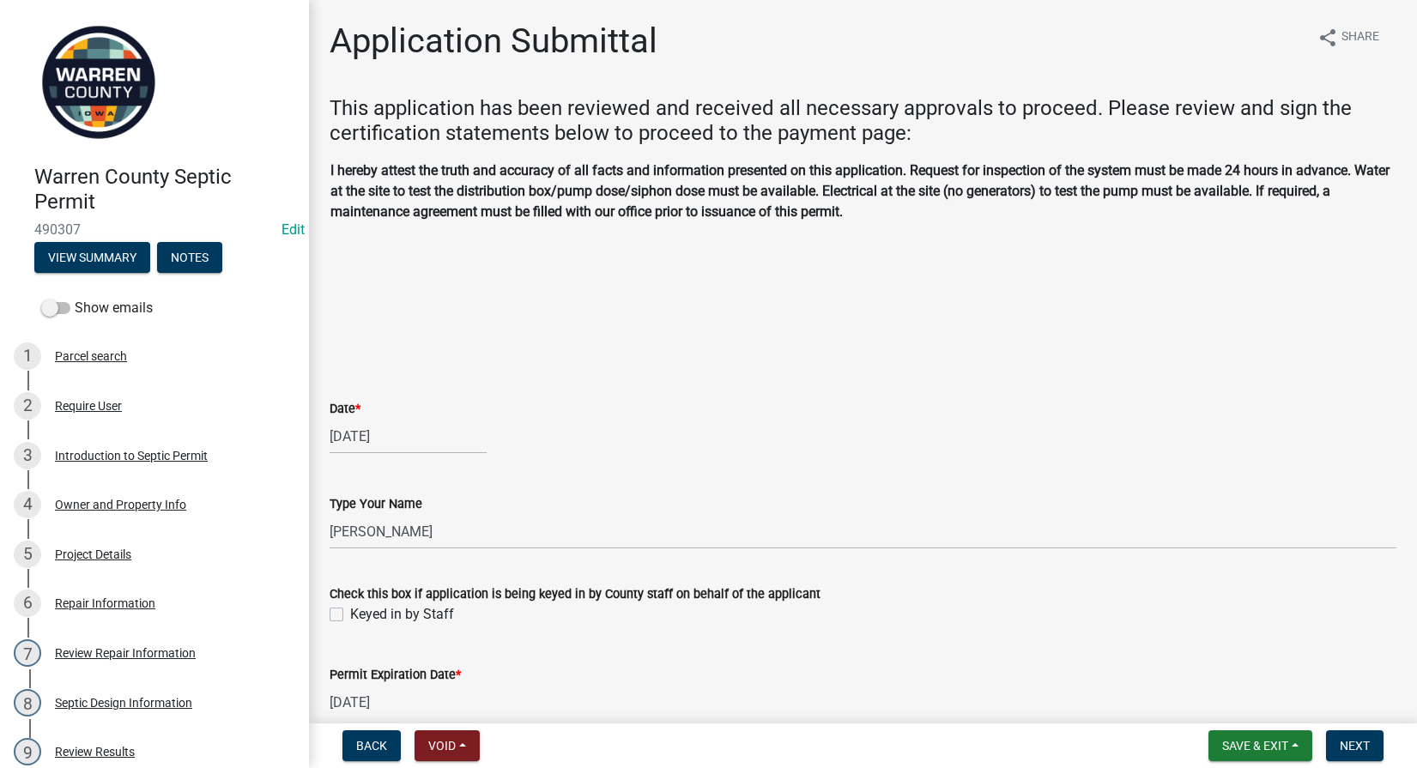
click at [350, 607] on label "Keyed in by Staff" at bounding box center [402, 614] width 104 height 21
click at [350, 607] on input "Keyed in by Staff" at bounding box center [355, 609] width 11 height 11
click at [350, 616] on label "Keyed in by Staff" at bounding box center [402, 614] width 104 height 21
click at [350, 615] on input "Keyed in by Staff" at bounding box center [355, 609] width 11 height 11
click at [329, 613] on div "Check this box if application is being keyed in by County staff on behalf of th…" at bounding box center [863, 594] width 1093 height 62
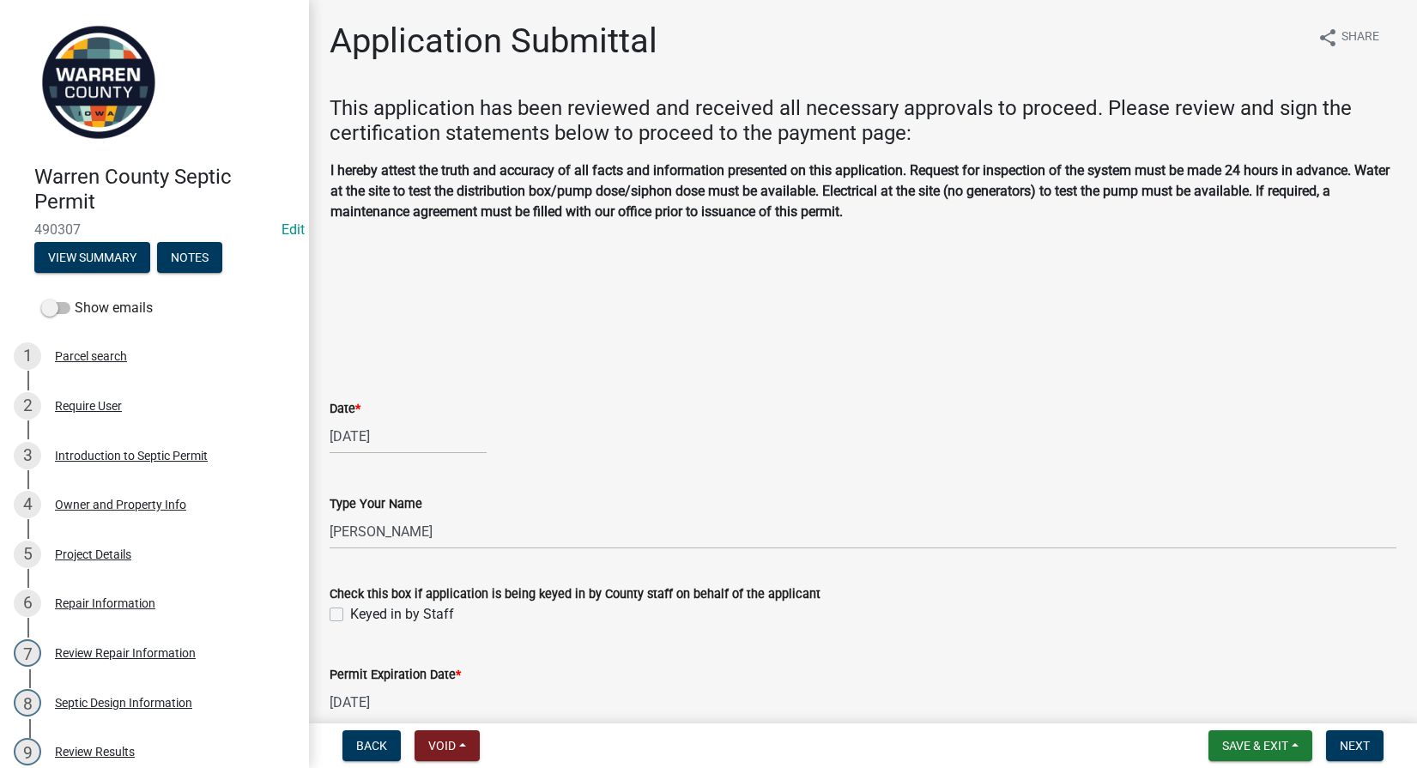
click at [350, 613] on label "Keyed in by Staff" at bounding box center [402, 614] width 104 height 21
click at [350, 613] on input "Keyed in by Staff" at bounding box center [355, 609] width 11 height 11
checkbox input "true"
click at [1359, 754] on button "Next" at bounding box center [1355, 745] width 58 height 31
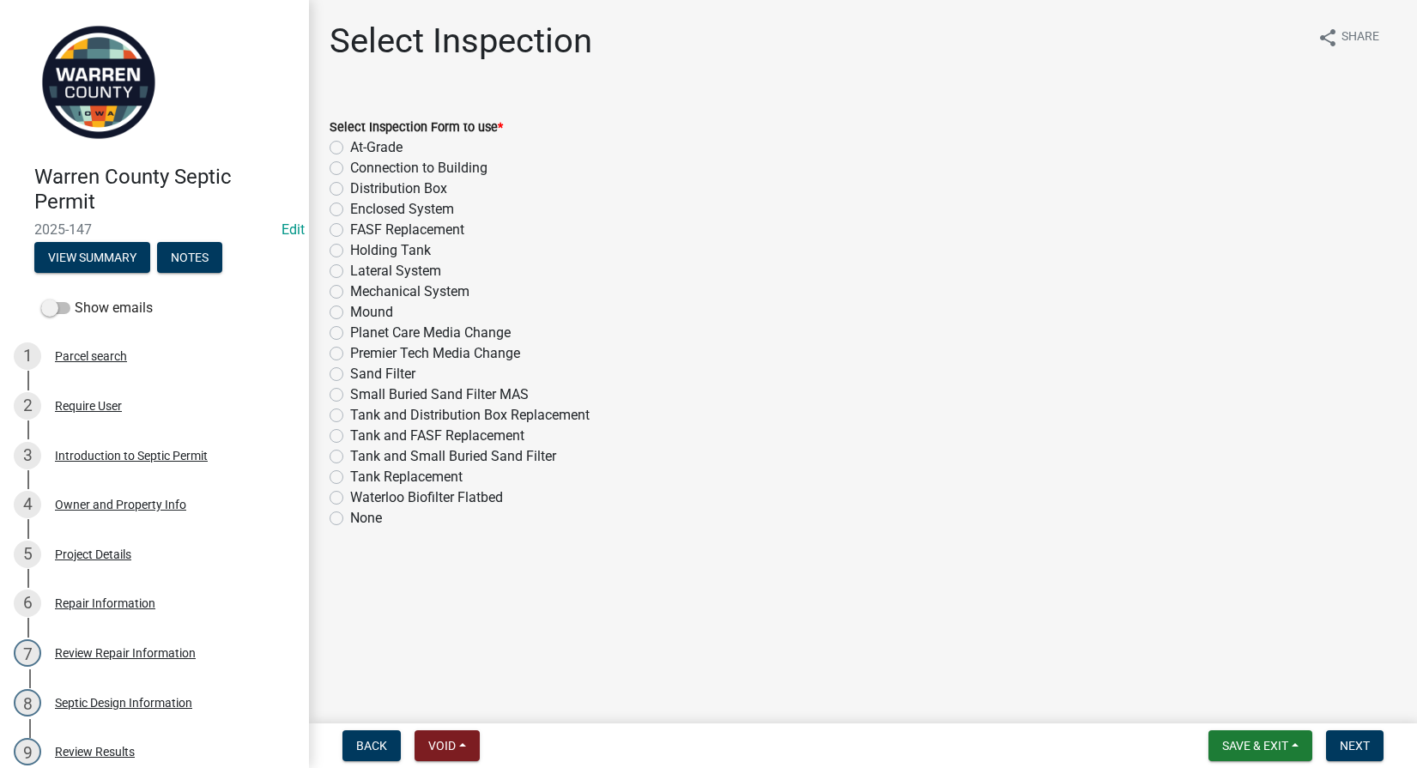
click at [350, 203] on label "Enclosed System" at bounding box center [402, 209] width 104 height 21
click at [350, 203] on input "Enclosed System" at bounding box center [355, 204] width 11 height 11
radio input "true"
click at [1358, 735] on button "Next" at bounding box center [1355, 745] width 58 height 31
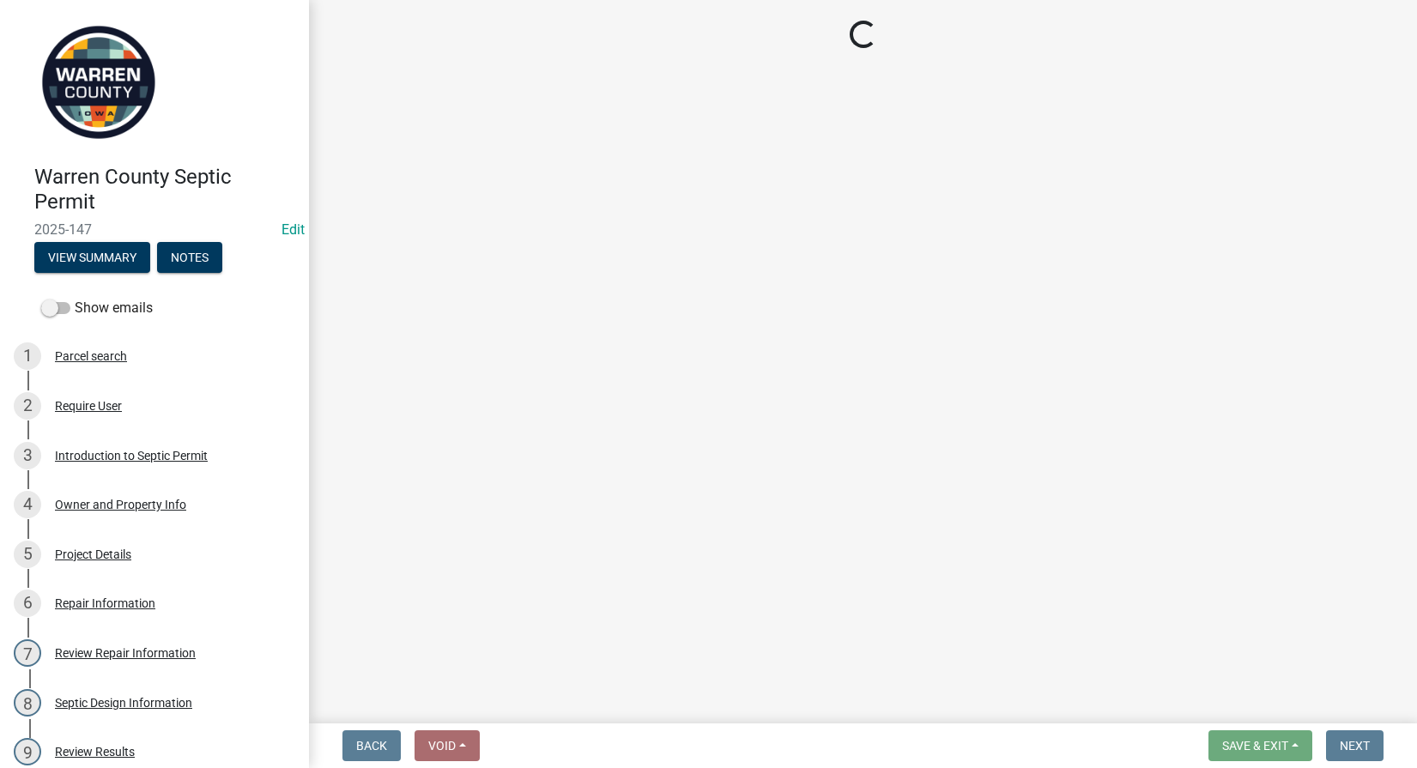
select select "d1e22d4f-68e7-4e9d-8701-604dd084f30f"
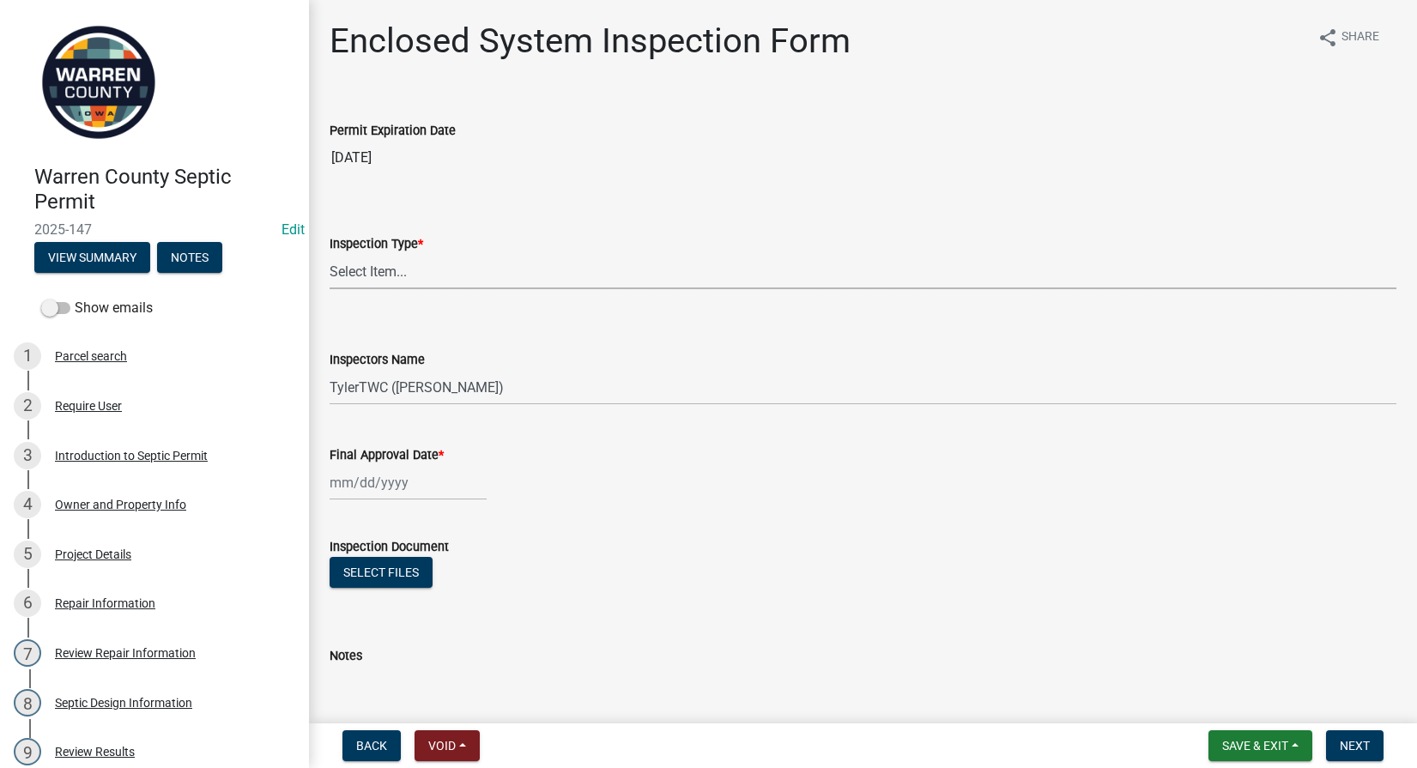
click at [469, 267] on select "Select Item... Enclosed System" at bounding box center [863, 271] width 1067 height 35
click at [330, 254] on select "Select Item... Enclosed System" at bounding box center [863, 271] width 1067 height 35
select select "a5eedaef-bc64-4201-b33b-3ad5aee653d9"
click at [1254, 751] on span "Save & Exit" at bounding box center [1255, 746] width 66 height 14
click at [1237, 705] on button "Save & Exit" at bounding box center [1243, 701] width 137 height 41
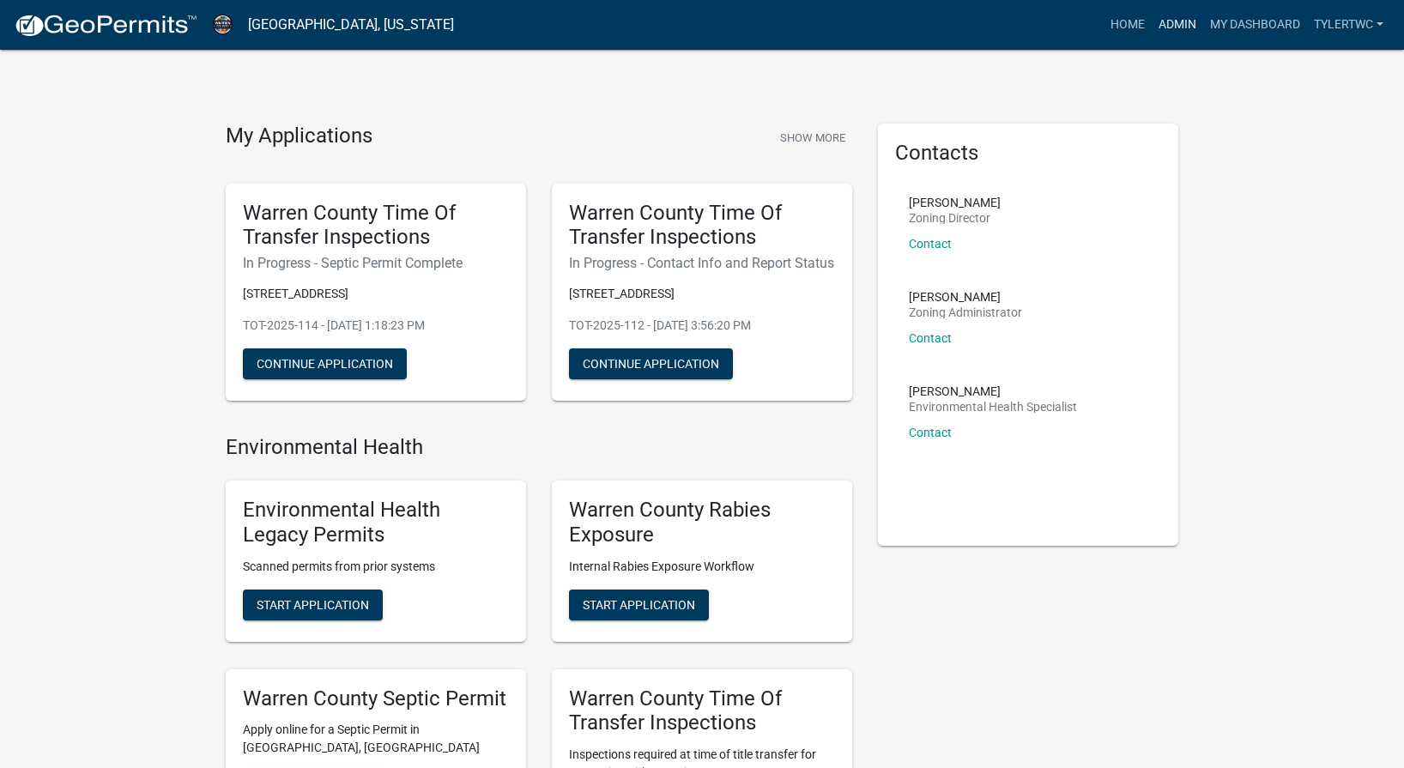
click at [1182, 28] on link "Admin" at bounding box center [1177, 25] width 51 height 33
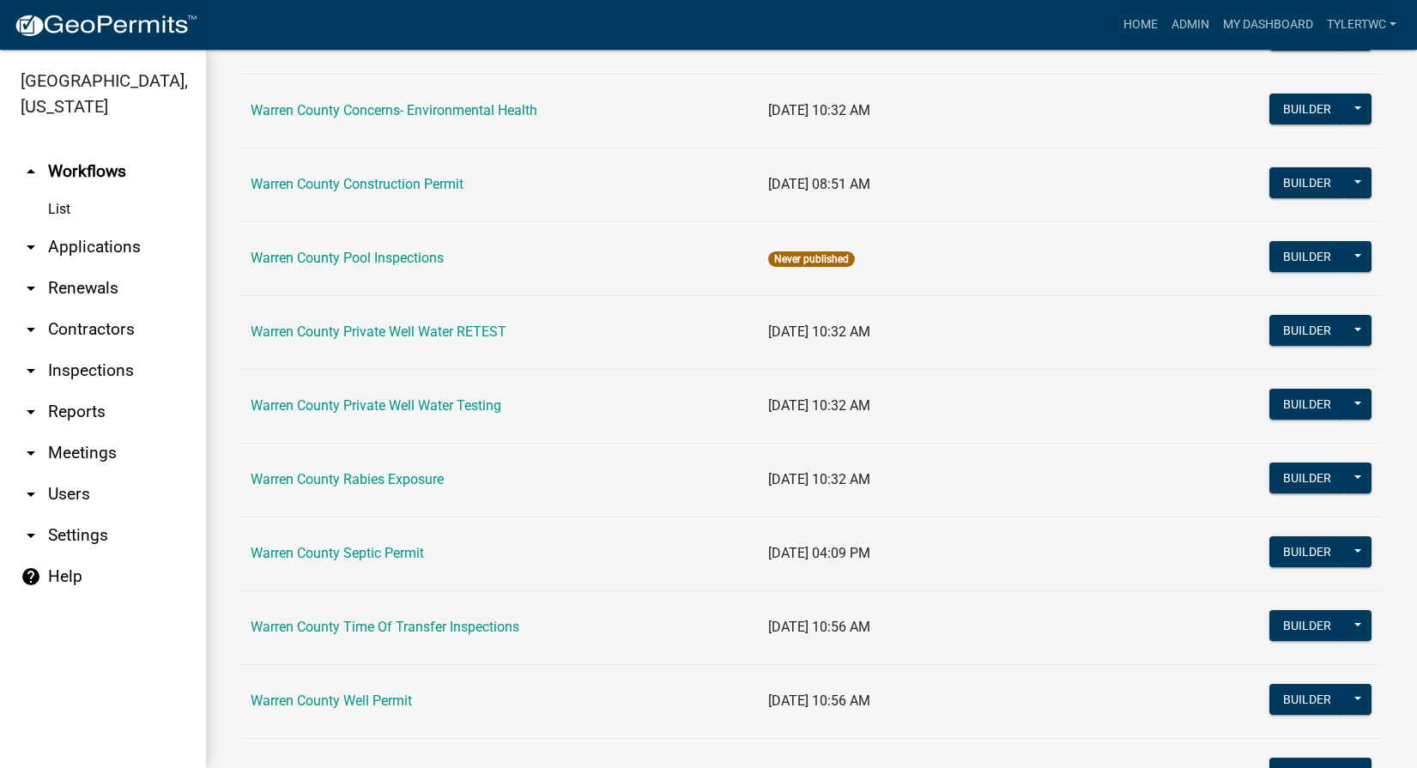
scroll to position [1053, 0]
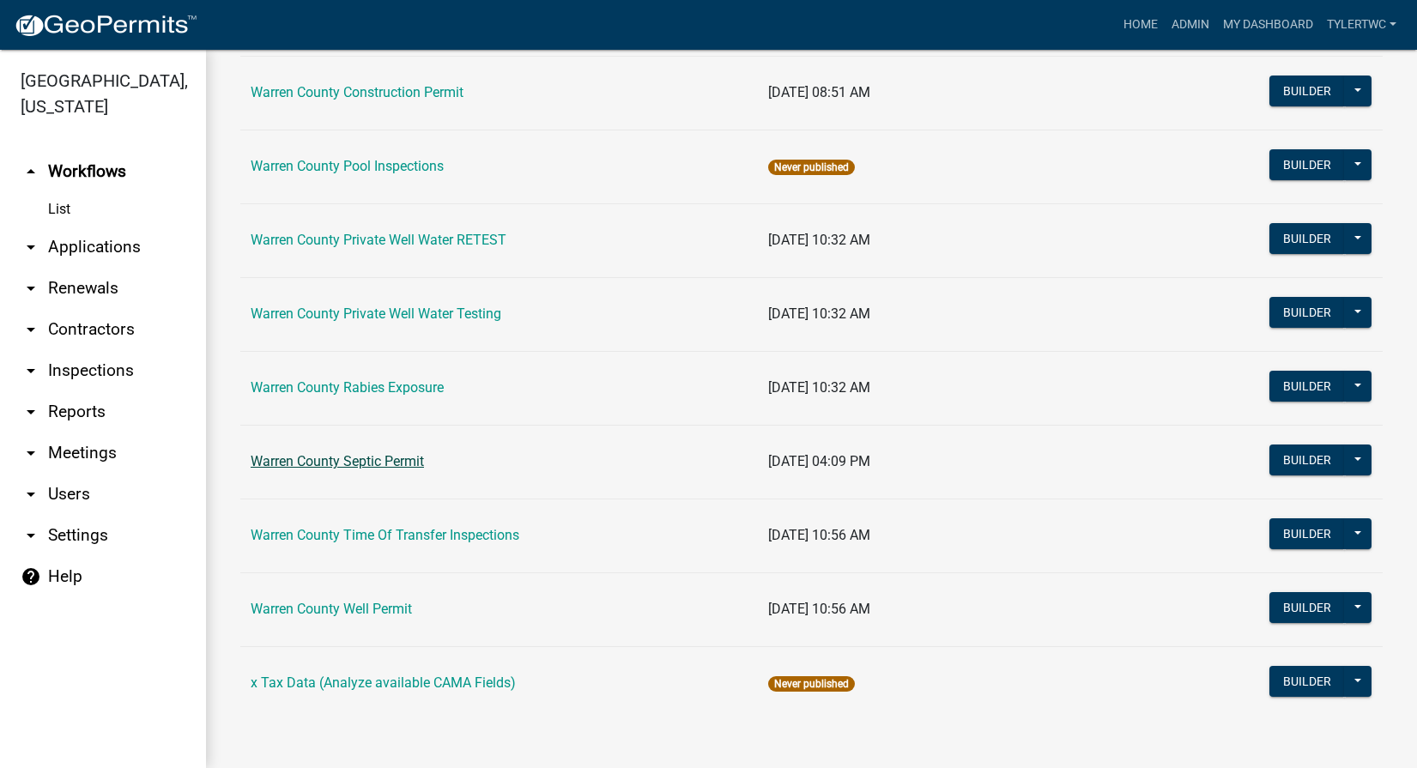
click at [335, 455] on link "Warren County Septic Permit" at bounding box center [337, 461] width 173 height 16
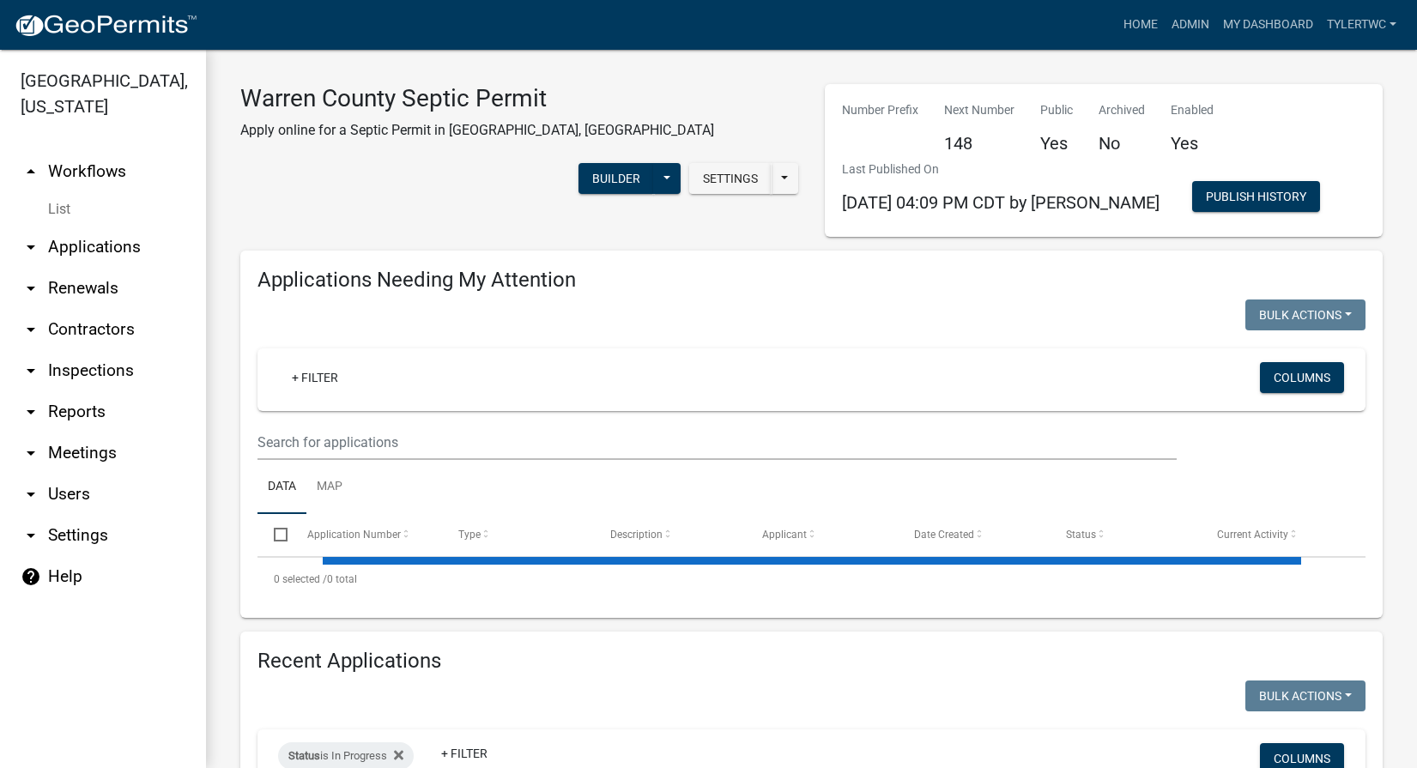
select select "2: 50"
select select "3: 100"
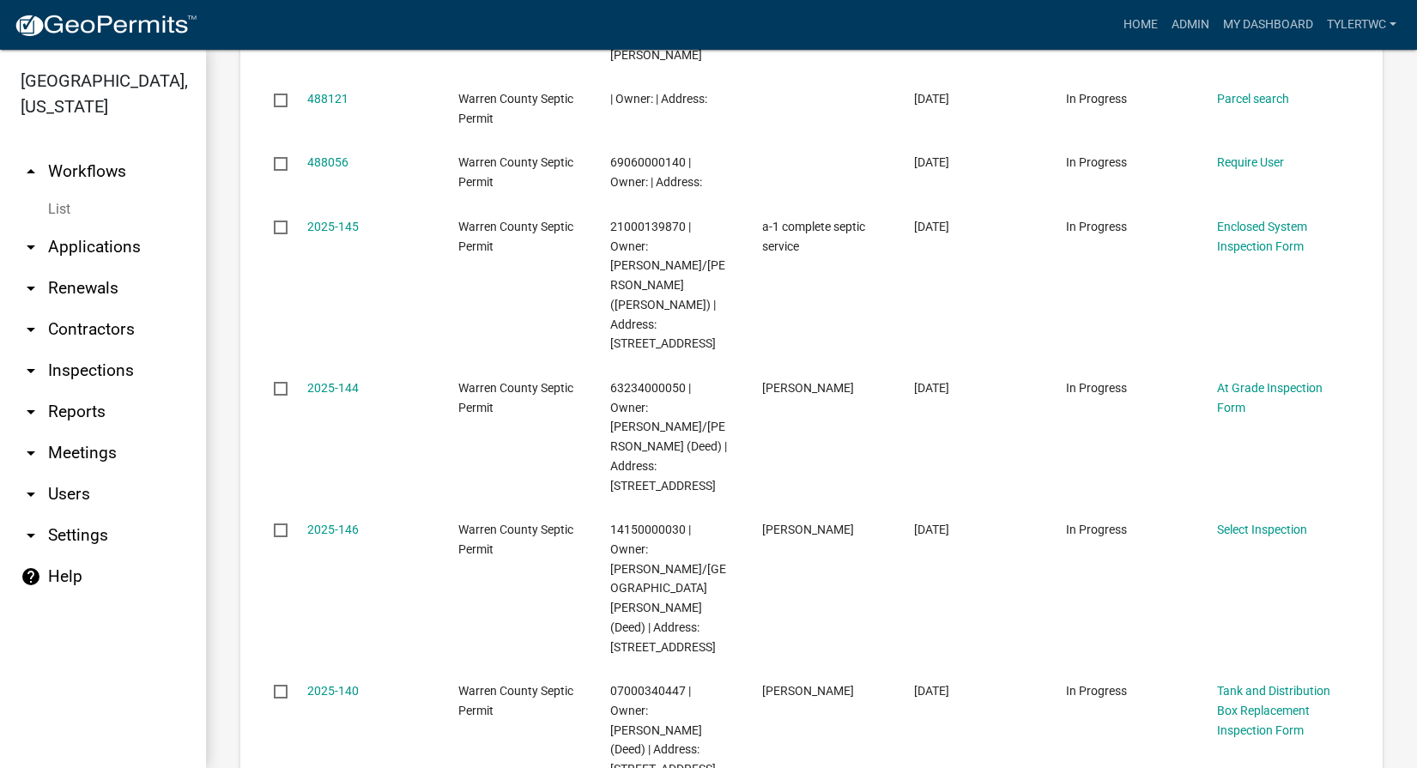
scroll to position [4546, 0]
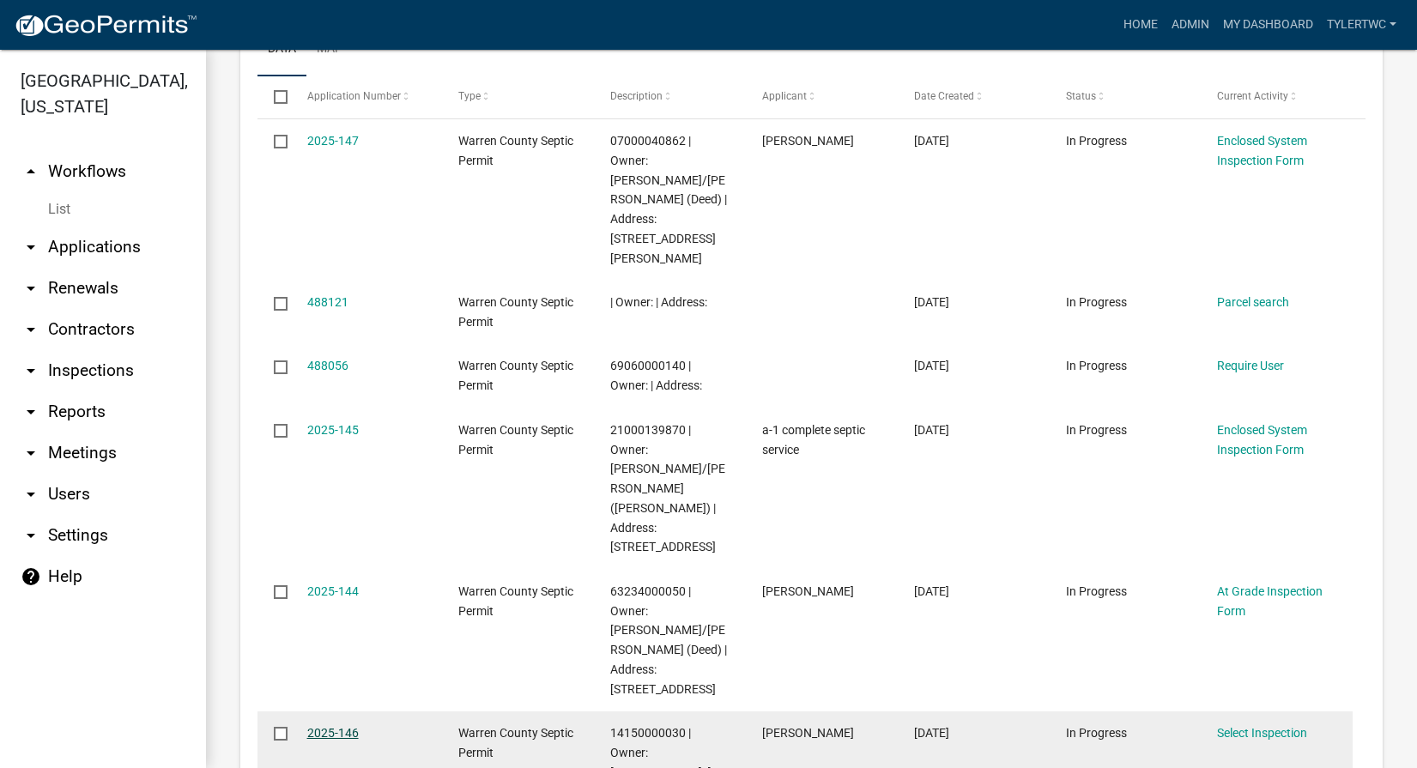
click at [339, 726] on link "2025-146" at bounding box center [332, 733] width 51 height 14
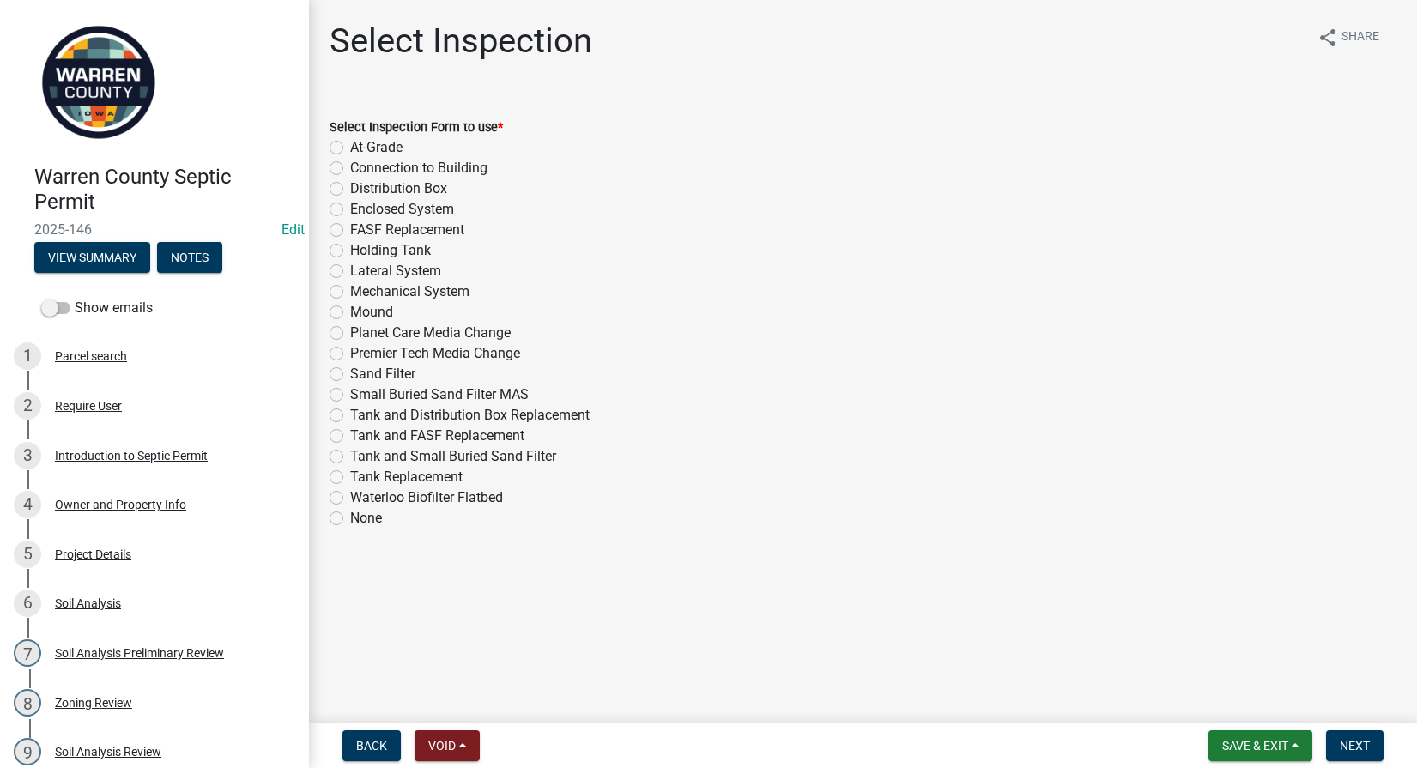
click at [350, 373] on label "Sand Filter" at bounding box center [382, 374] width 65 height 21
click at [350, 373] on input "Sand Filter" at bounding box center [355, 369] width 11 height 11
radio input "true"
click at [1349, 741] on span "Next" at bounding box center [1355, 746] width 30 height 14
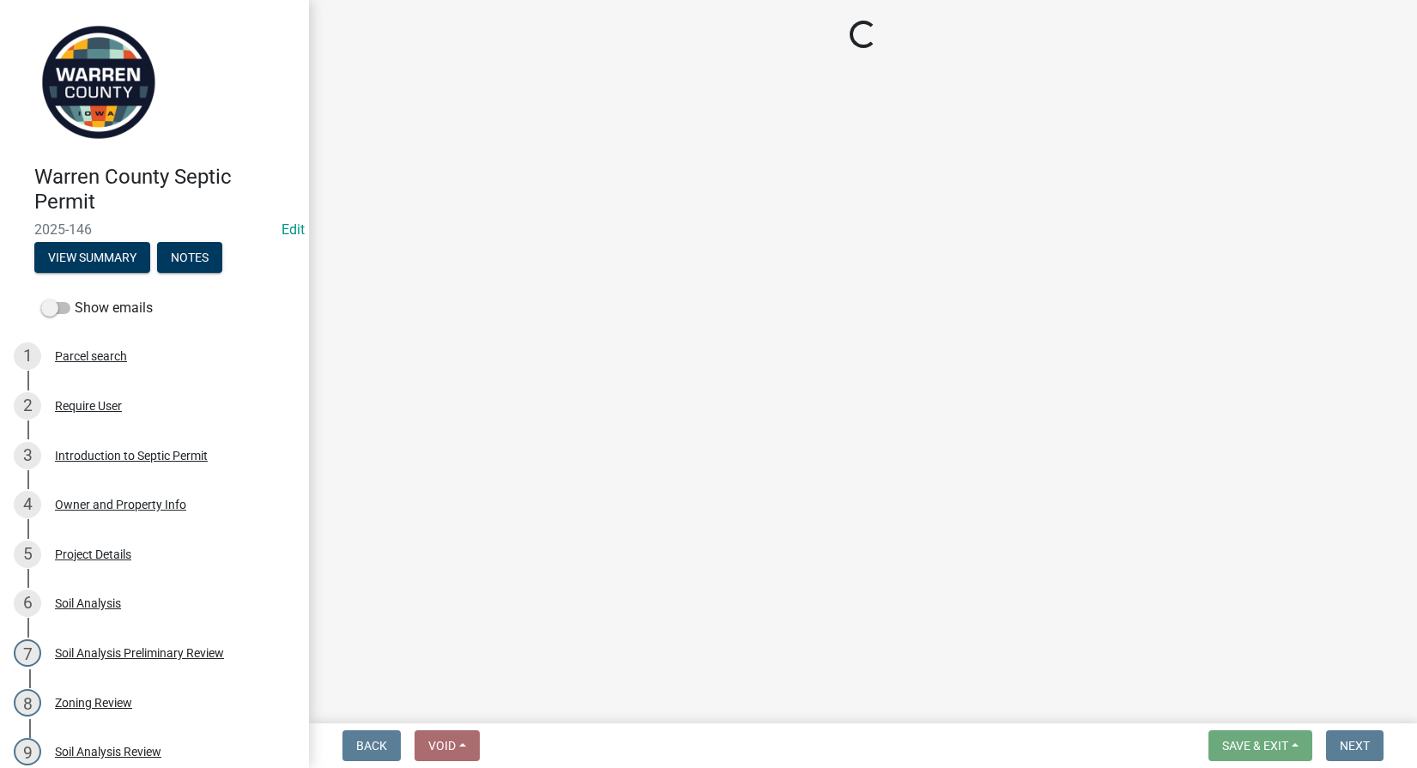
select select "d1e22d4f-68e7-4e9d-8701-604dd084f30f"
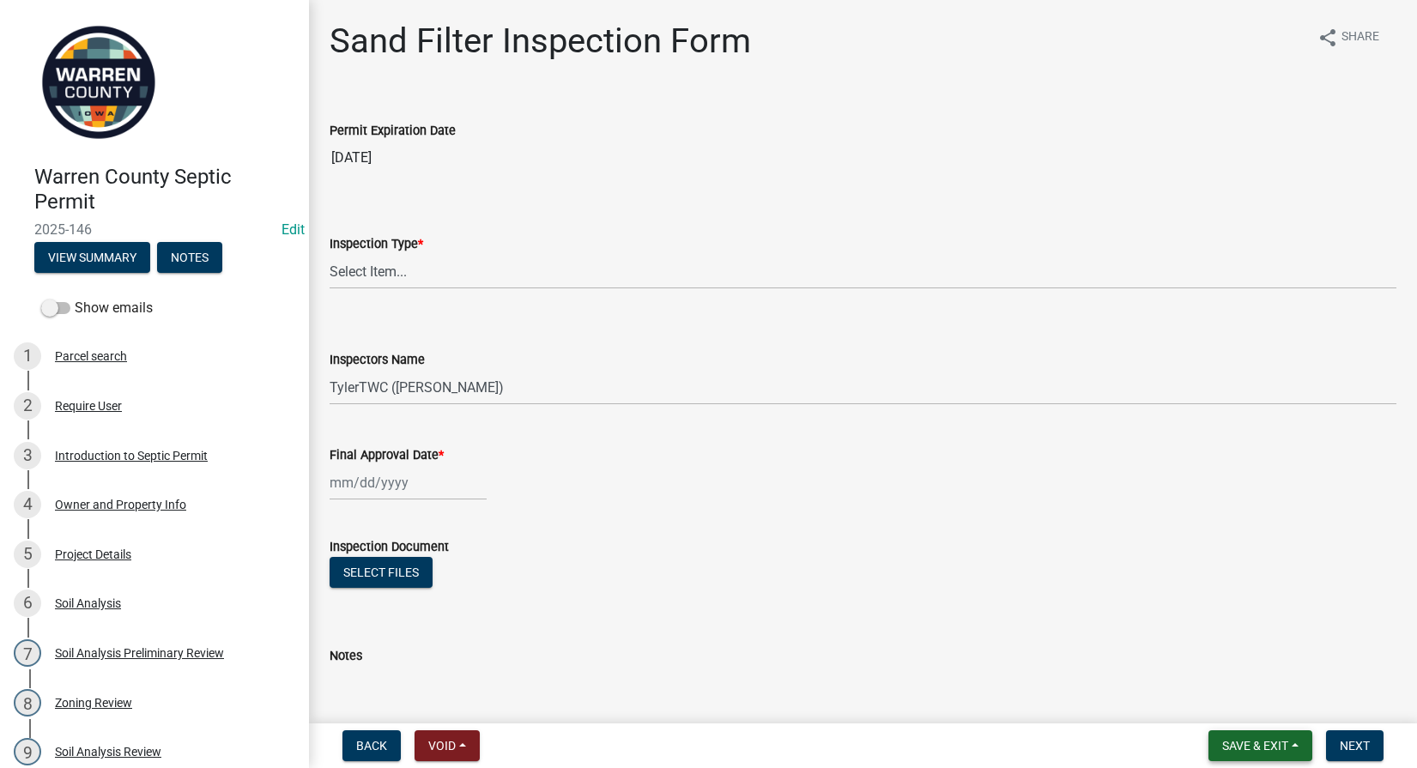
click at [1252, 741] on span "Save & Exit" at bounding box center [1255, 746] width 66 height 14
click at [1250, 701] on button "Save & Exit" at bounding box center [1243, 701] width 137 height 41
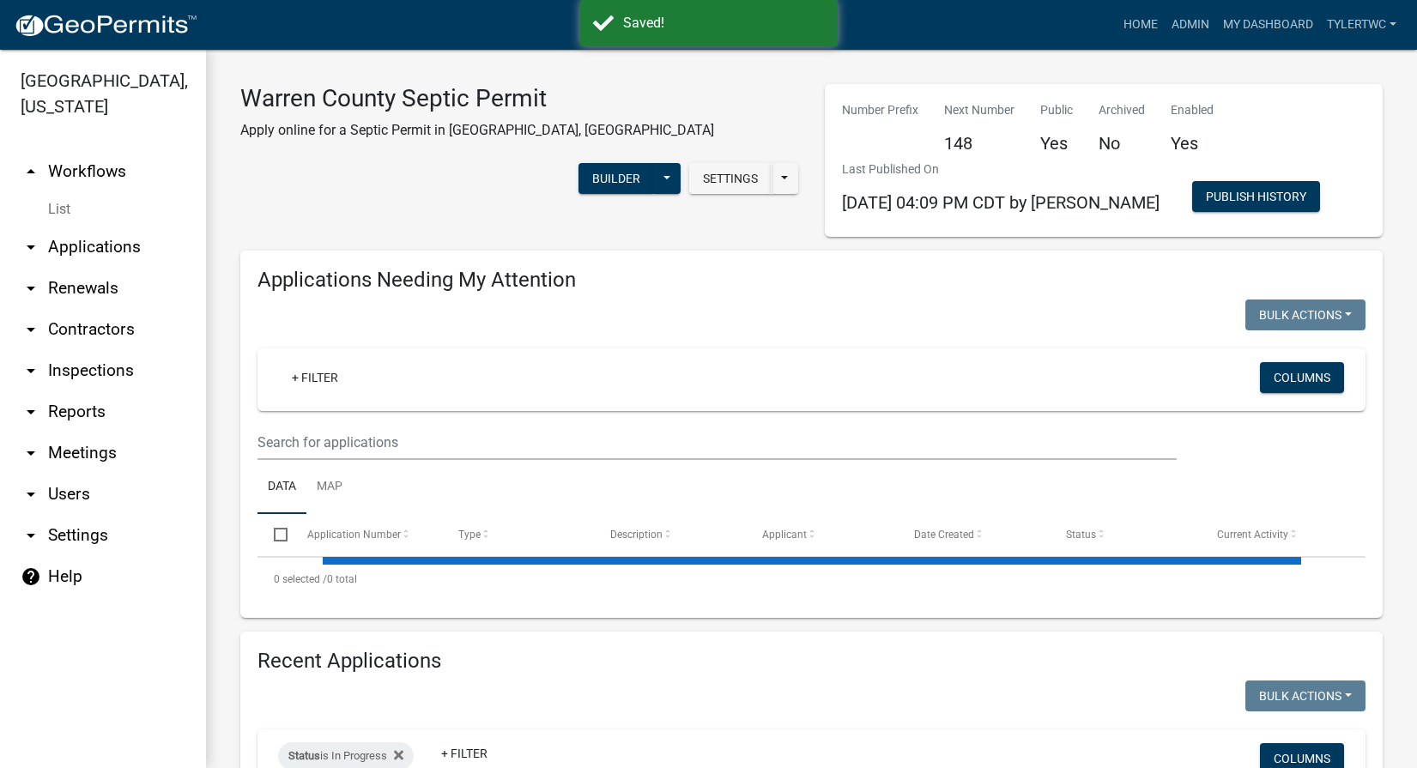
select select "2: 50"
select select "3: 100"
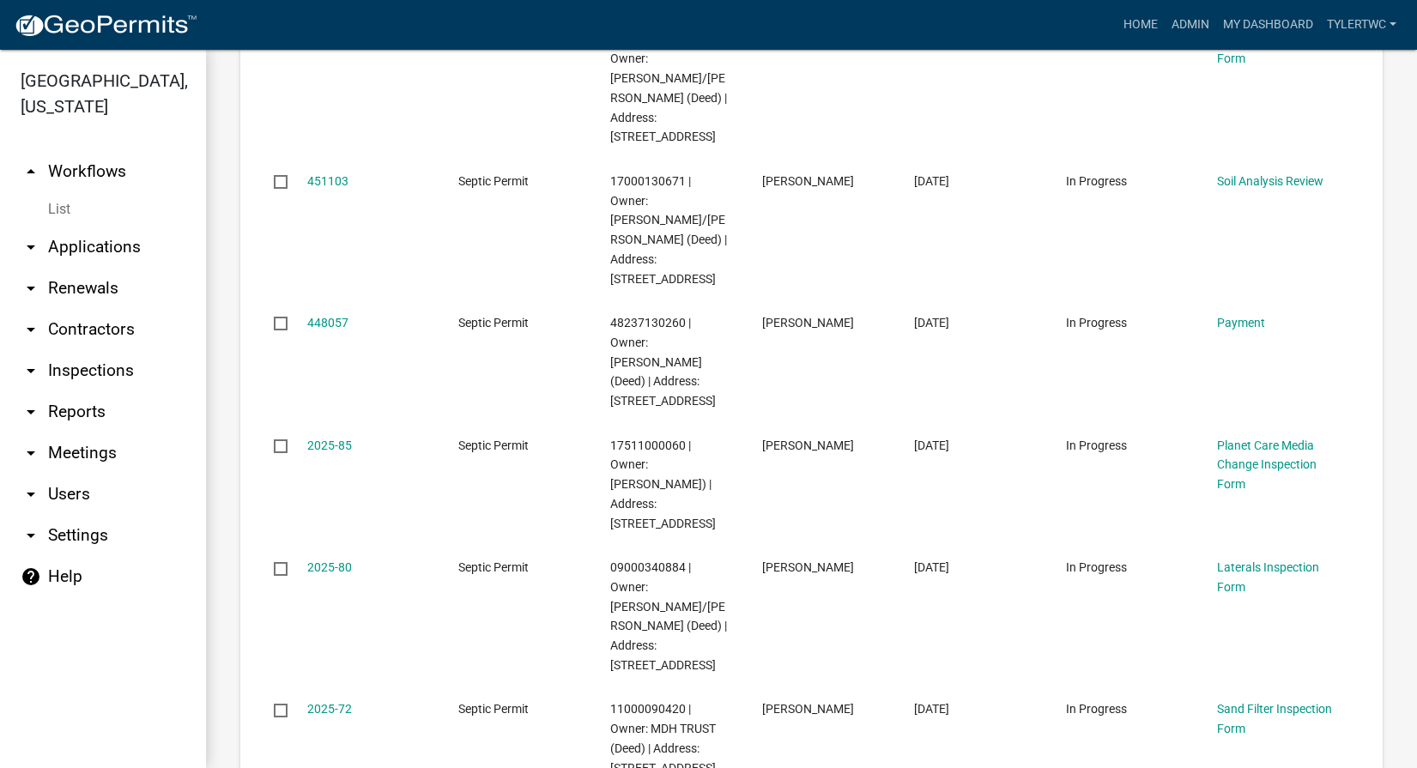
scroll to position [7550, 0]
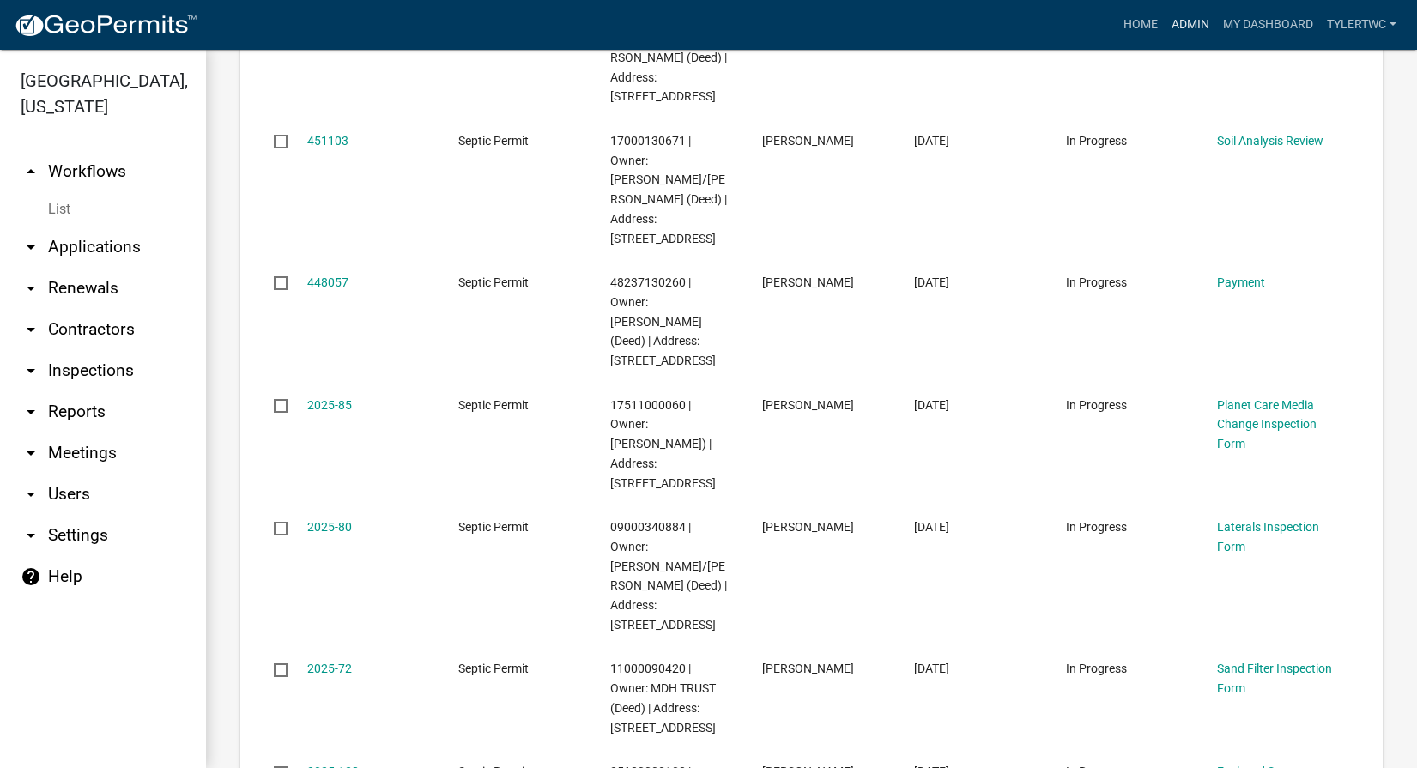
click at [1186, 16] on link "Admin" at bounding box center [1190, 25] width 51 height 33
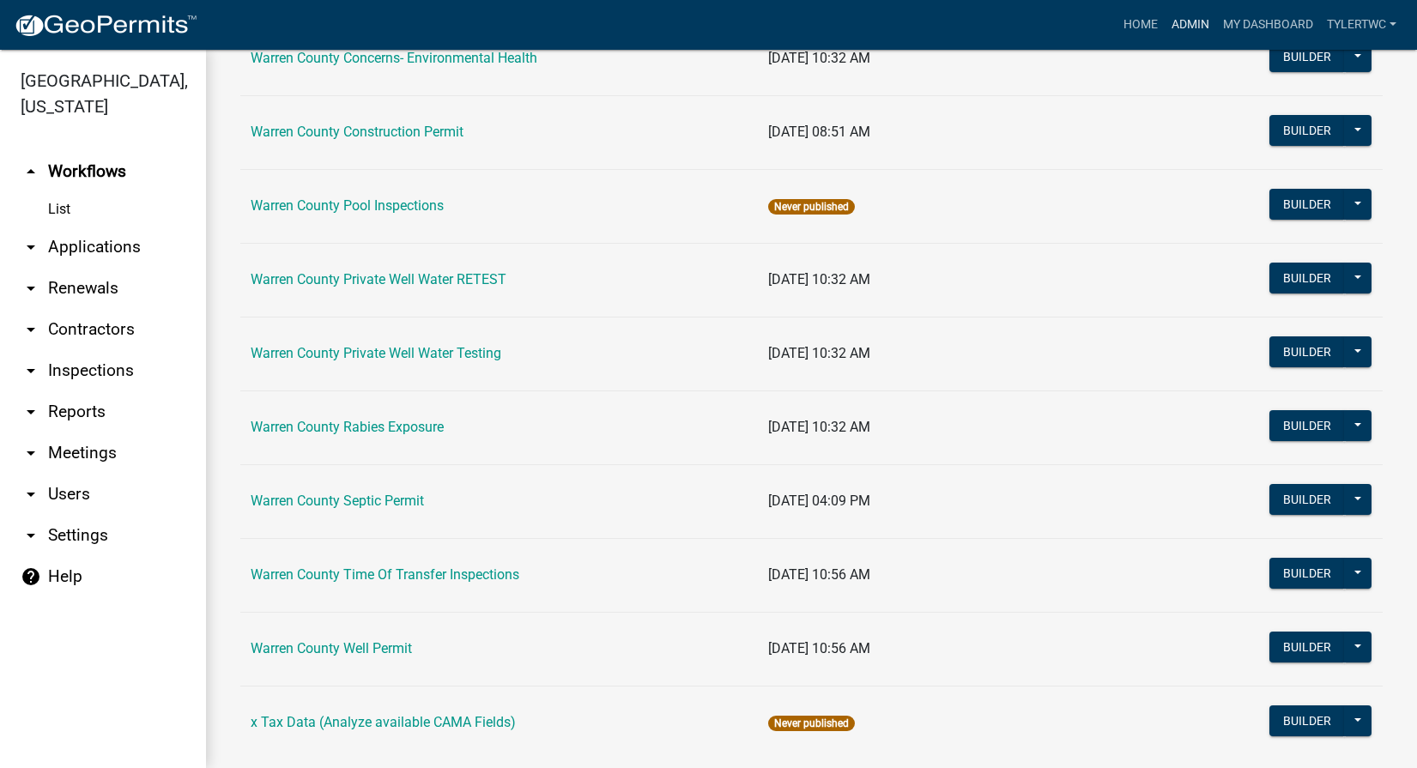
scroll to position [1053, 0]
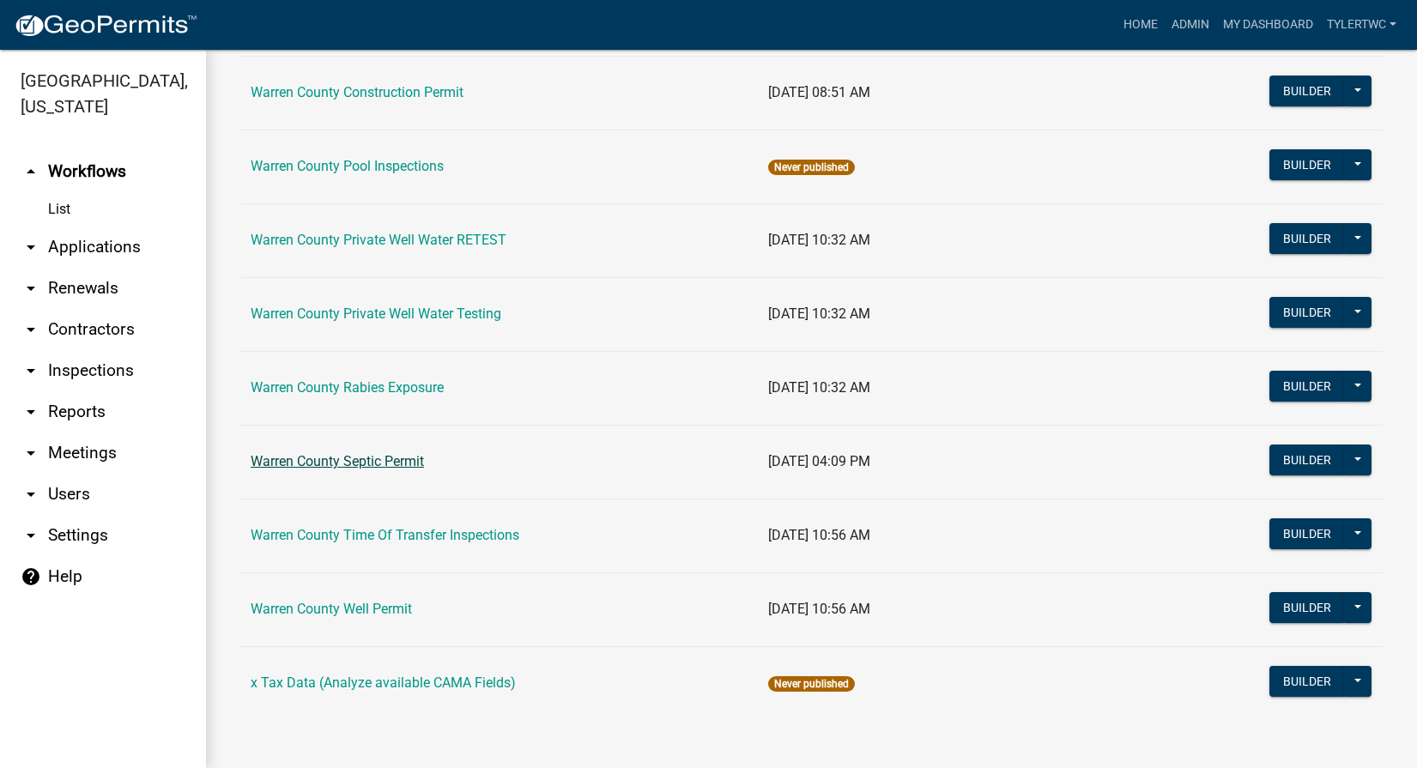
click at [334, 461] on link "Warren County Septic Permit" at bounding box center [337, 461] width 173 height 16
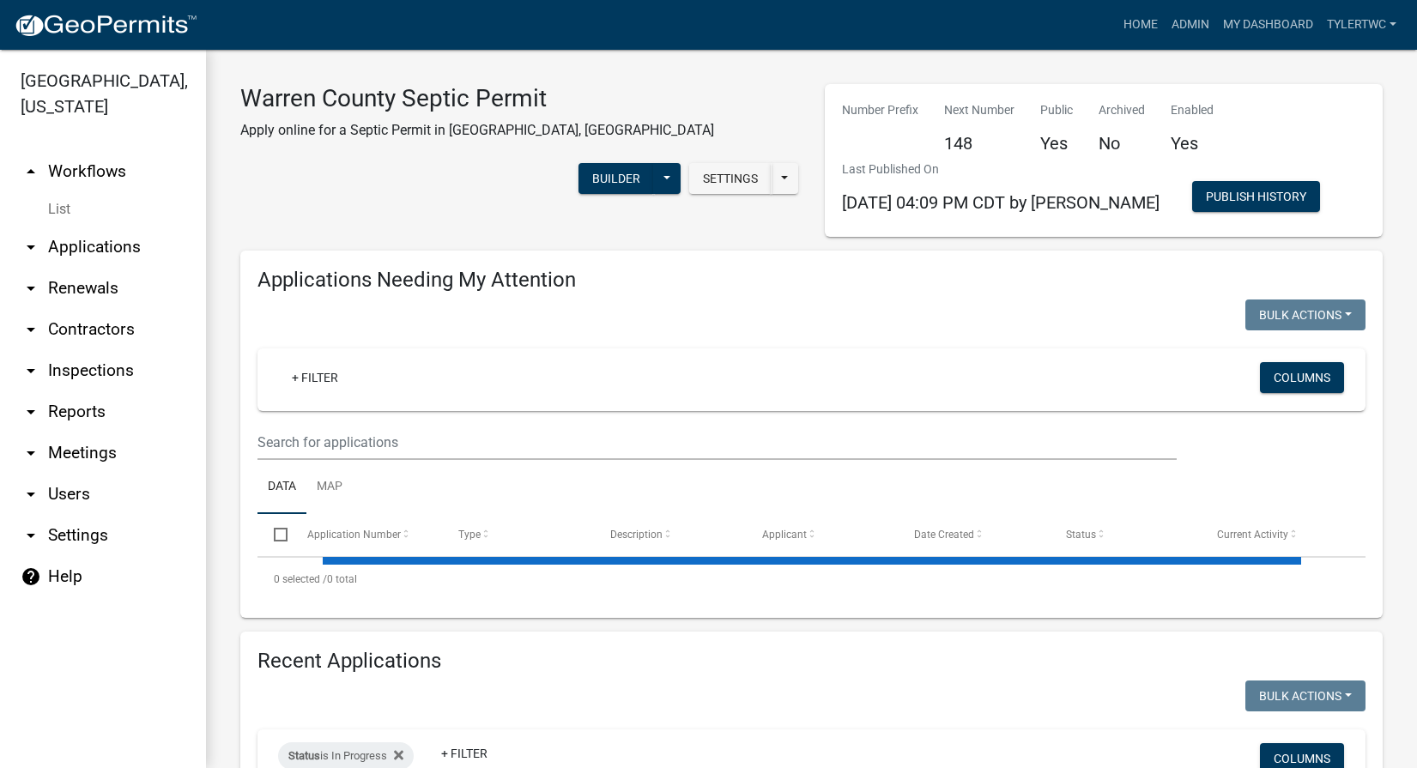
select select "2: 50"
select select "3: 100"
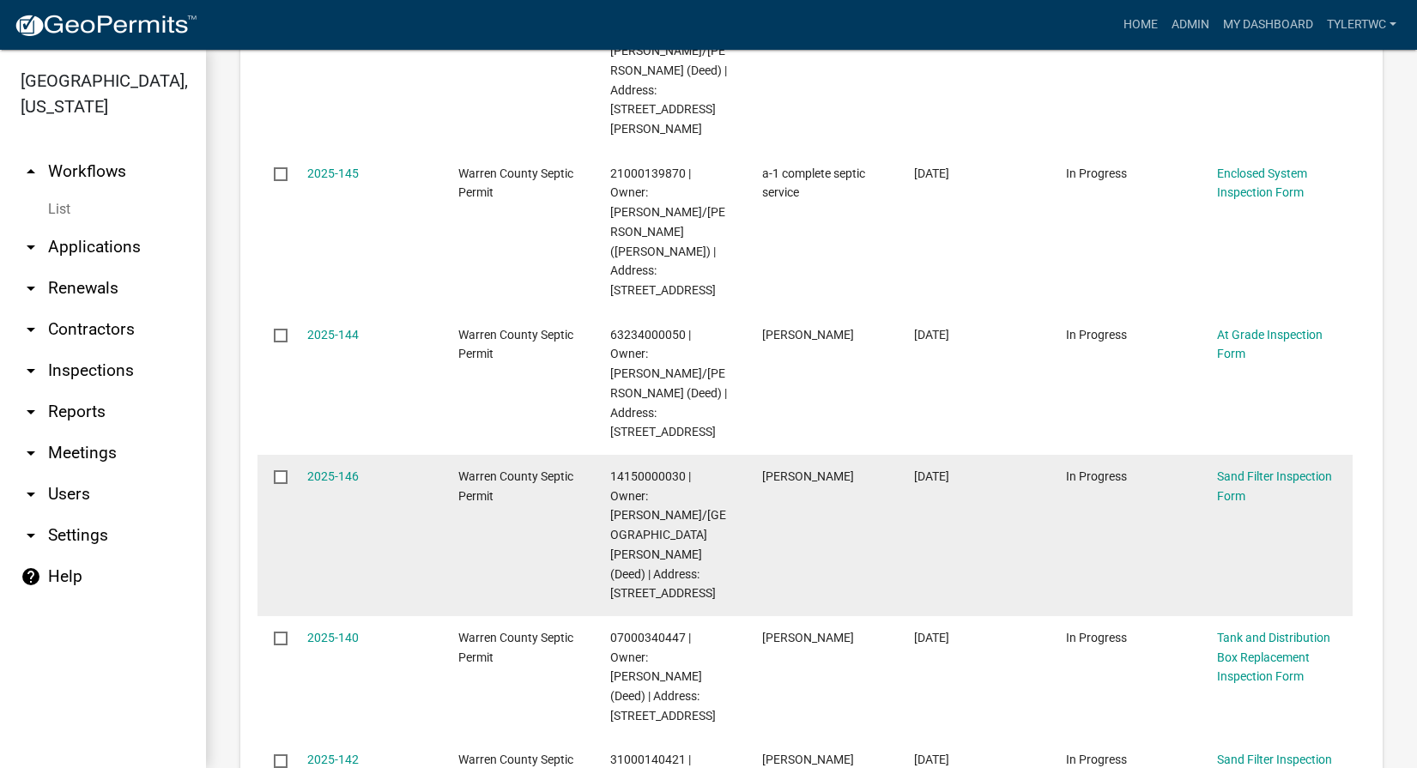
scroll to position [601, 0]
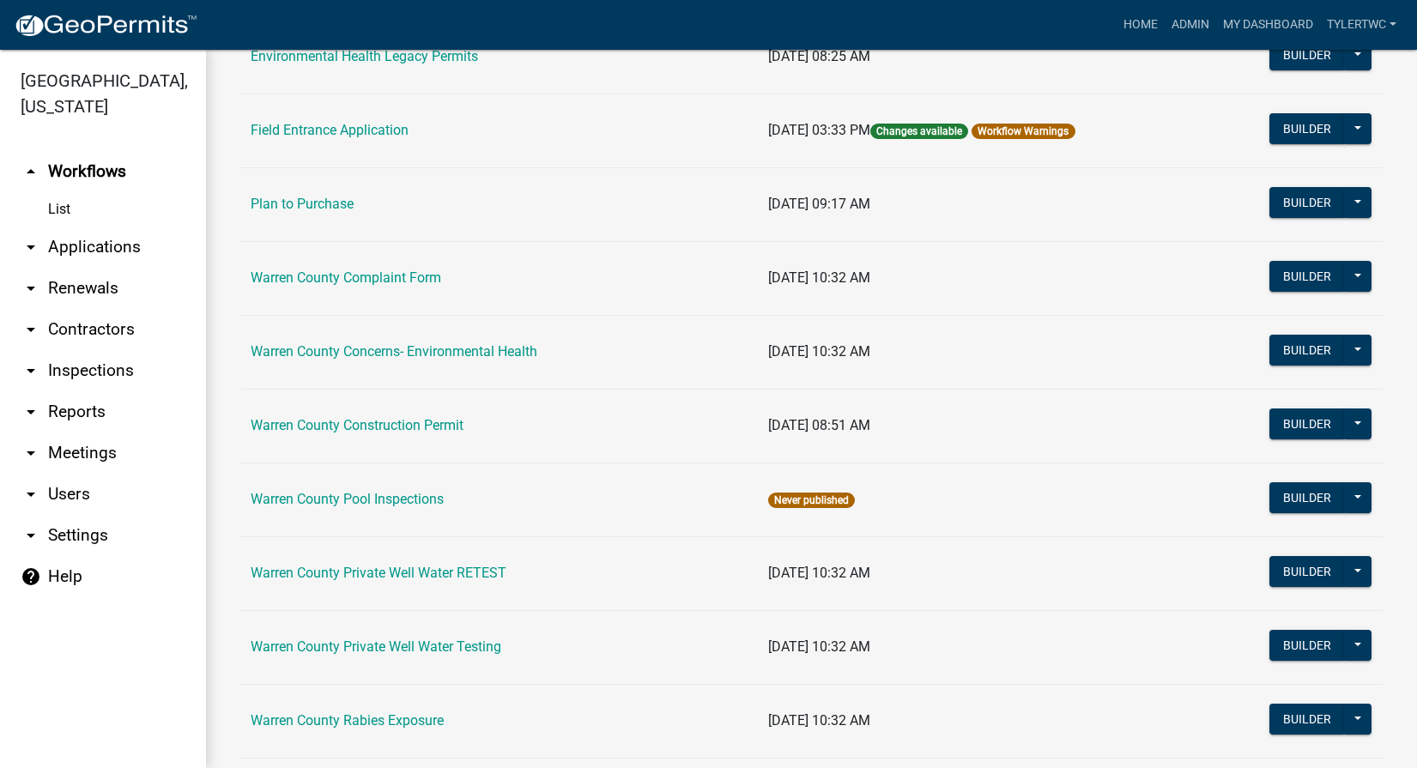
scroll to position [1053, 0]
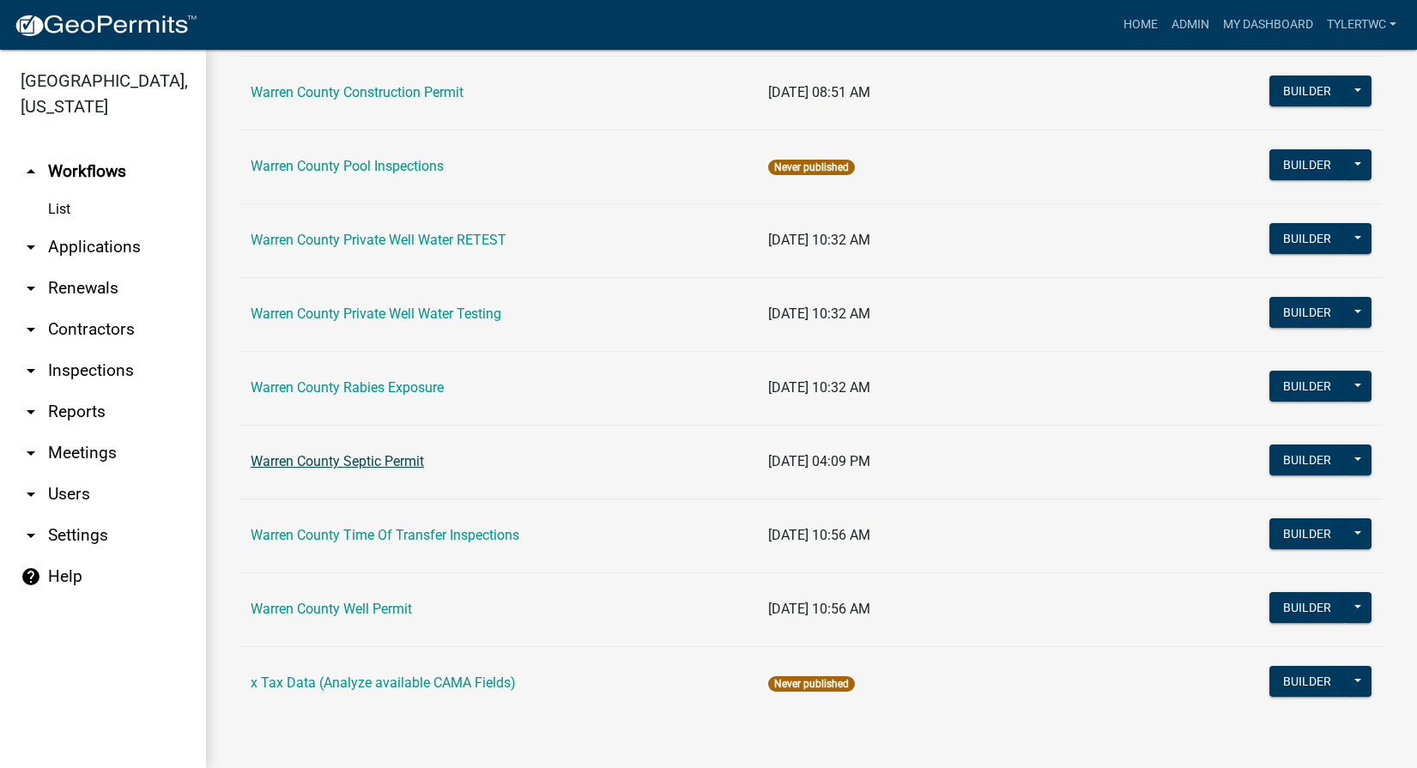
click at [366, 459] on link "Warren County Septic Permit" at bounding box center [337, 461] width 173 height 16
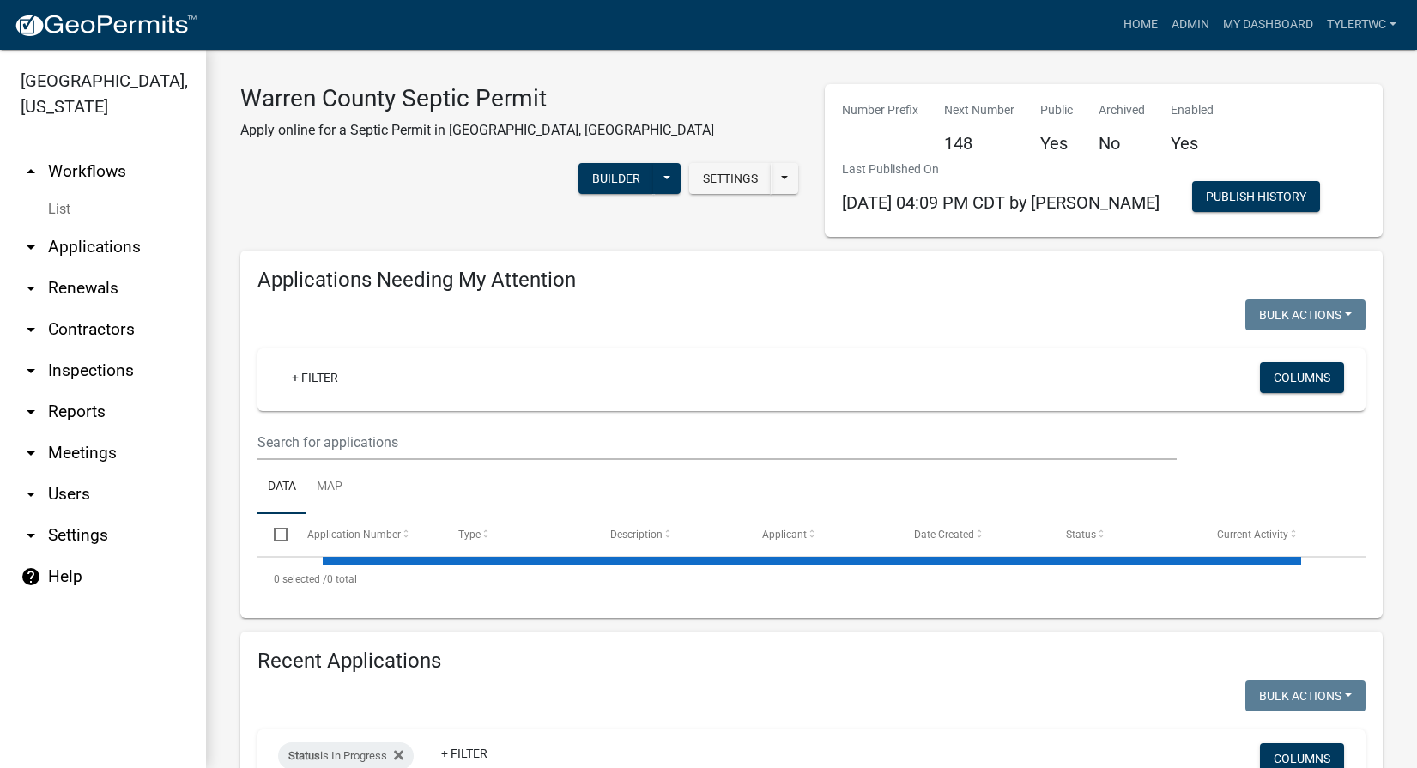
select select "2: 50"
select select "3: 100"
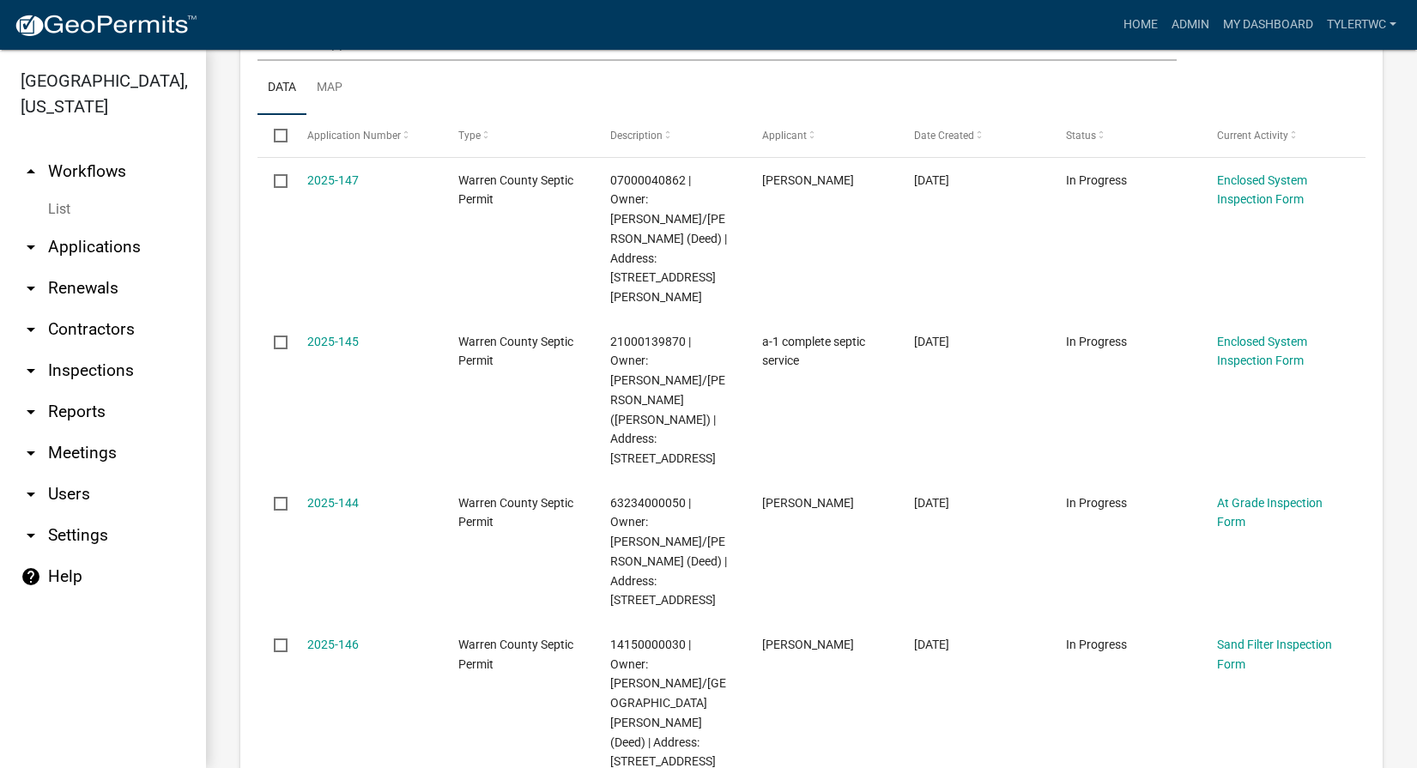
scroll to position [401, 0]
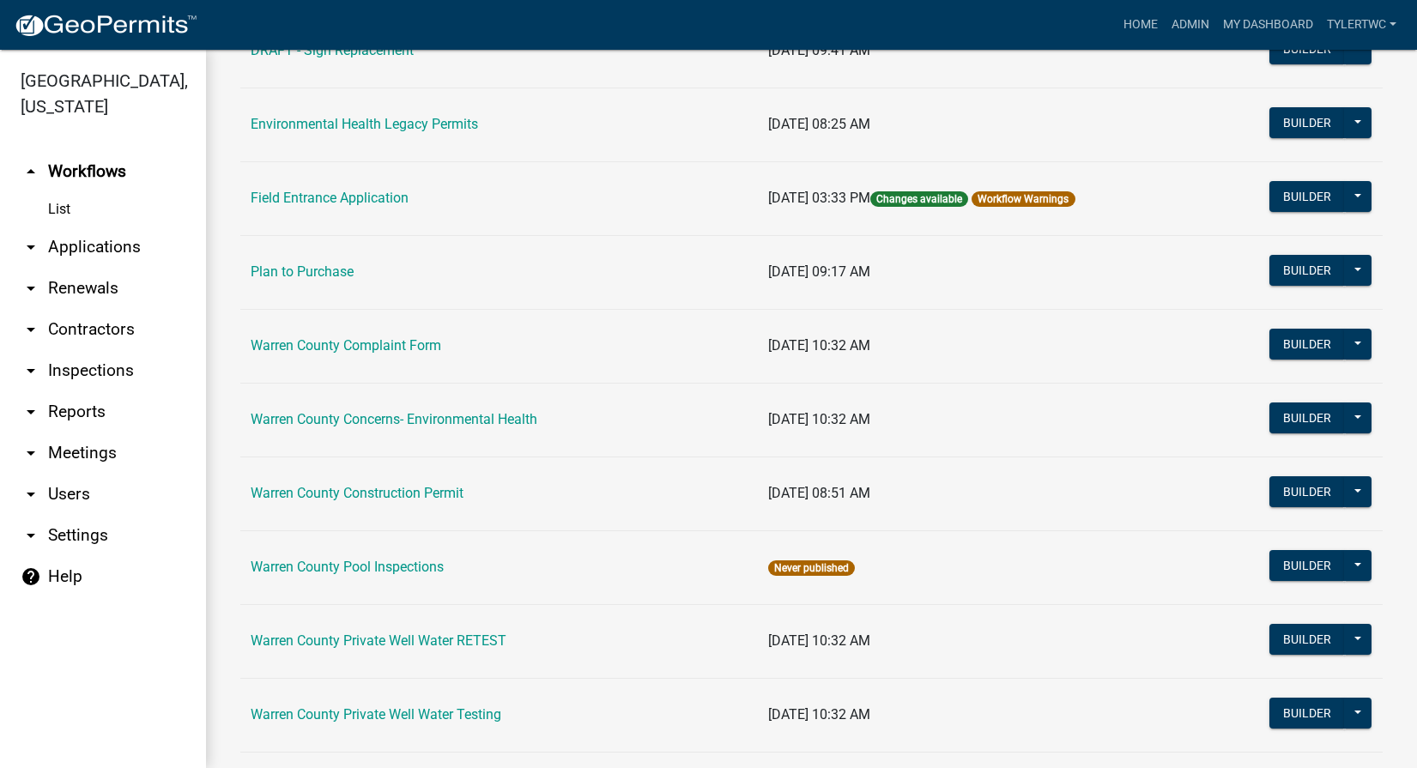
scroll to position [1053, 0]
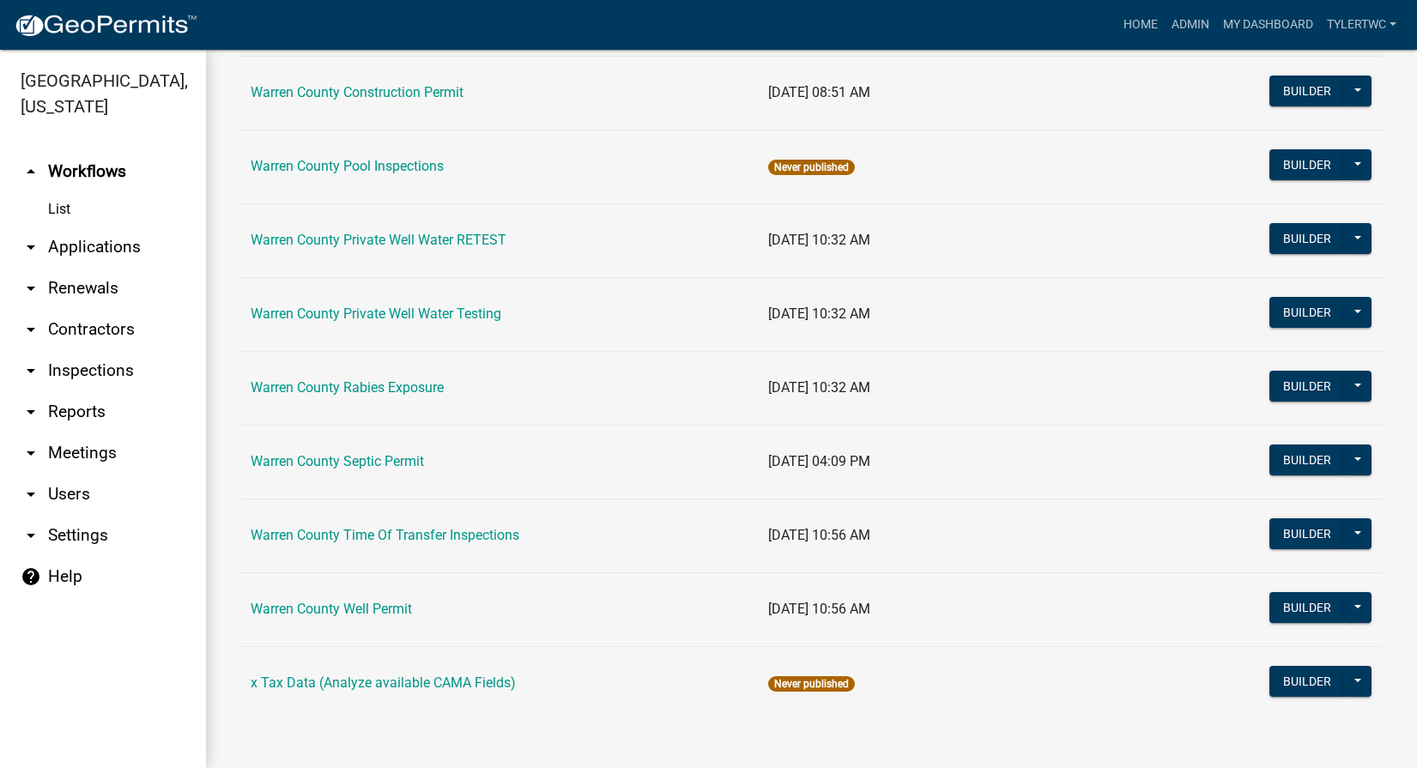
click at [373, 456] on link "Warren County Septic Permit" at bounding box center [337, 461] width 173 height 16
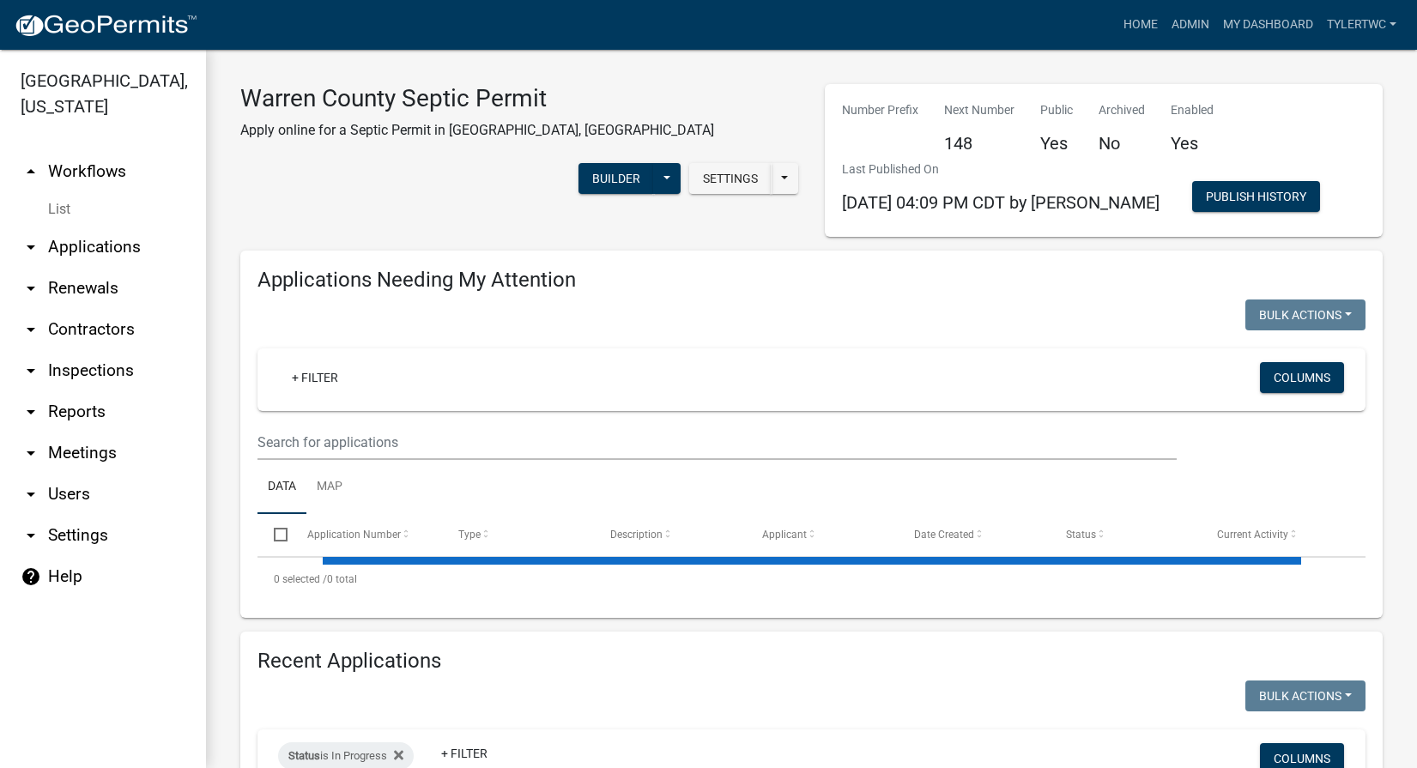
select select "2: 50"
select select "3: 100"
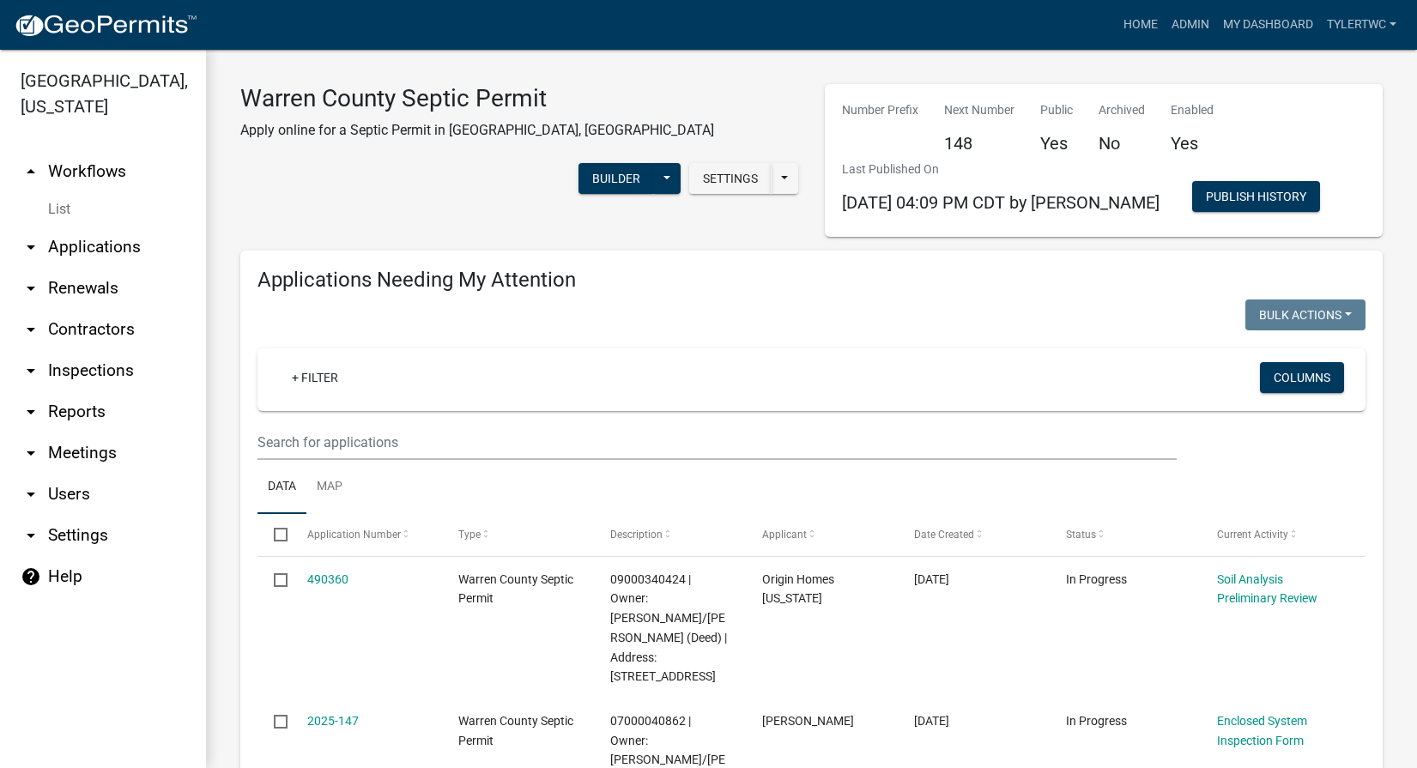
click at [109, 227] on link "arrow_drop_down Applications" at bounding box center [103, 247] width 206 height 41
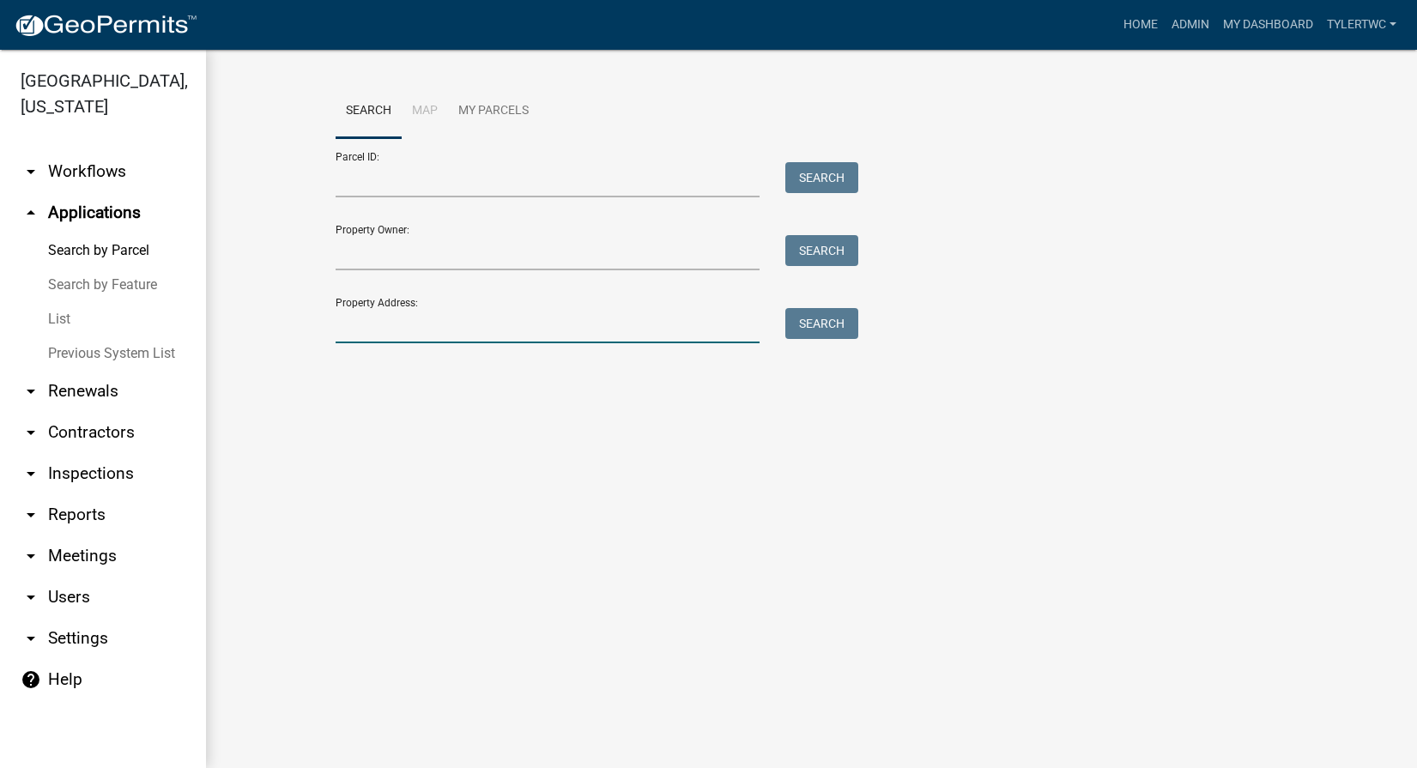
drag, startPoint x: 534, startPoint y: 326, endPoint x: 524, endPoint y: 251, distance: 76.2
click at [534, 326] on input "Property Address:" at bounding box center [548, 325] width 425 height 35
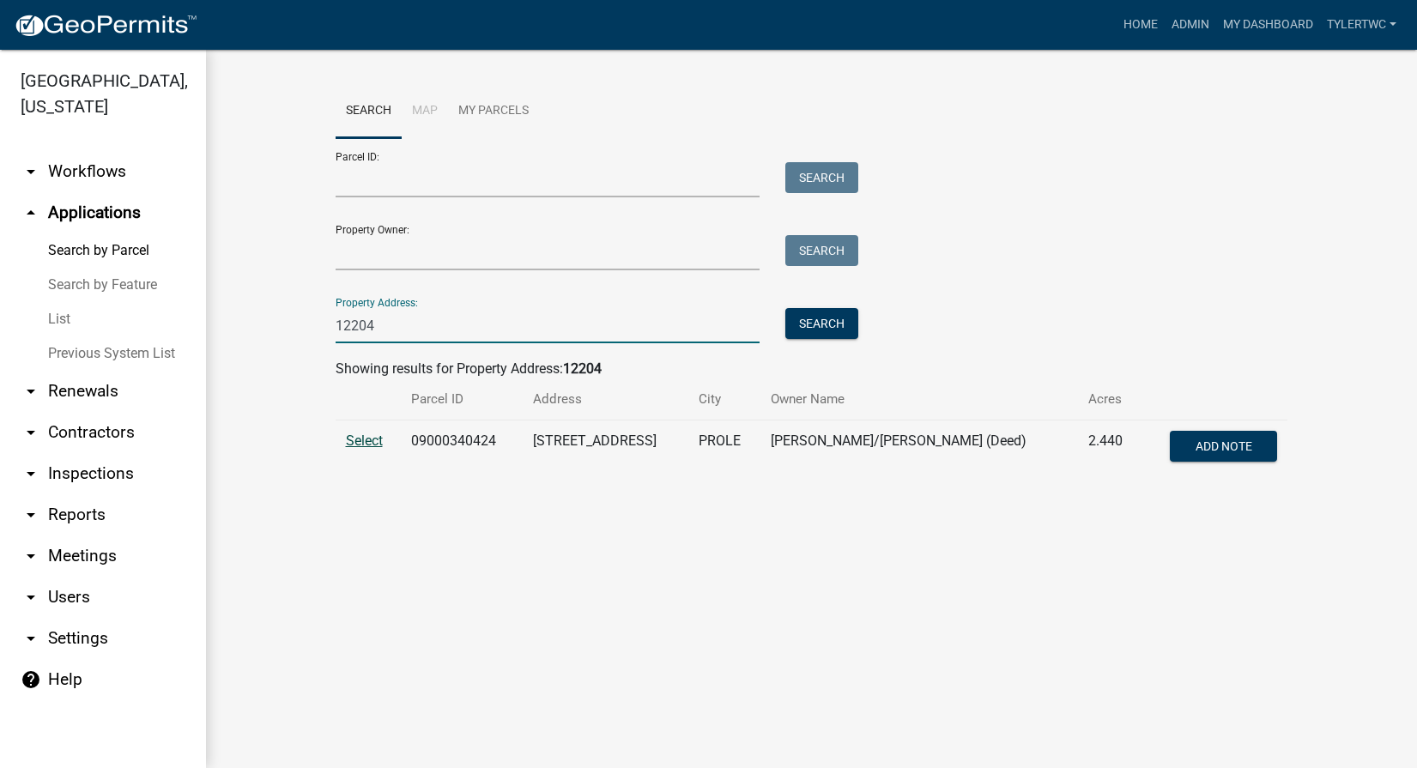
type input "12204"
click at [371, 442] on span "Select" at bounding box center [364, 441] width 37 height 16
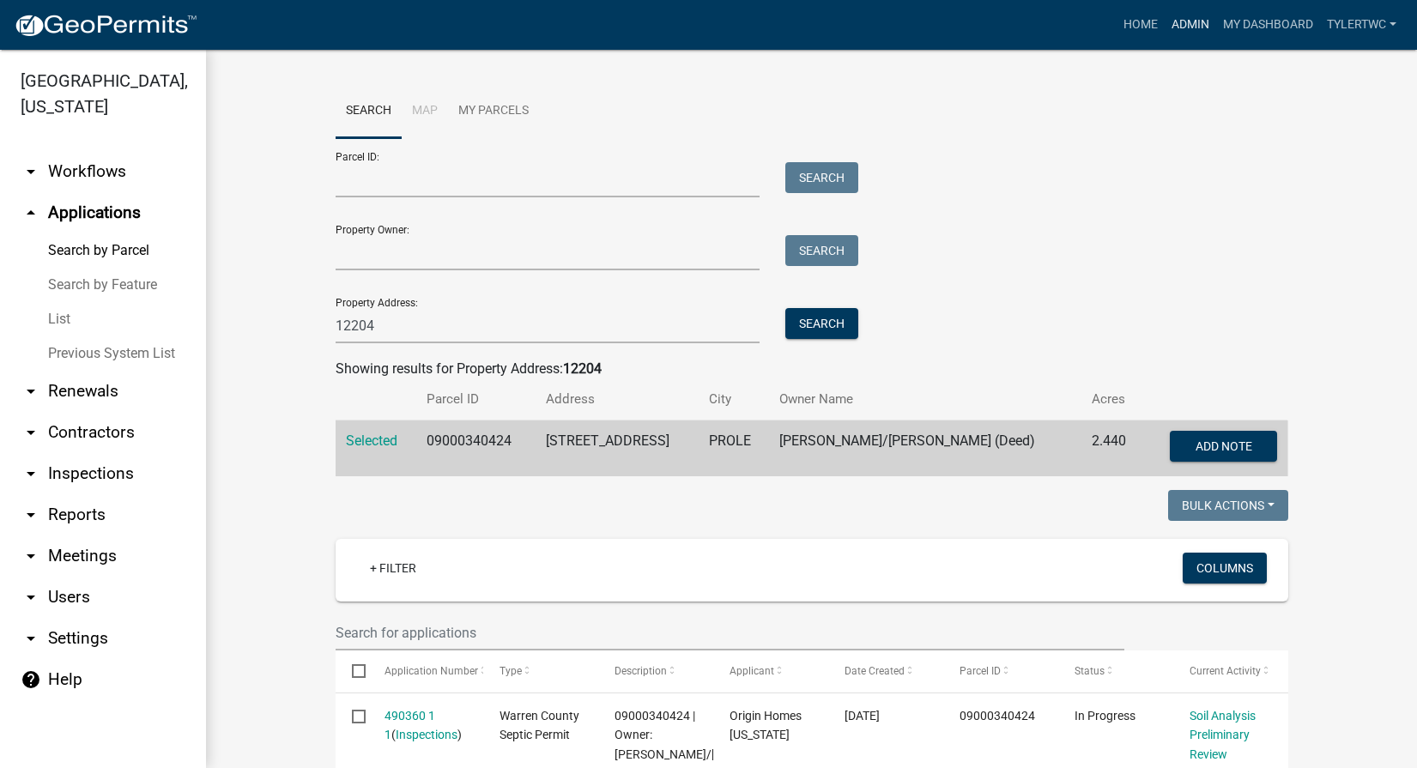
click at [1192, 27] on link "Admin" at bounding box center [1190, 25] width 51 height 33
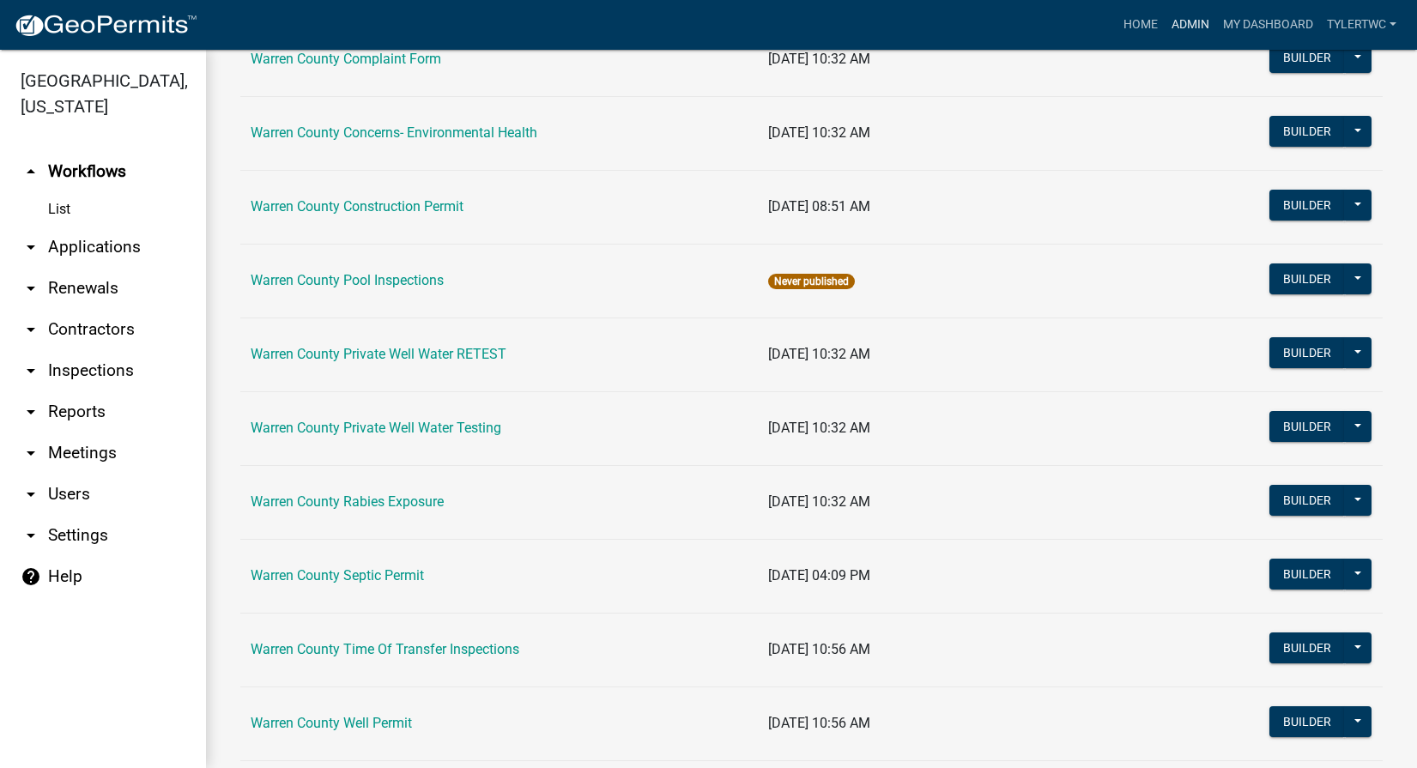
scroll to position [1053, 0]
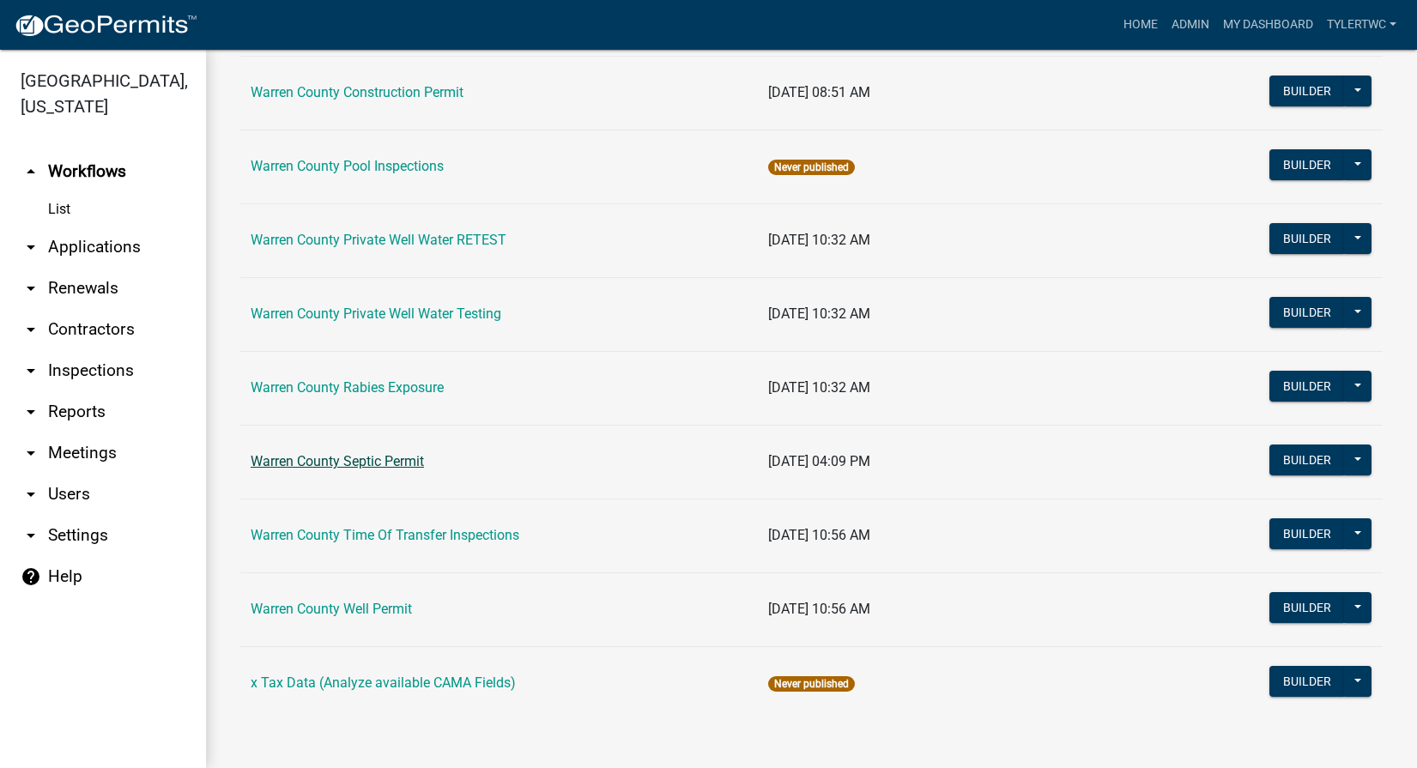
click at [356, 460] on link "Warren County Septic Permit" at bounding box center [337, 461] width 173 height 16
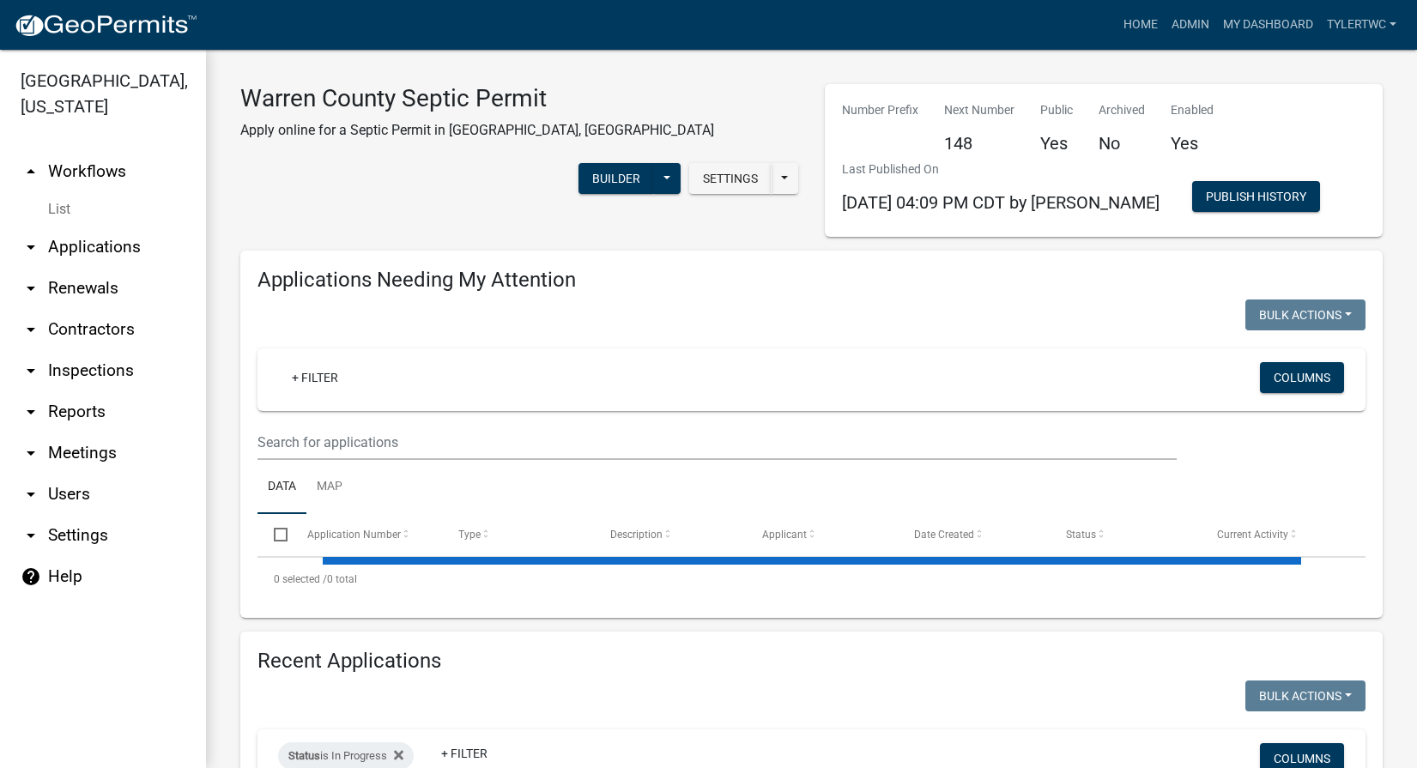
select select "2: 50"
select select "3: 100"
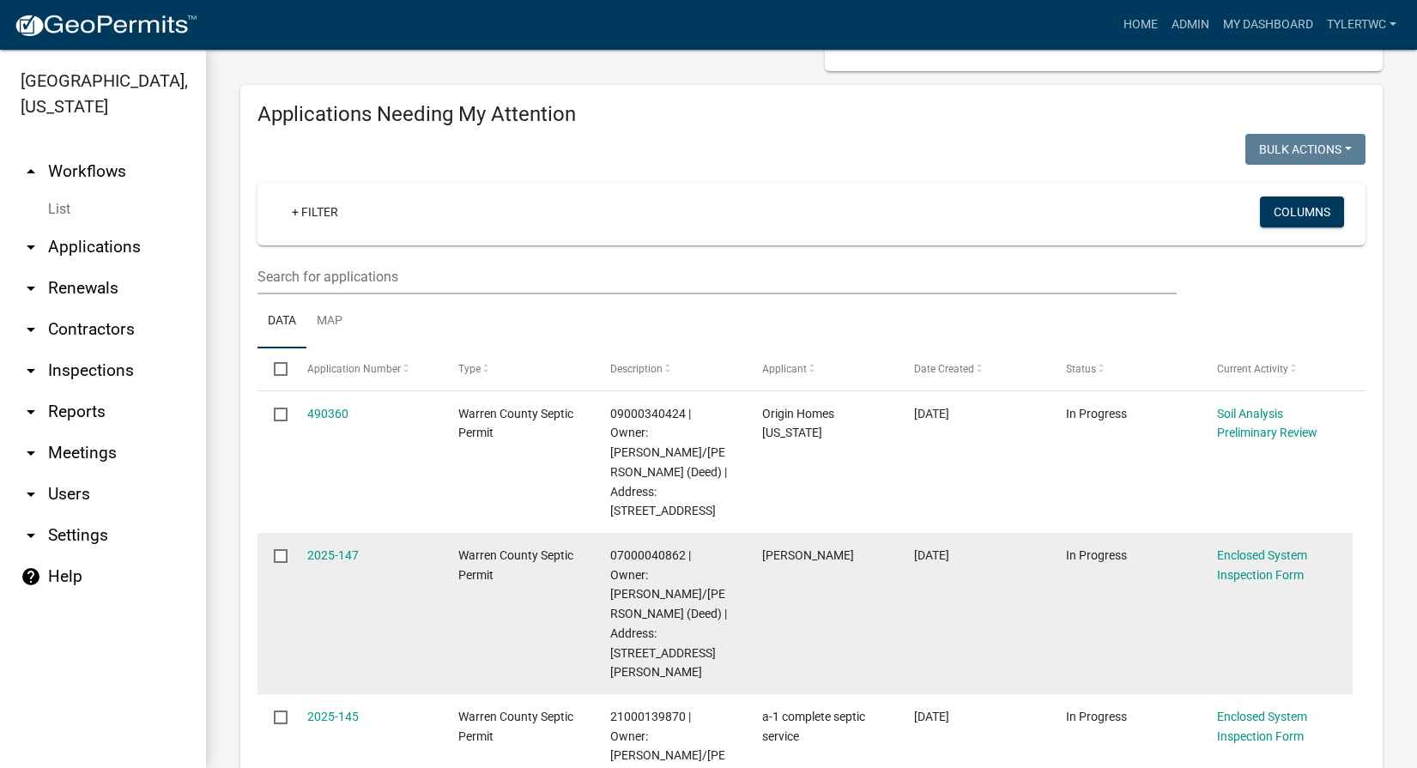
scroll to position [200, 0]
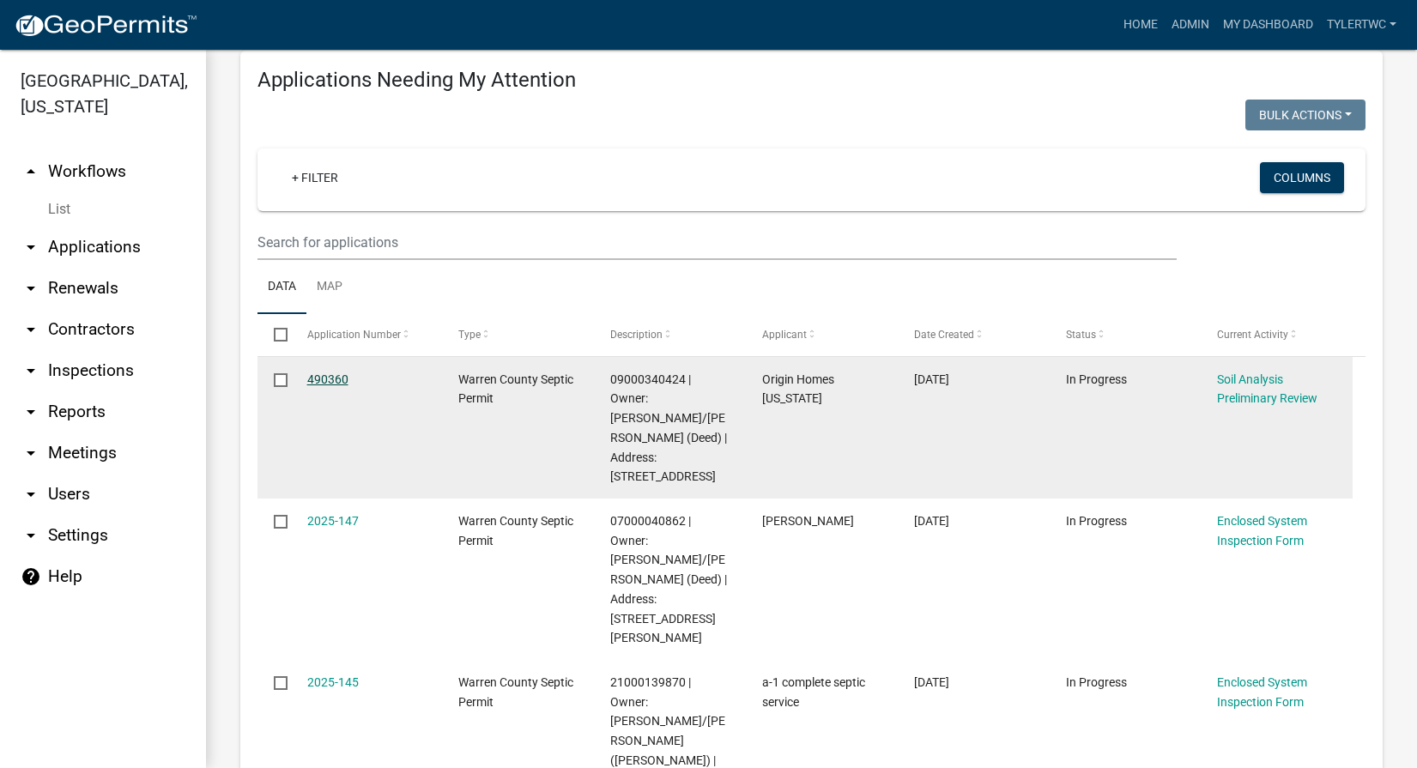
click at [328, 379] on link "490360" at bounding box center [327, 379] width 41 height 14
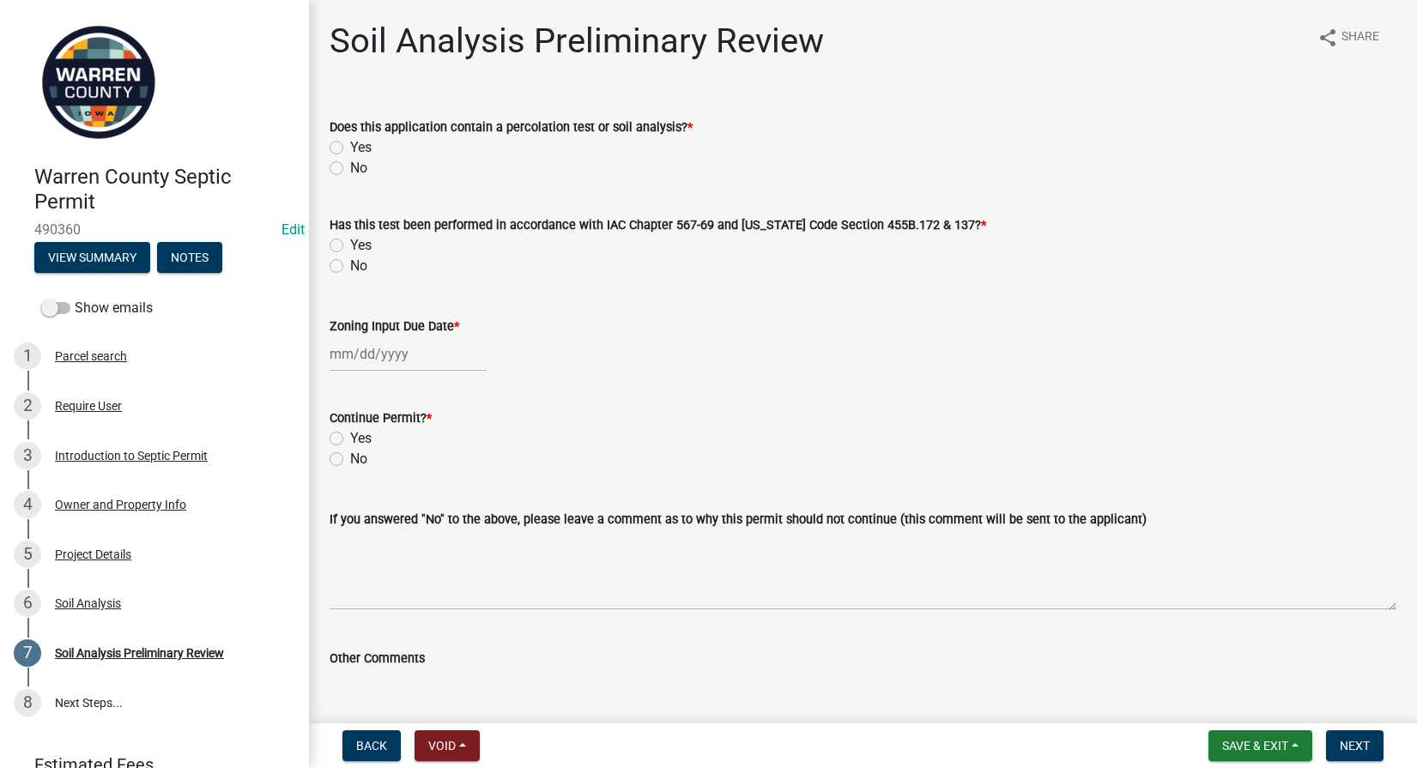
drag, startPoint x: 335, startPoint y: 146, endPoint x: 339, endPoint y: 213, distance: 67.1
click at [350, 146] on label "Yes" at bounding box center [360, 147] width 21 height 21
click at [350, 146] on input "Yes" at bounding box center [355, 142] width 11 height 11
radio input "true"
click at [350, 250] on label "Yes" at bounding box center [360, 245] width 21 height 21
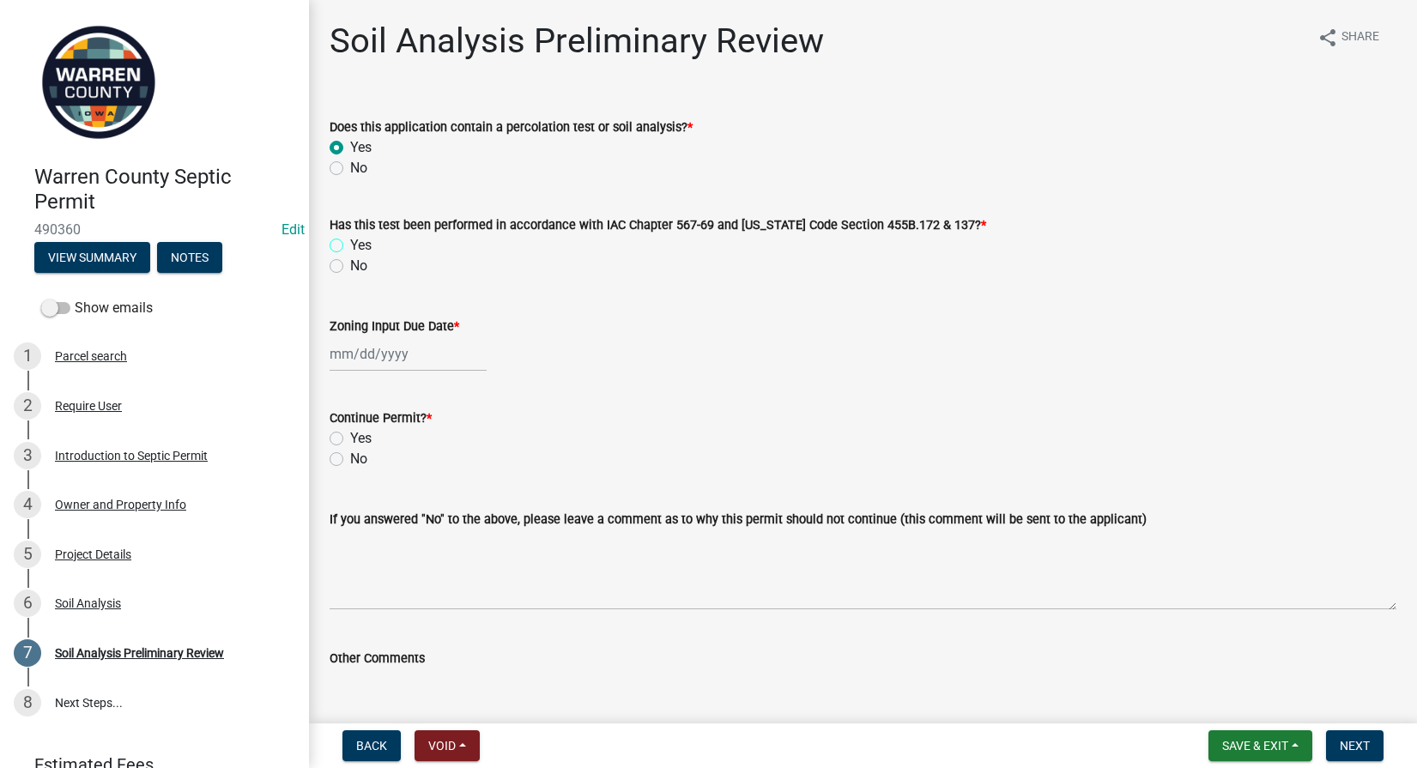
click at [350, 246] on input "Yes" at bounding box center [355, 240] width 11 height 11
radio input "true"
select select "10"
select select "2025"
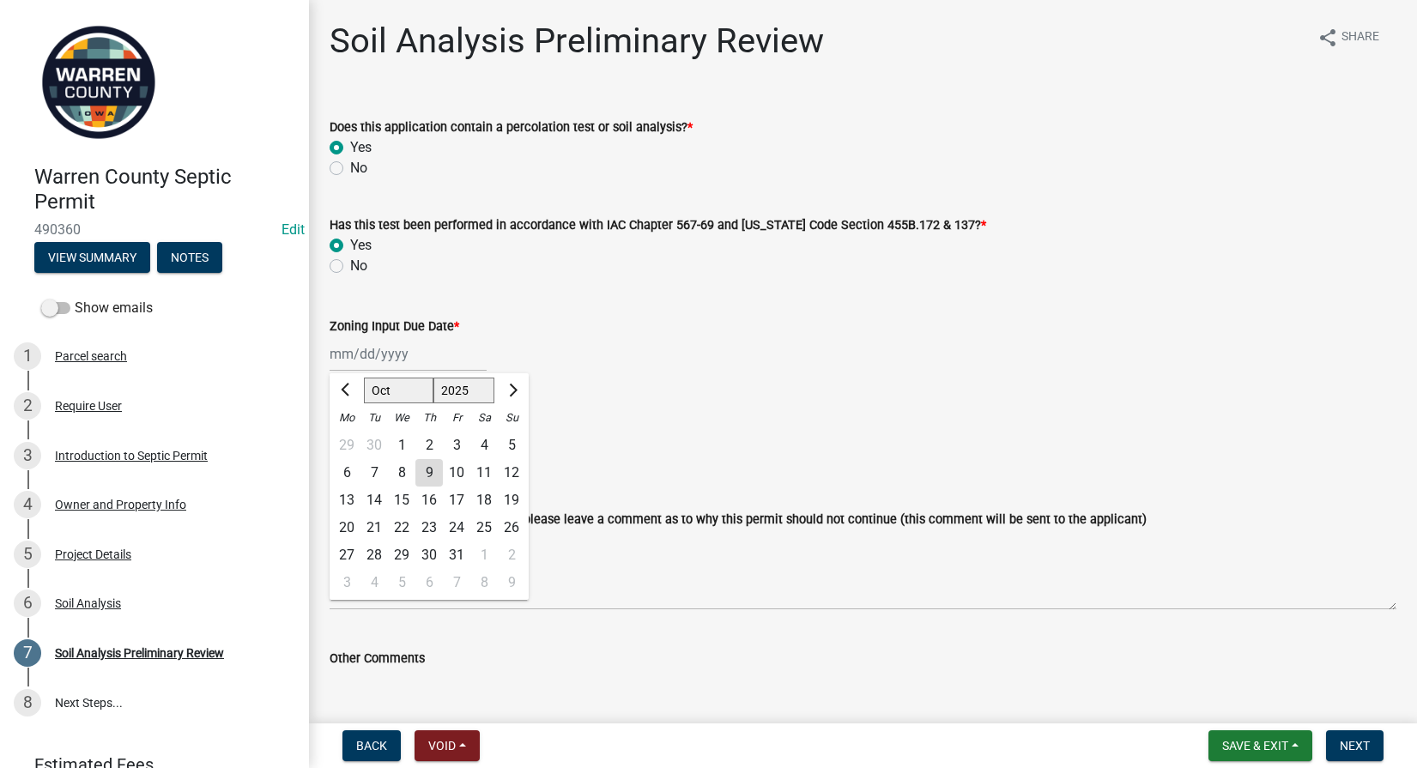
click at [341, 351] on div "[PERSON_NAME] Feb Mar Apr [PERSON_NAME][DATE] Oct Nov [DATE] 1526 1527 1528 152…" at bounding box center [408, 353] width 157 height 35
click at [431, 477] on div "9" at bounding box center [428, 472] width 27 height 27
type input "[DATE]"
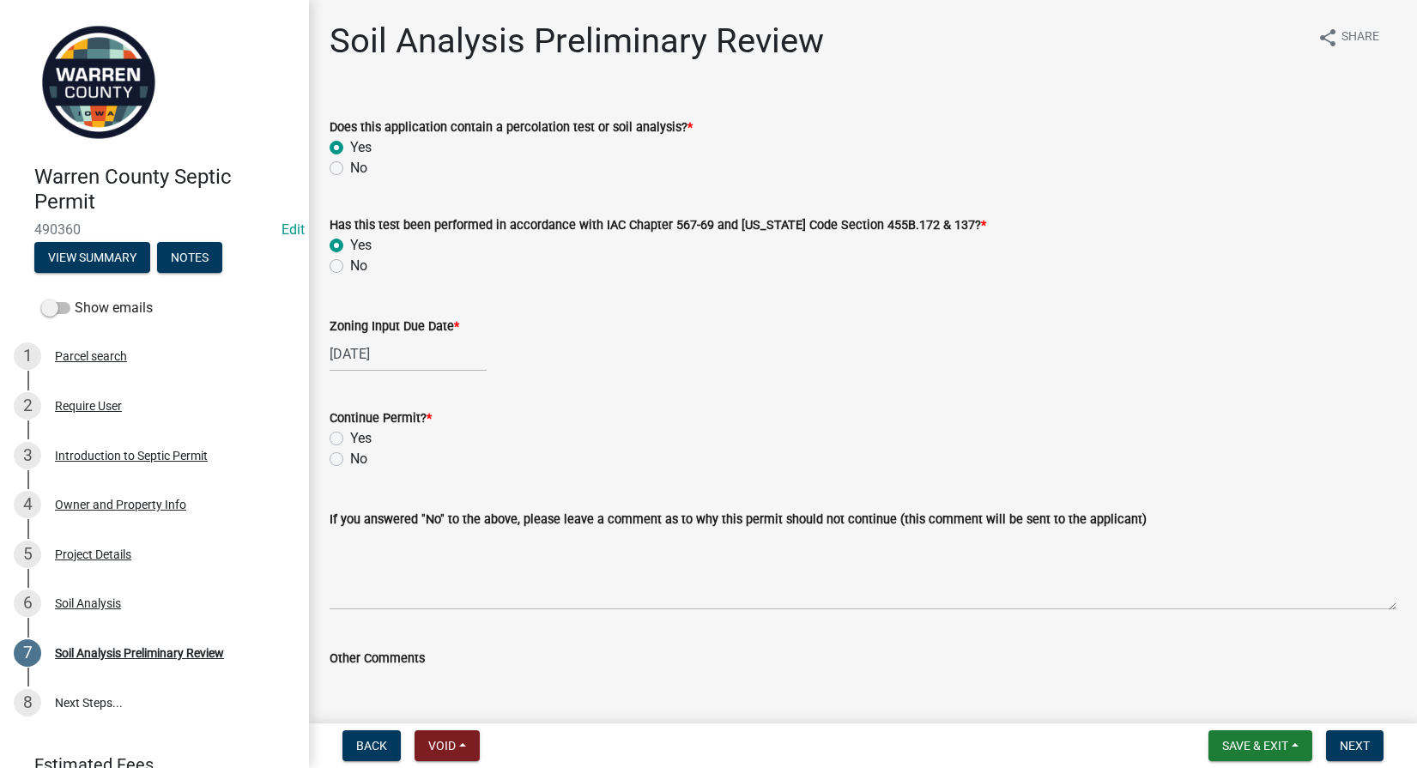
drag, startPoint x: 337, startPoint y: 435, endPoint x: 342, endPoint y: 445, distance: 10.8
click at [350, 435] on label "Yes" at bounding box center [360, 438] width 21 height 21
click at [350, 435] on input "Yes" at bounding box center [355, 433] width 11 height 11
radio input "true"
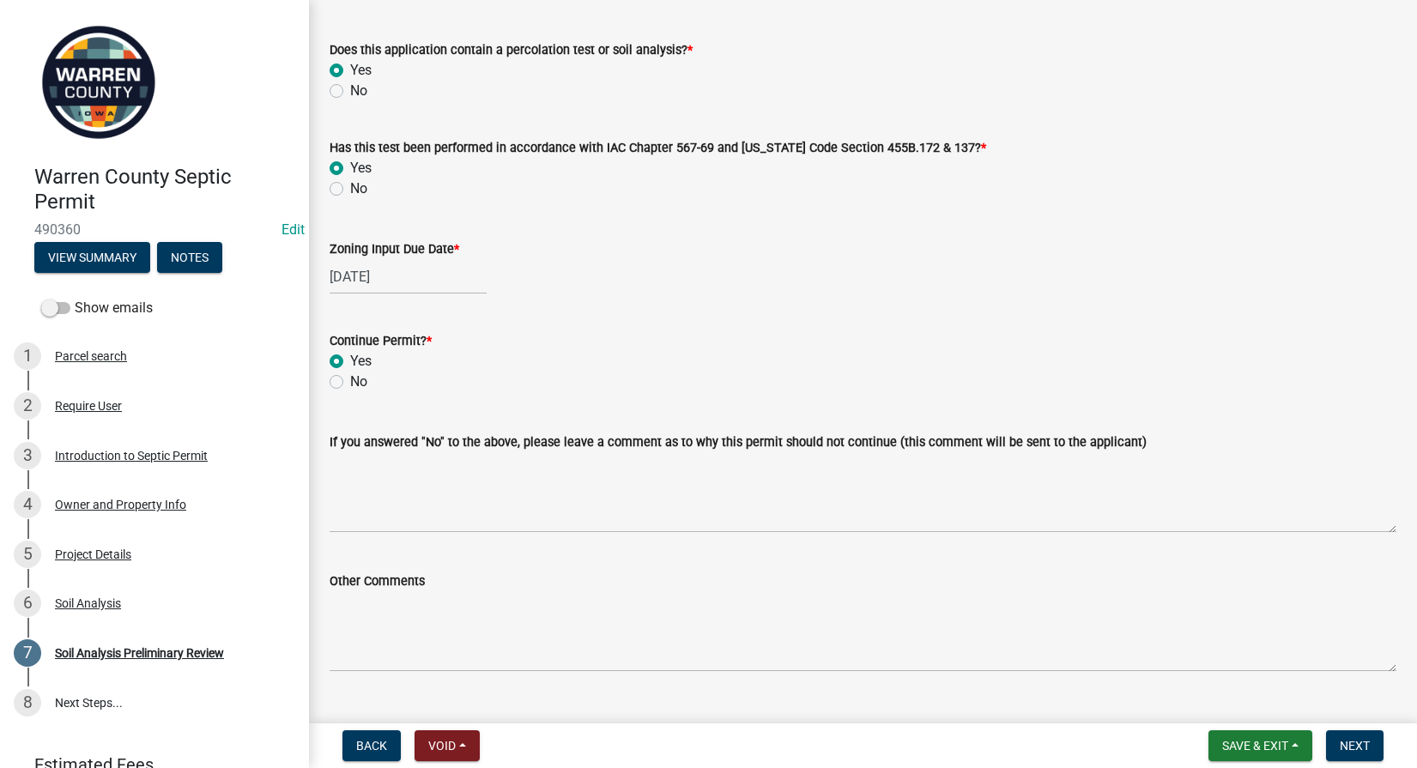
scroll to position [113, 0]
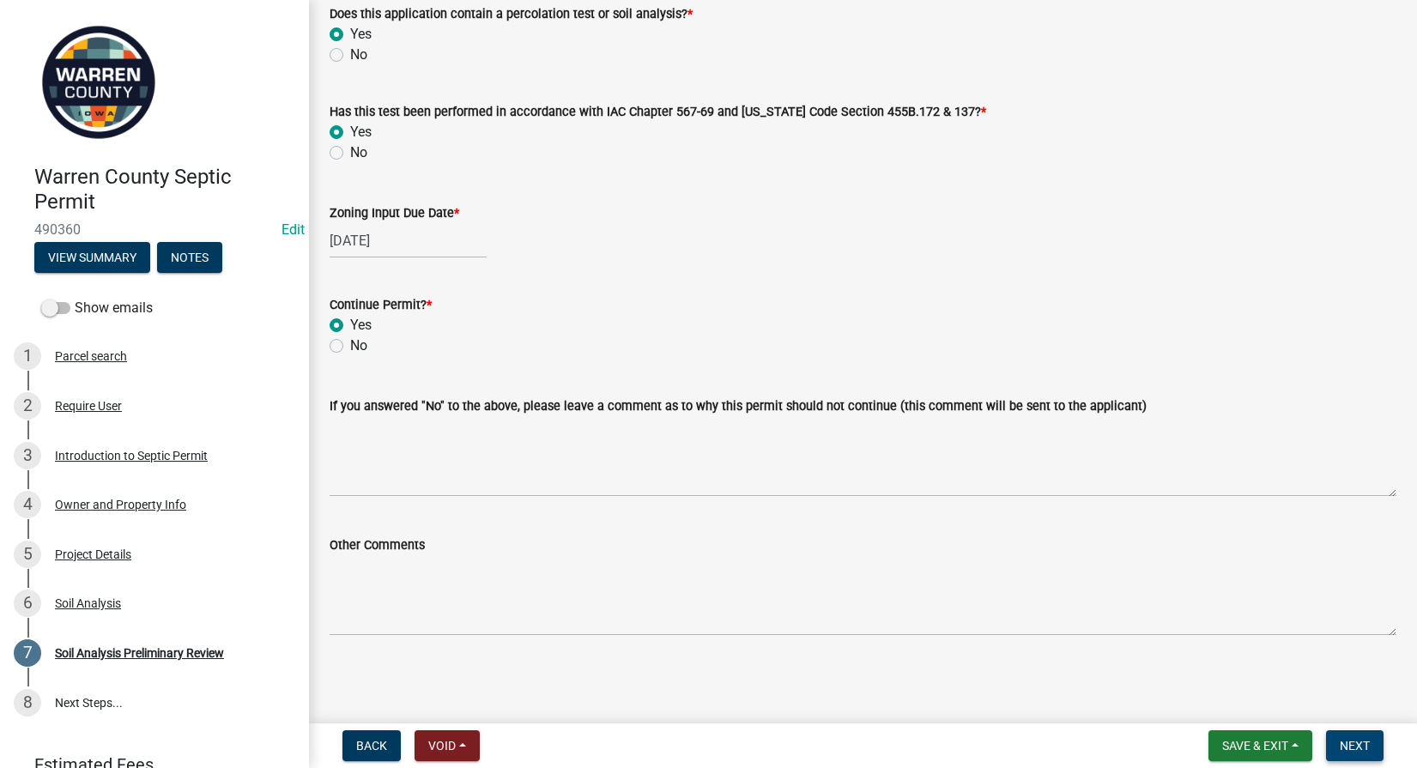
click at [1366, 741] on span "Next" at bounding box center [1355, 746] width 30 height 14
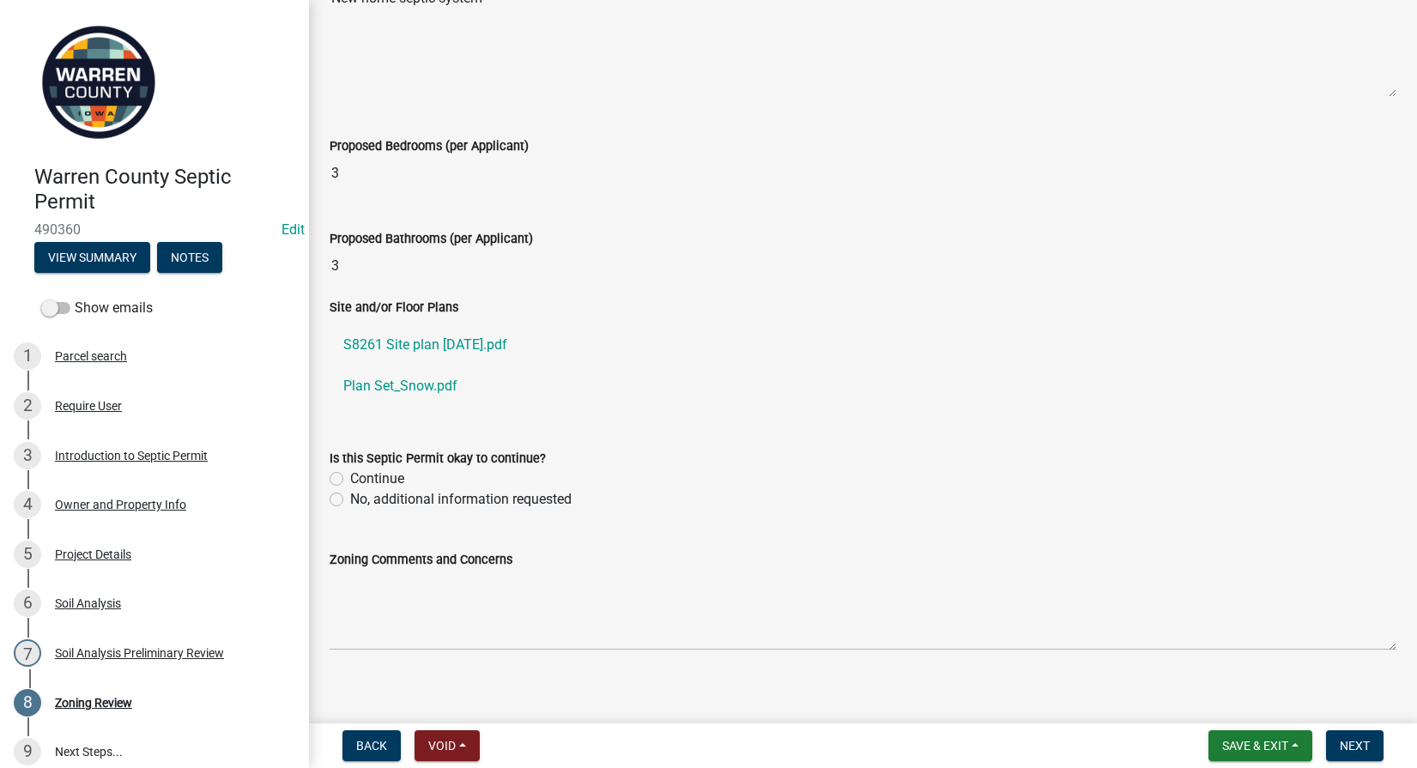
scroll to position [600, 0]
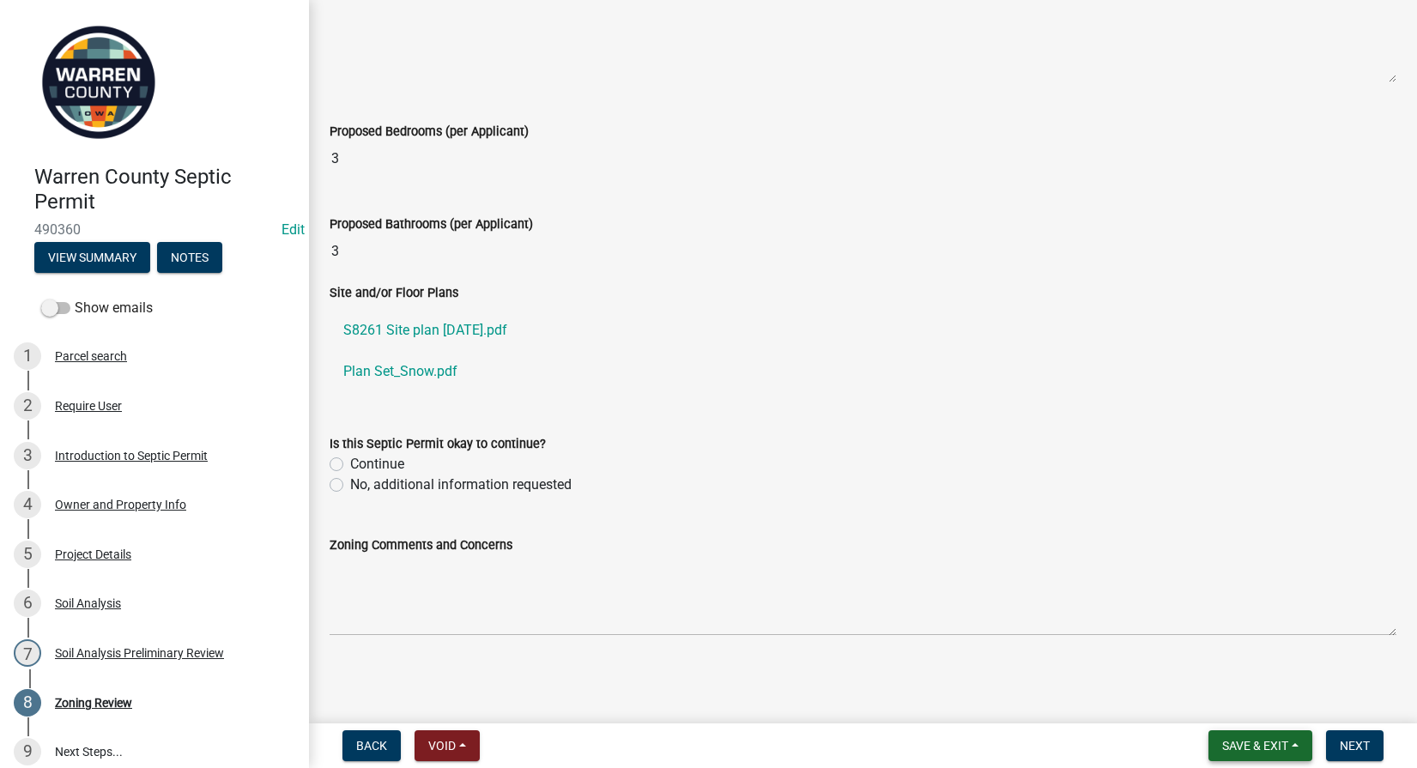
click at [1250, 734] on button "Save & Exit" at bounding box center [1260, 745] width 104 height 31
click at [1223, 694] on button "Save & Exit" at bounding box center [1243, 701] width 137 height 41
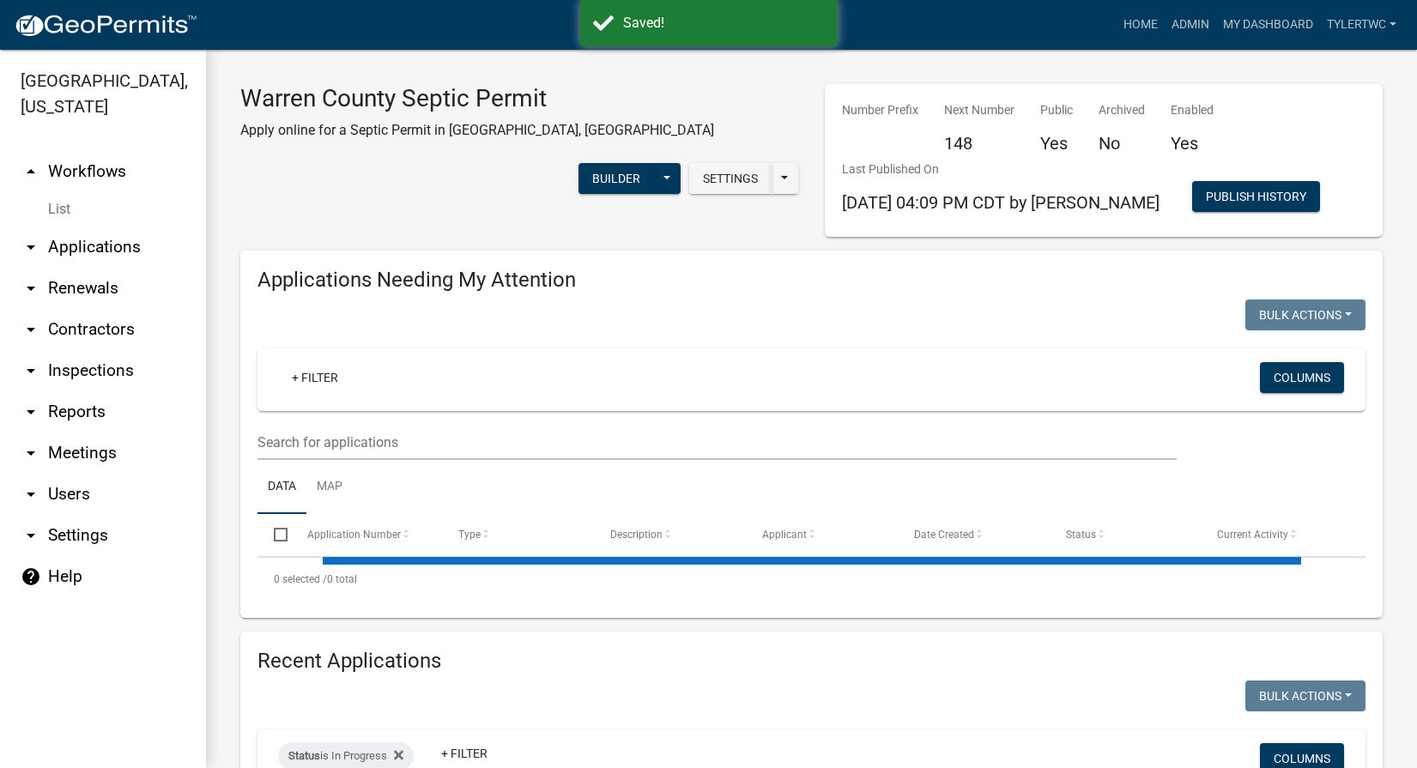
select select "2: 50"
select select "3: 100"
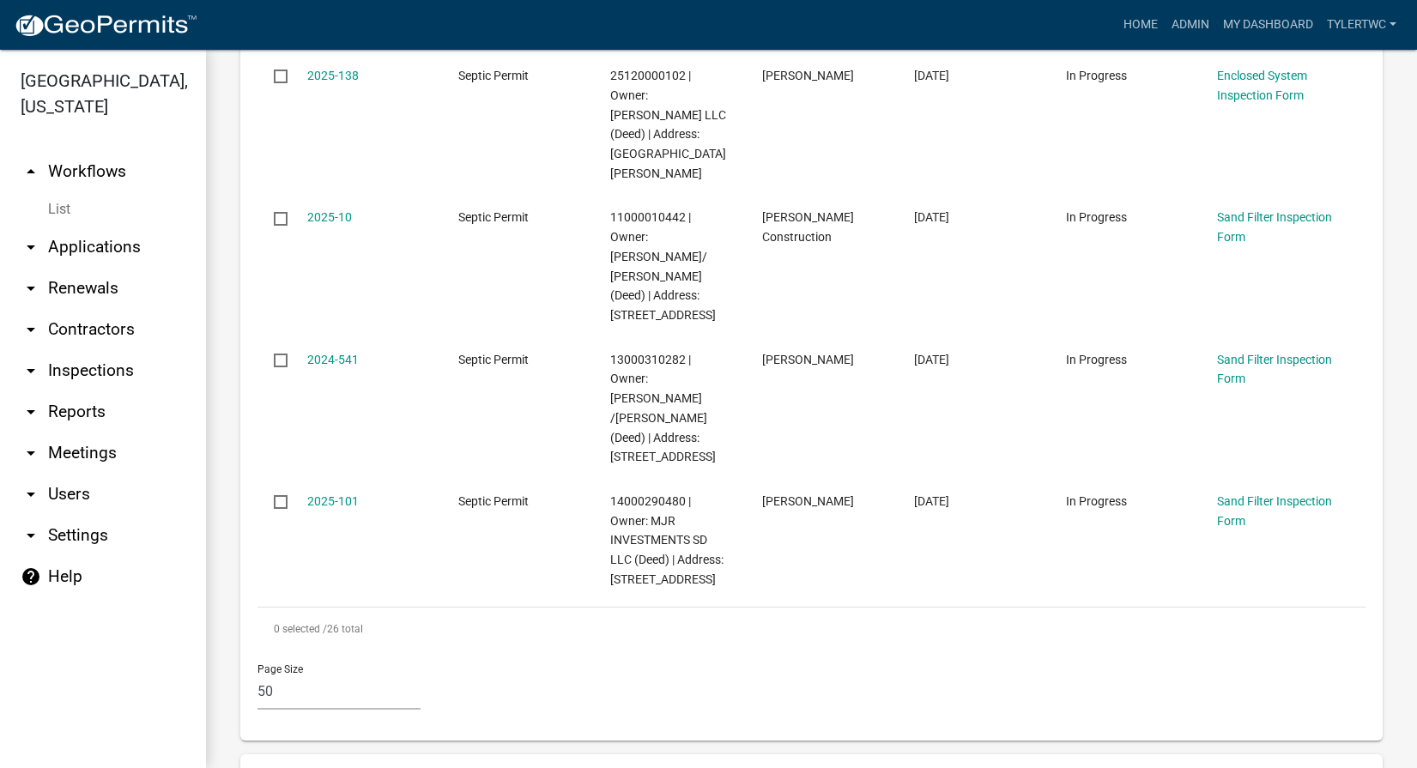
scroll to position [3804, 0]
